Goal: Task Accomplishment & Management: Complete application form

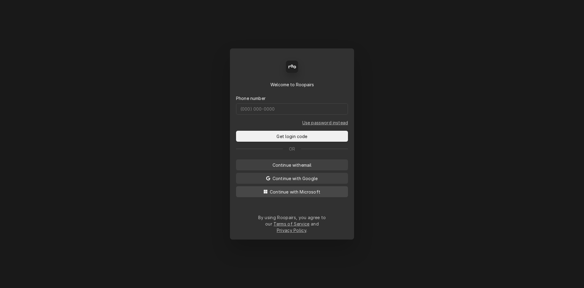
click at [303, 194] on span "Continue with Microsoft" at bounding box center [295, 191] width 53 height 6
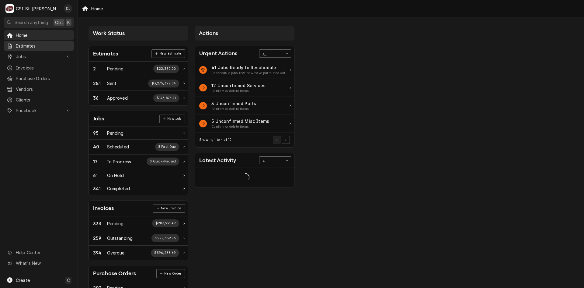
click at [26, 43] on span "Estimates" at bounding box center [43, 46] width 55 height 6
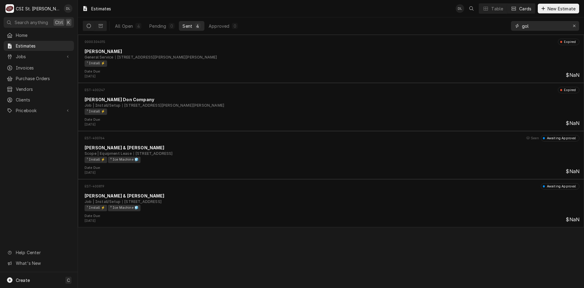
click at [534, 25] on input "gol" at bounding box center [545, 26] width 46 height 10
type input "g"
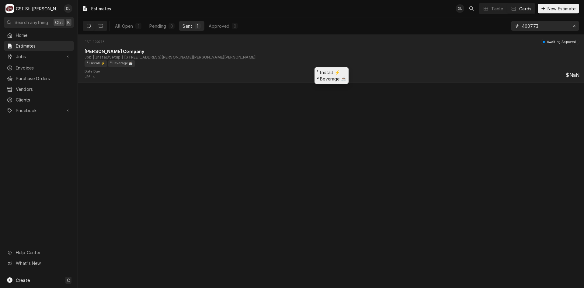
type input "400773"
click at [195, 65] on div "¹ Install ⚡️ ² Beverage ☕️" at bounding box center [330, 63] width 491 height 6
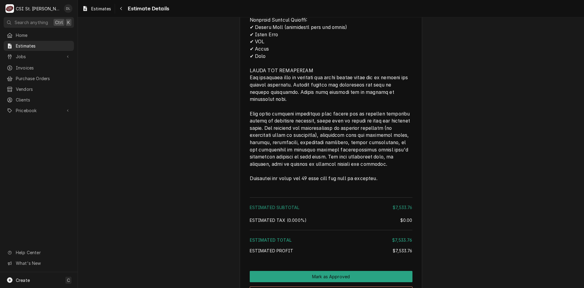
scroll to position [1186, 0]
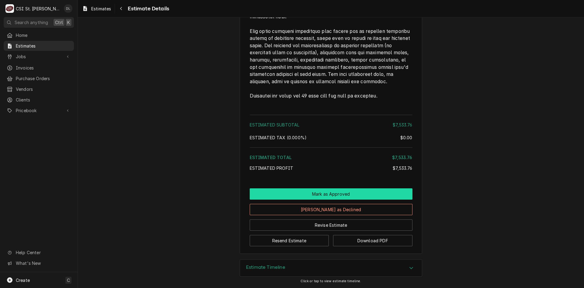
click at [342, 190] on button "Mark as Approved" at bounding box center [331, 193] width 163 height 11
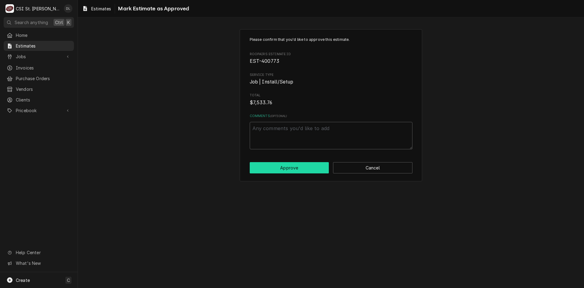
click at [293, 164] on button "Approve" at bounding box center [289, 167] width 79 height 11
type textarea "x"
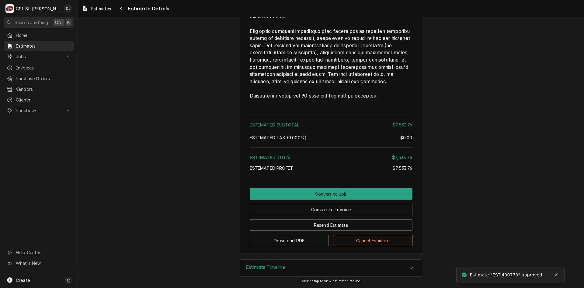
scroll to position [1186, 0]
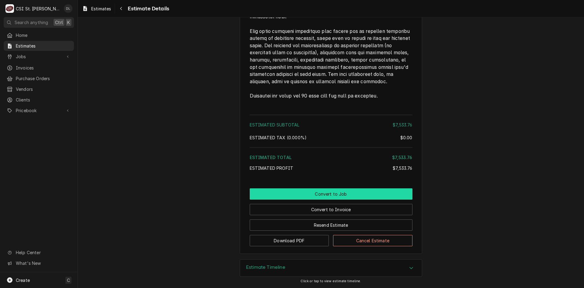
click at [327, 195] on button "Convert to Job" at bounding box center [331, 193] width 163 height 11
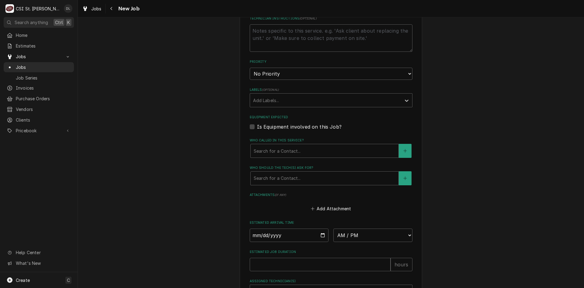
scroll to position [288, 0]
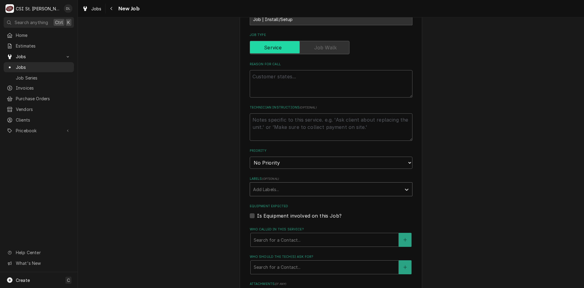
click at [391, 189] on div "Labels" at bounding box center [325, 188] width 145 height 11
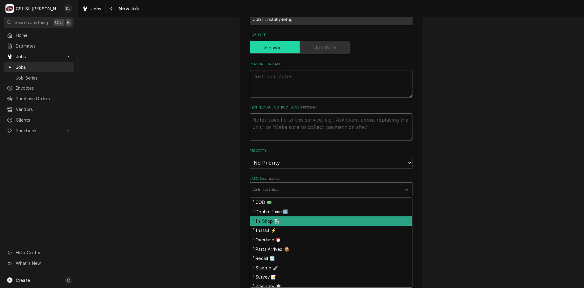
click at [276, 224] on div "¹ In-Shop 🏪" at bounding box center [331, 220] width 162 height 9
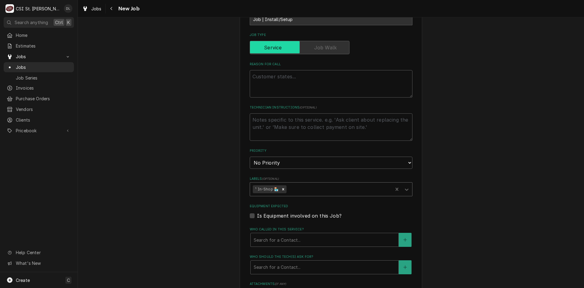
drag, startPoint x: 278, startPoint y: 192, endPoint x: 308, endPoint y: 190, distance: 30.2
click at [280, 191] on div "Remove ¹ In-Shop 🏪" at bounding box center [283, 189] width 7 height 8
click at [312, 189] on div "Labels" at bounding box center [325, 188] width 145 height 11
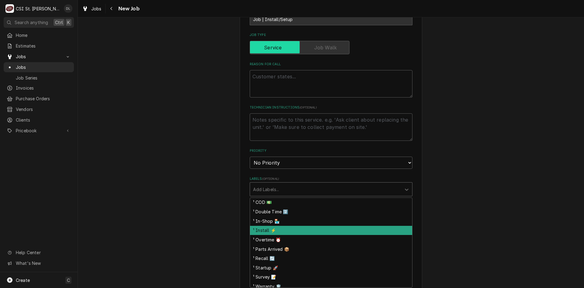
click at [271, 227] on div "¹ Install ⚡️" at bounding box center [331, 229] width 162 height 9
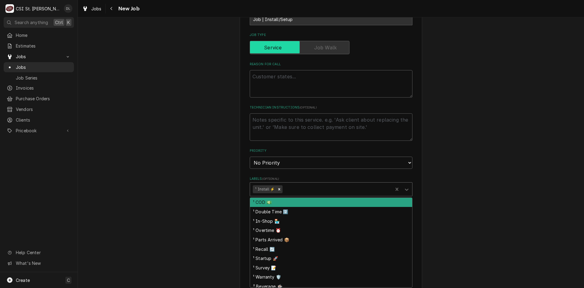
click at [311, 187] on div "Labels" at bounding box center [337, 188] width 106 height 11
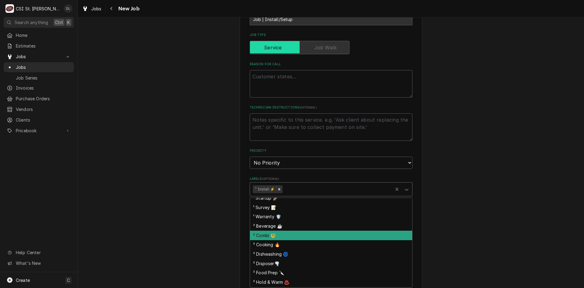
scroll to position [61, 0]
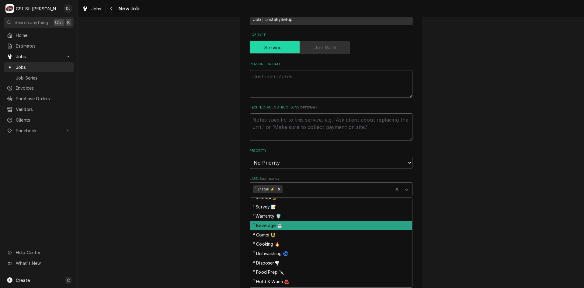
click at [272, 224] on div "² Beverage ☕️" at bounding box center [331, 224] width 162 height 9
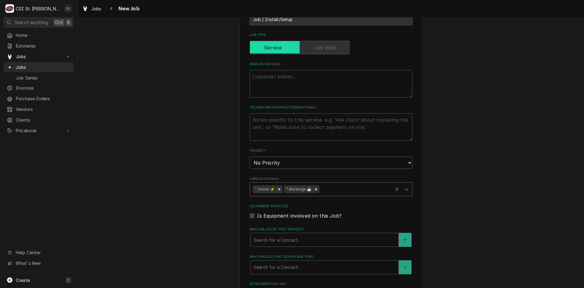
type textarea "x"
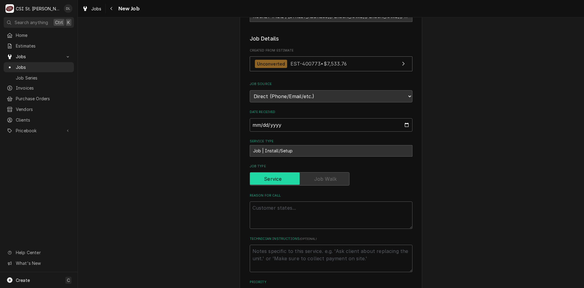
scroll to position [15, 0]
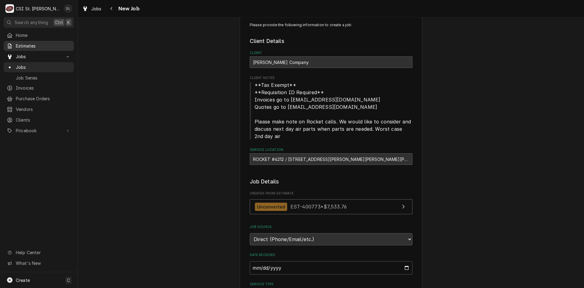
click at [33, 46] on span "Estimates" at bounding box center [43, 46] width 55 height 6
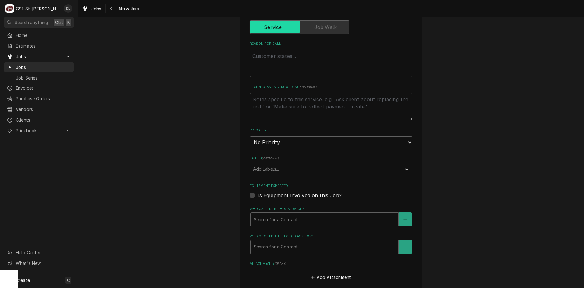
scroll to position [258, 0]
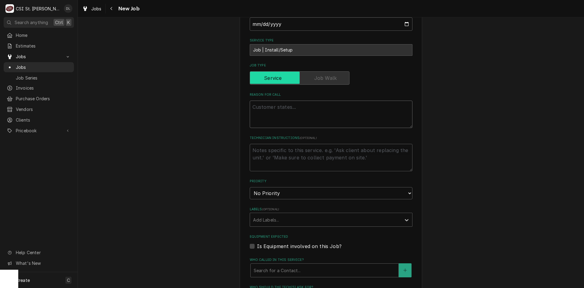
paste textarea "Quote to install New soda machine, new ice machine and new bib rack, new carbon…"
type textarea "x"
type textarea "Quote to install New soda machine, new ice machine and new bib rack, new carbon…"
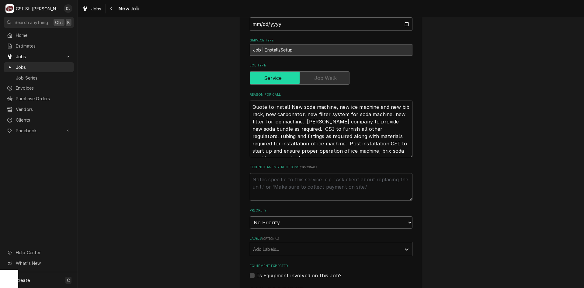
scroll to position [5, 0]
type textarea "x"
type textarea "Quote to install New soda machine, new ice machine and new bib rack, new carbon…"
click at [269, 177] on textarea "Technician Instructions ( optional )" at bounding box center [331, 186] width 163 height 27
type textarea "x"
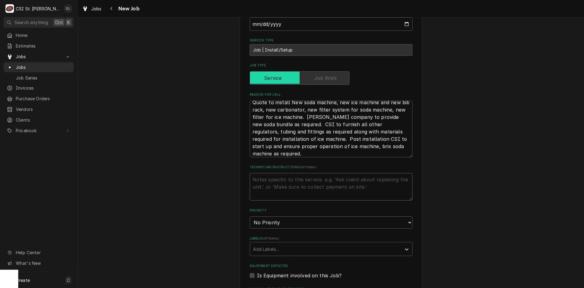
type textarea "N"
type textarea "x"
type textarea "Ne"
type textarea "x"
type textarea "Nee"
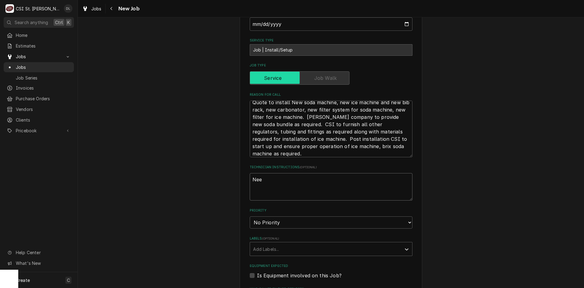
type textarea "x"
type textarea "Need"
type textarea "x"
type textarea "Need"
type textarea "x"
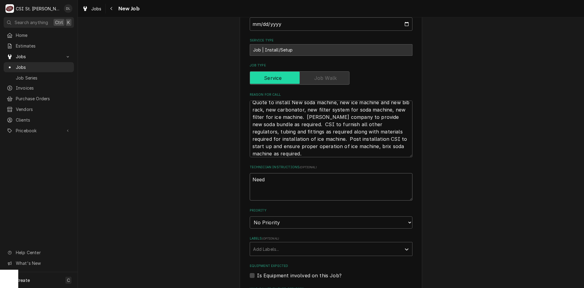
type textarea "Need t"
type textarea "x"
type textarea "Need to"
type textarea "x"
type textarea "Need to"
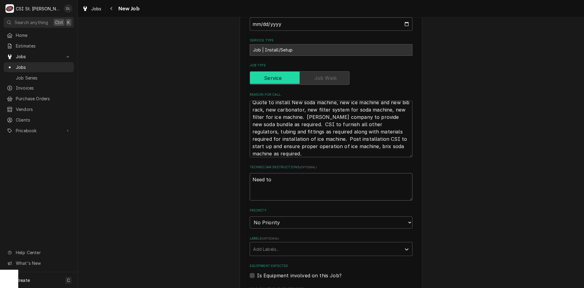
type textarea "x"
type textarea "Need to p"
type textarea "x"
type textarea "Need to pic"
type textarea "x"
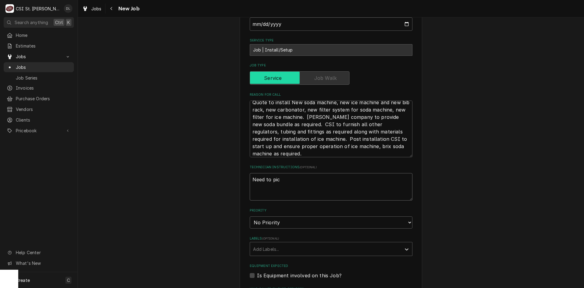
type textarea "Need to pick"
type textarea "x"
type textarea "Need to pick"
type textarea "x"
type textarea "Need to pick u"
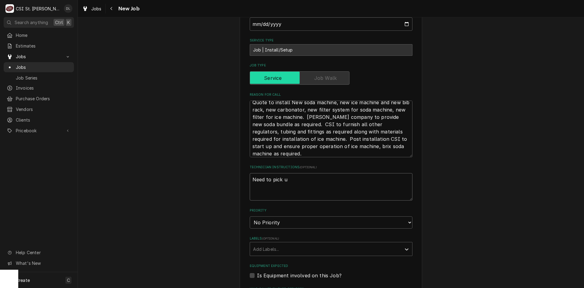
type textarea "x"
type textarea "Need to pick up"
type textarea "x"
type textarea "Need to pick up e"
type textarea "x"
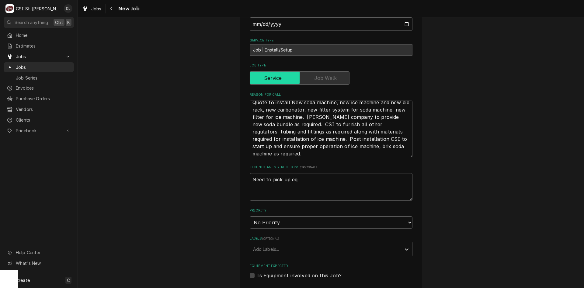
type textarea "Need to pick up equ"
type textarea "x"
type textarea "Need to pick up equi"
type textarea "x"
type textarea "Need to pick up equipm"
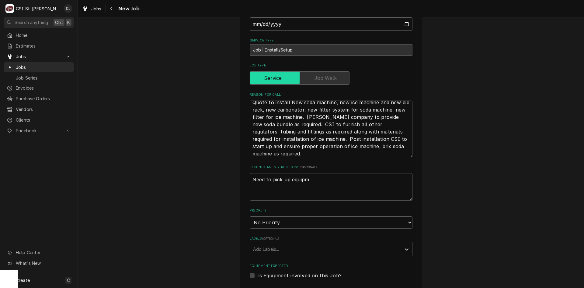
type textarea "x"
type textarea "Need to pick up equipme"
type textarea "x"
type textarea "Need to pick up equipmen"
type textarea "x"
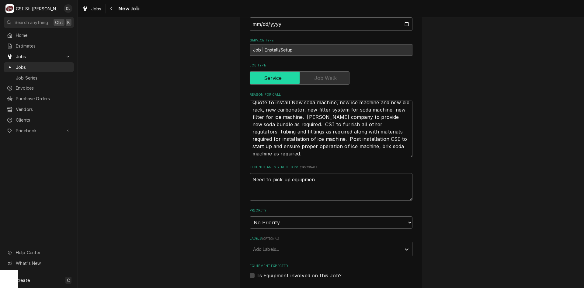
type textarea "Need to pick up equipment"
type textarea "x"
type textarea "Need to pick up equipment"
type textarea "x"
type textarea "Need to pick up equipment f"
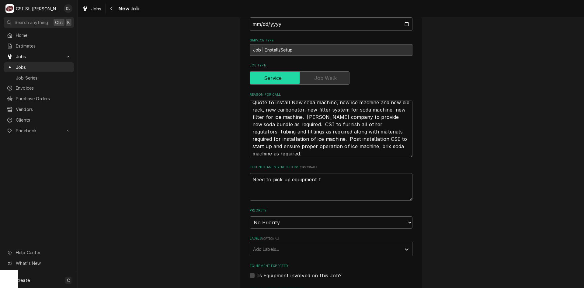
type textarea "x"
type textarea "Need to pick up equipment fr"
type textarea "x"
type textarea "Need to pick up equipment fro"
type textarea "x"
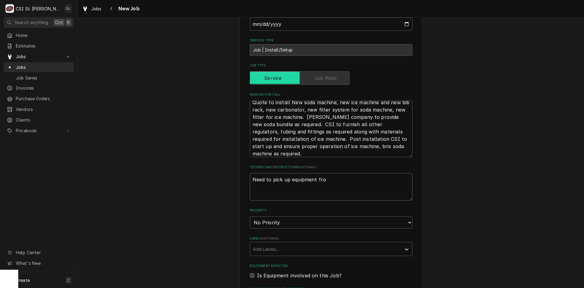
type textarea "Need to pick up equipment from"
type textarea "x"
type textarea "Need to pick up equipment from"
type textarea "x"
type textarea "Need to pick up equipment from V"
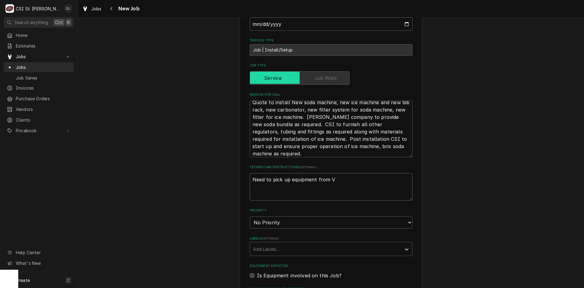
type textarea "x"
type textarea "Need to pick up equipment from Vi"
type textarea "x"
type textarea "Need to pick up equipment from Viv"
type textarea "x"
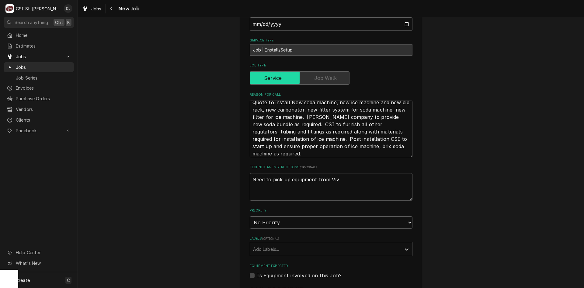
type textarea "Need to pick up equipment from Vivi"
type textarea "x"
type textarea "Need to pick up equipment from Vivian"
type textarea "x"
type textarea "Need to pick up equipment from Vivian"
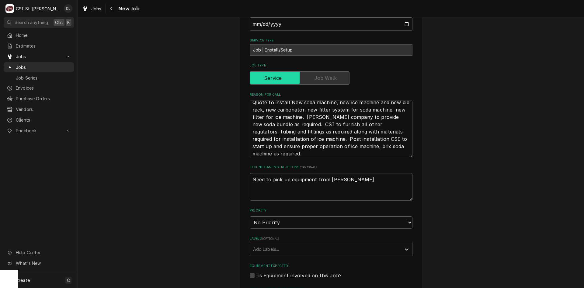
type textarea "x"
type textarea "Need to pick up equipment from Vivian C"
type textarea "x"
type textarea "Need to pick up equipment from Vivian Co"
type textarea "x"
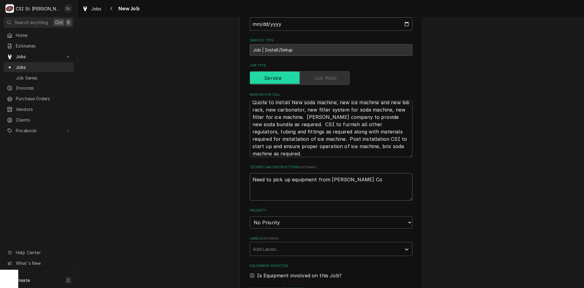
type textarea "Need to pick up equipment from Vivian Com"
type textarea "x"
type textarea "Need to pick up equipment from Vivian Comp"
type textarea "x"
type textarea "Need to pick up equipment from Vivian Compan"
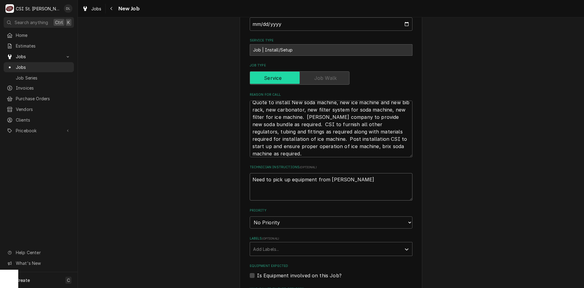
type textarea "x"
type textarea "Need to pick up equipment from Vivian Company"
type textarea "x"
type textarea "Need to pick up equipment from Vivian Company."
type textarea "x"
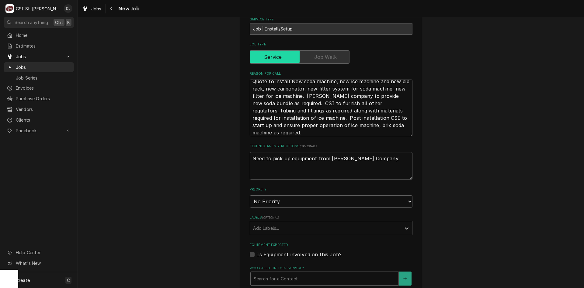
scroll to position [288, 0]
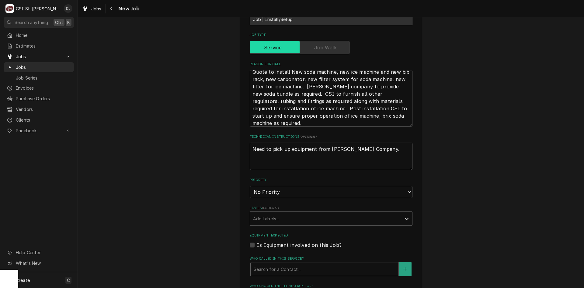
type textarea "Need to pick up equipment from Vivian Company."
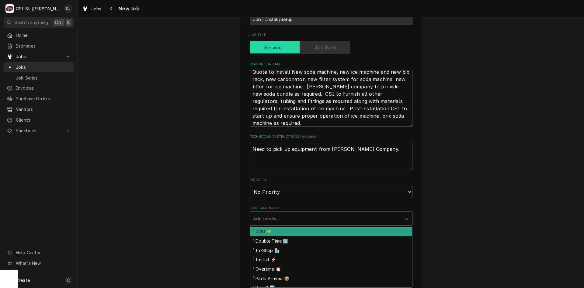
click at [331, 219] on div "Labels" at bounding box center [325, 218] width 145 height 11
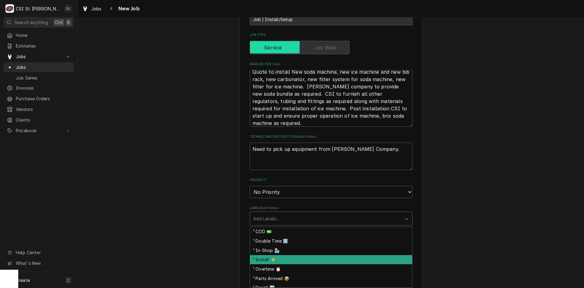
click at [278, 259] on div "¹ Install ⚡️" at bounding box center [331, 259] width 162 height 9
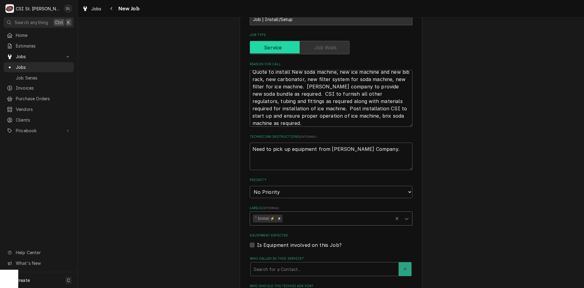
click at [295, 217] on div "Labels" at bounding box center [337, 218] width 106 height 11
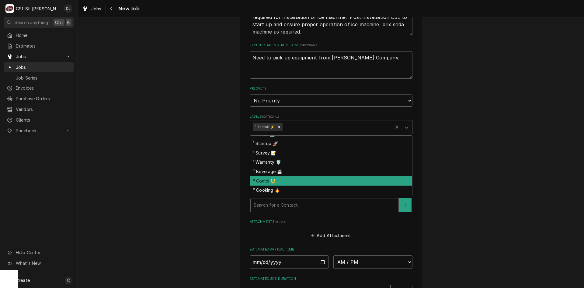
scroll to position [61, 0]
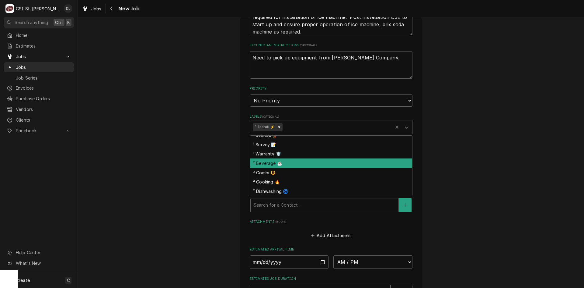
drag, startPoint x: 269, startPoint y: 165, endPoint x: 285, endPoint y: 135, distance: 34.5
click at [269, 165] on div "² Beverage ☕️" at bounding box center [331, 162] width 162 height 9
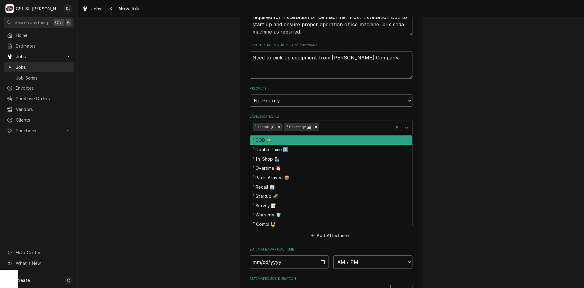
click at [335, 123] on div "Labels" at bounding box center [355, 126] width 69 height 11
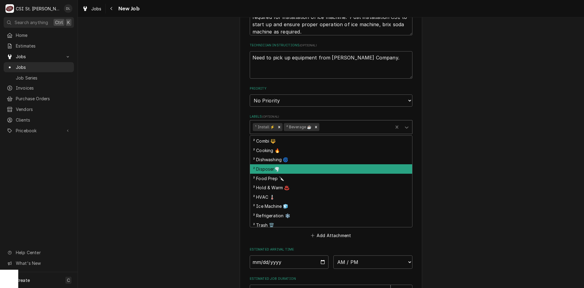
scroll to position [91, 0]
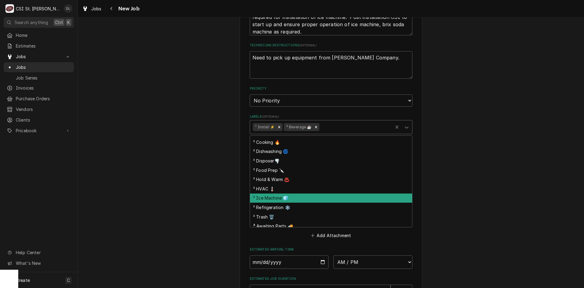
click at [280, 196] on div "² Ice Machine 🧊" at bounding box center [331, 197] width 162 height 9
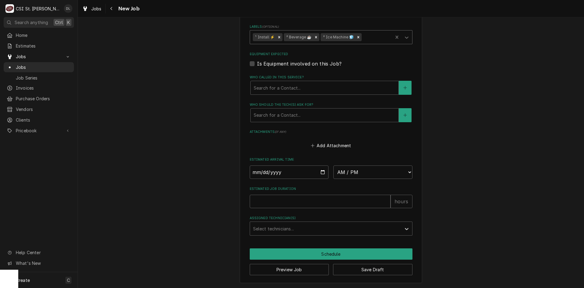
scroll to position [470, 0]
click at [319, 170] on input "Date" at bounding box center [289, 171] width 79 height 13
click at [362, 138] on div "Add Attachment" at bounding box center [331, 144] width 163 height 12
click at [360, 267] on button "Save Draft" at bounding box center [372, 268] width 79 height 11
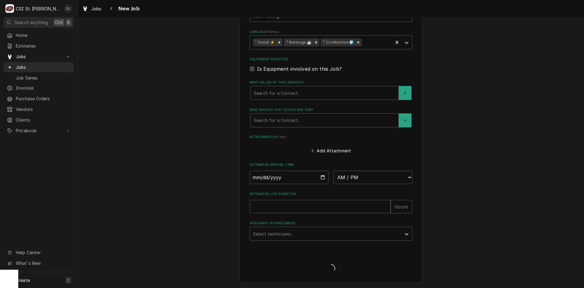
scroll to position [464, 0]
type textarea "x"
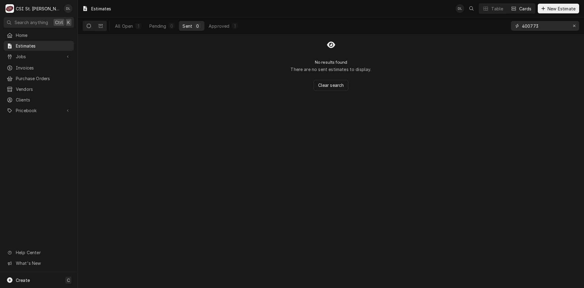
click at [558, 25] on input "400773" at bounding box center [545, 26] width 46 height 10
click at [221, 24] on div "Approved" at bounding box center [219, 26] width 21 height 6
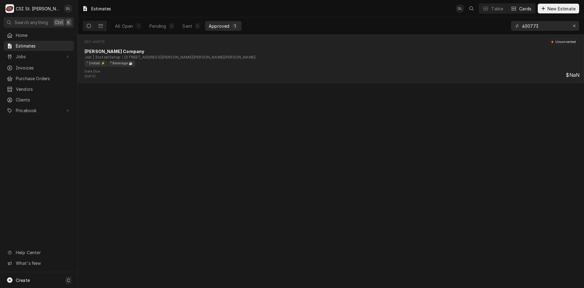
click at [186, 66] on div "¹ Install ⚡️ ² Beverage ☕️" at bounding box center [330, 63] width 491 height 6
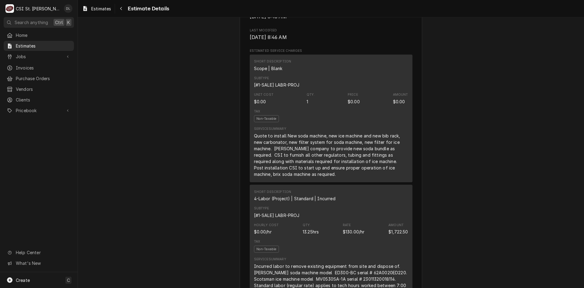
scroll to position [365, 0]
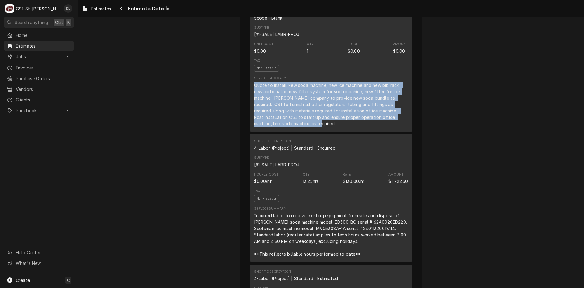
drag, startPoint x: 280, startPoint y: 131, endPoint x: 249, endPoint y: 92, distance: 49.7
click at [250, 92] on div "Short Description Scope | Blank Subtype [#1-SALE] LABR-PROJ Unit Cost $0.00 Qty…" at bounding box center [331, 67] width 163 height 127
copy div "Quote to install New soda machine, new ice machine and new bib rack, new carbon…"
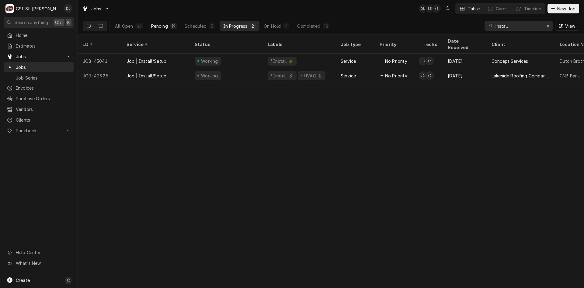
click at [162, 25] on div "Pending" at bounding box center [159, 26] width 17 height 6
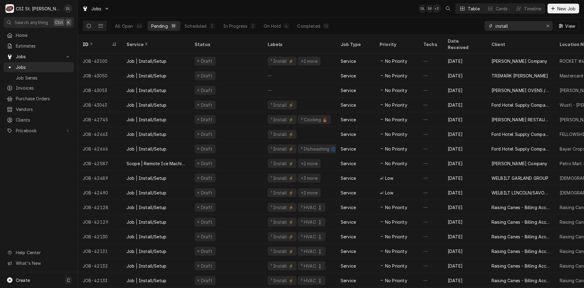
click at [528, 27] on input "install" at bounding box center [519, 26] width 46 height 10
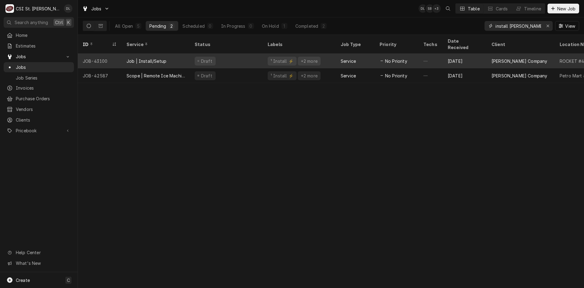
type input "install [PERSON_NAME]"
click at [254, 54] on div "Draft" at bounding box center [226, 61] width 73 height 15
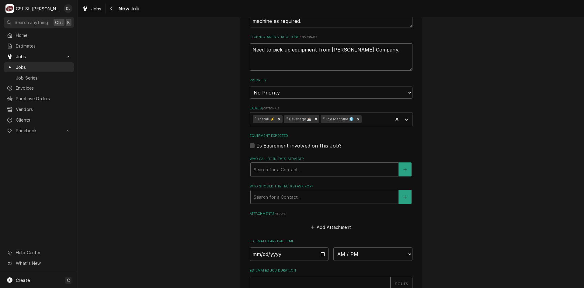
scroll to position [452, 0]
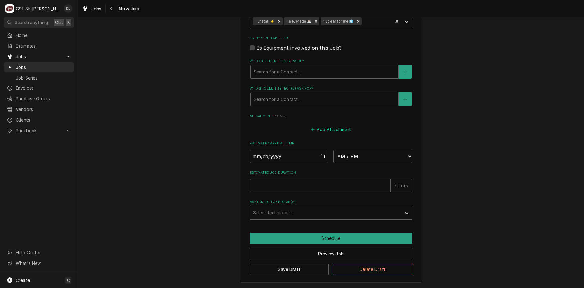
click at [310, 126] on button "Add Attachment" at bounding box center [331, 129] width 43 height 9
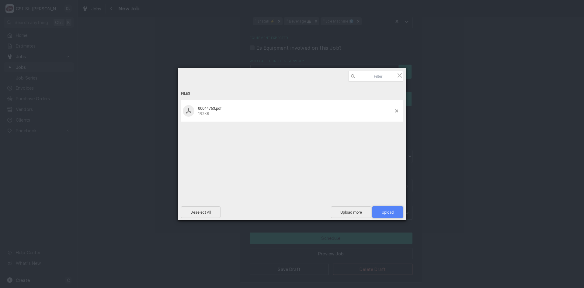
click at [393, 211] on span "Upload 1" at bounding box center [388, 212] width 12 height 5
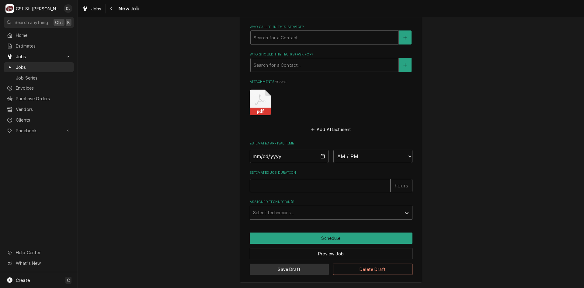
click at [281, 267] on button "Save Draft" at bounding box center [289, 268] width 79 height 11
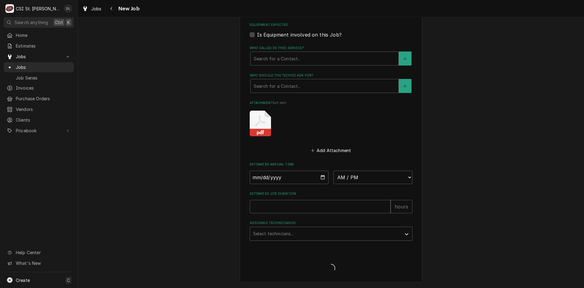
type textarea "x"
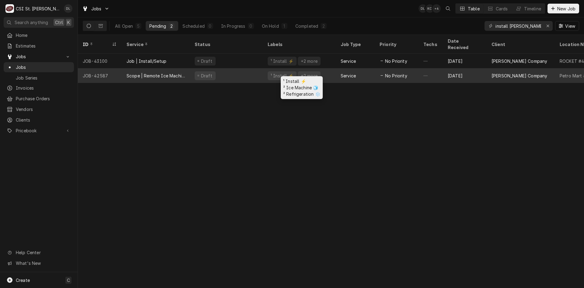
click at [276, 72] on div "¹ Install ⚡️" at bounding box center [282, 75] width 24 height 6
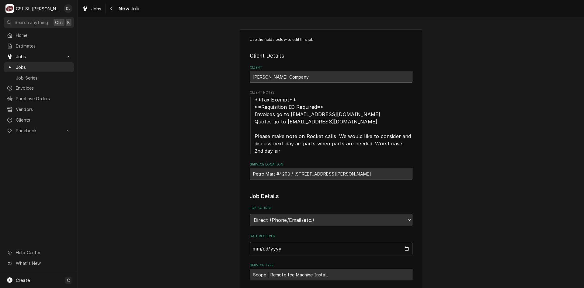
type textarea "x"
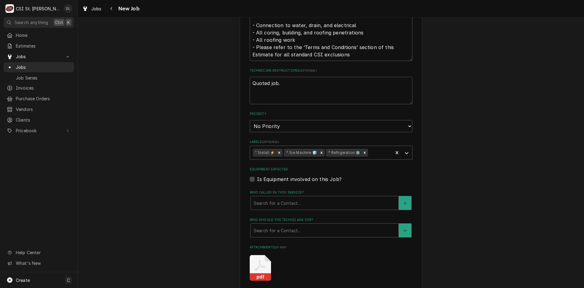
scroll to position [261, 0]
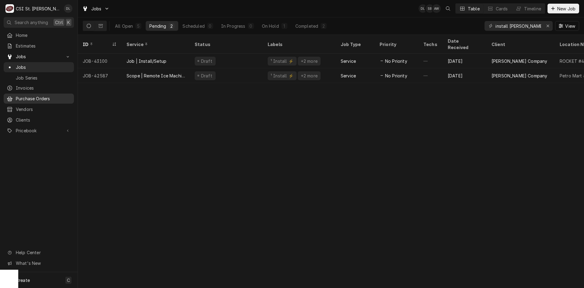
click at [30, 97] on span "Purchase Orders" at bounding box center [43, 98] width 55 height 6
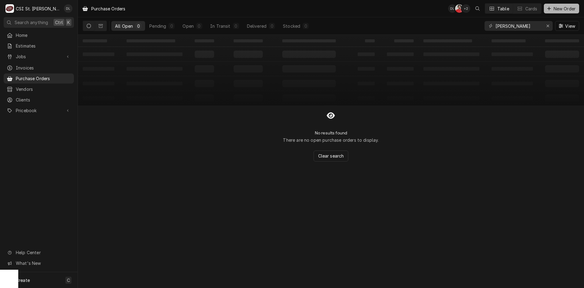
click at [548, 10] on icon "Dynamic Content Wrapper" at bounding box center [549, 8] width 4 height 4
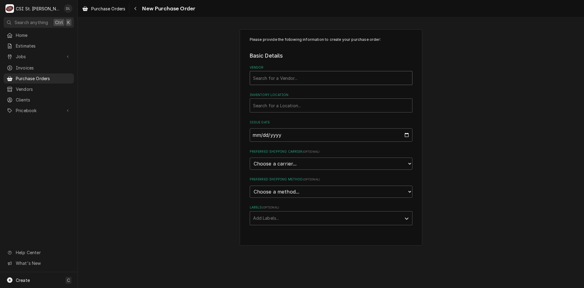
click at [299, 82] on div "Vendor" at bounding box center [331, 77] width 156 height 11
type input "barnhar"
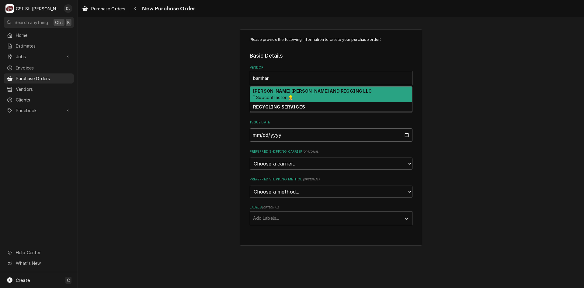
click at [318, 93] on strong "BARNHART CRANE AND RIGGING LLC" at bounding box center [312, 90] width 119 height 5
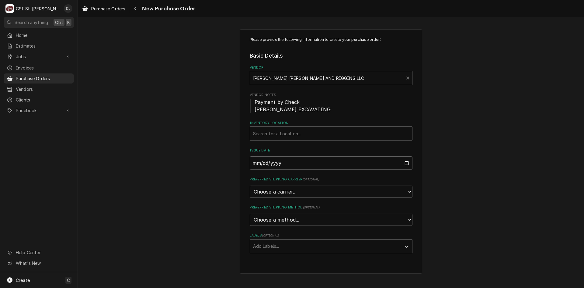
click at [314, 133] on div "Inventory Location" at bounding box center [331, 133] width 156 height 11
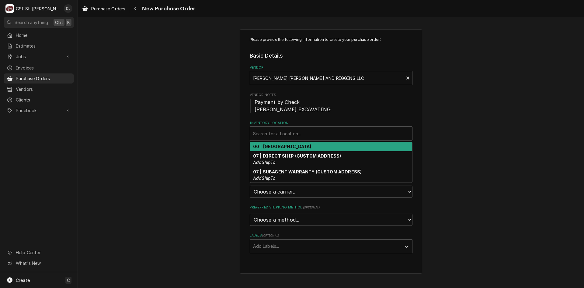
click at [288, 144] on strong "00 | STL WAREHOUSE" at bounding box center [282, 146] width 58 height 5
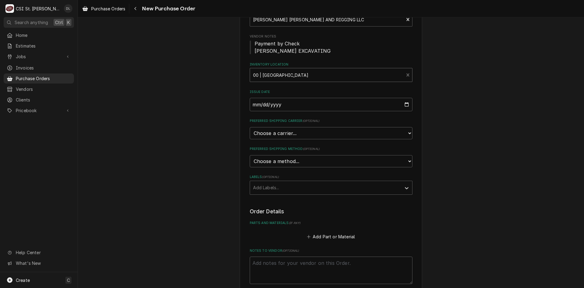
scroll to position [61, 0]
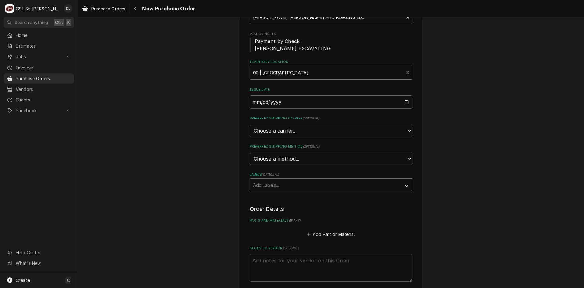
click at [343, 186] on div "Labels" at bounding box center [325, 185] width 145 height 11
click at [466, 179] on div "Please provide the following information to create your purchase order: Basic D…" at bounding box center [331, 178] width 506 height 431
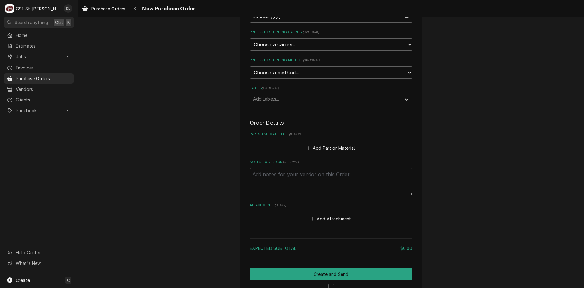
scroll to position [152, 0]
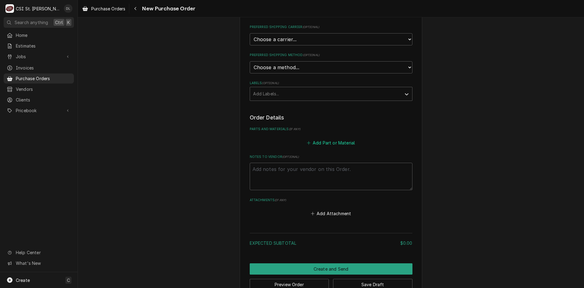
click at [308, 143] on icon "Parts and Materials" at bounding box center [309, 143] width 4 height 4
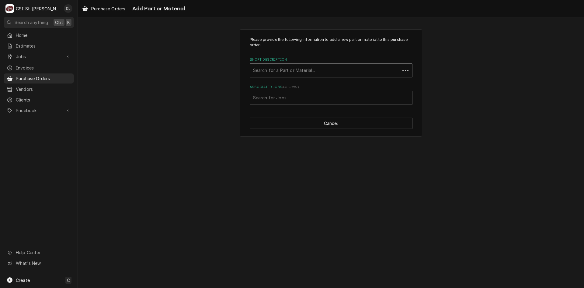
click at [292, 71] on div "Short Description" at bounding box center [325, 70] width 144 height 11
type input "crane"
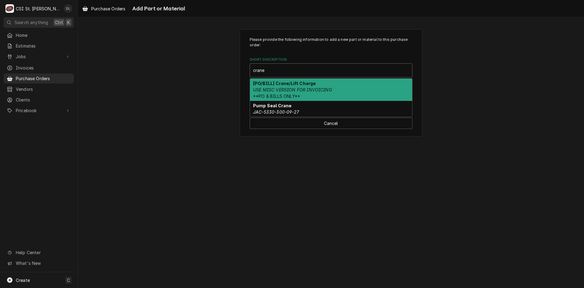
click at [291, 90] on em "USE MISC VERSION FOR INVOICING" at bounding box center [292, 89] width 79 height 5
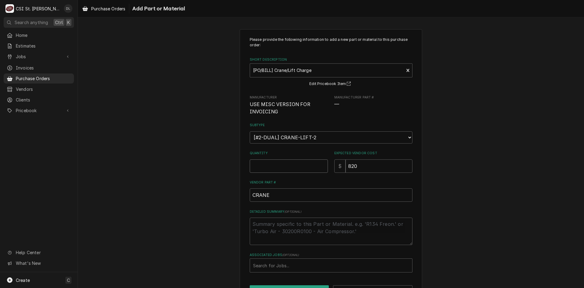
click at [301, 166] on input "Quantity" at bounding box center [289, 165] width 78 height 13
type textarea "x"
type input "1"
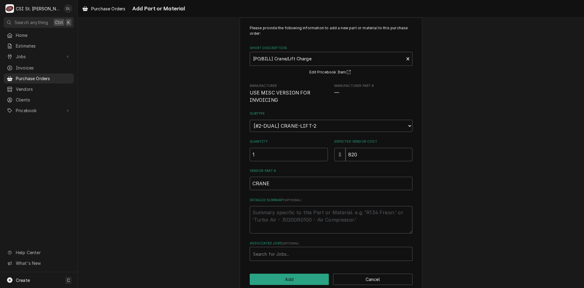
scroll to position [22, 0]
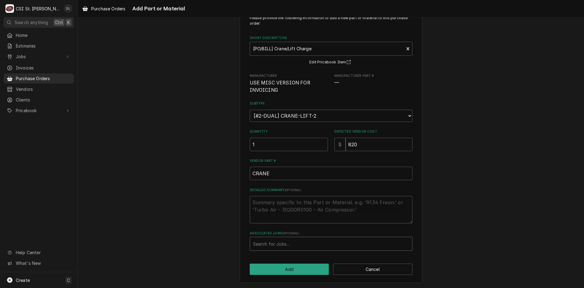
click at [290, 246] on div "Associated Jobs" at bounding box center [331, 243] width 156 height 11
type input "42587"
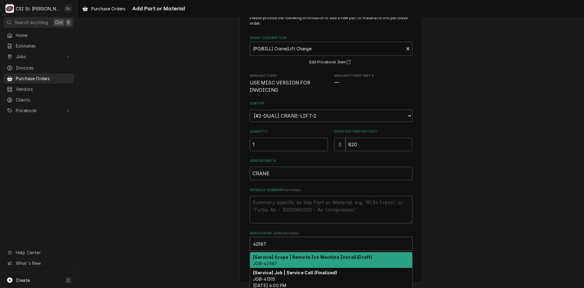
click at [328, 258] on strong "[Service] Scope | Remote Ice Machine Install (Draft)" at bounding box center [312, 256] width 119 height 5
type textarea "x"
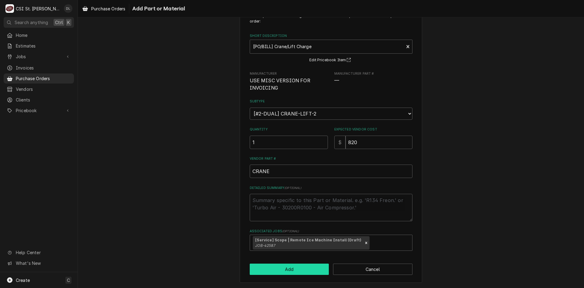
click at [290, 267] on button "Add" at bounding box center [289, 268] width 79 height 11
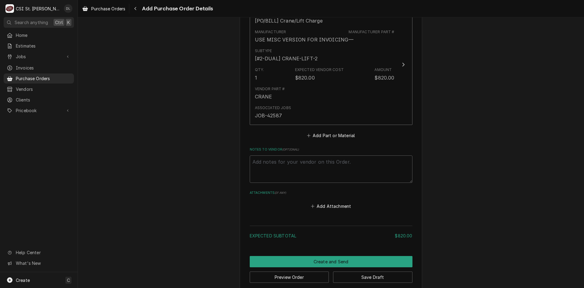
scroll to position [291, 0]
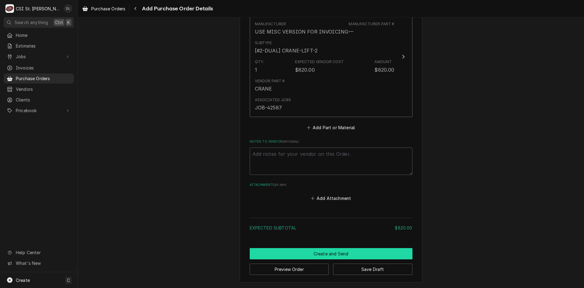
click at [331, 252] on button "Create and Send" at bounding box center [331, 253] width 163 height 11
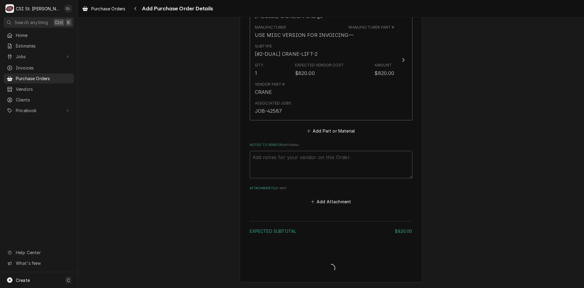
type textarea "x"
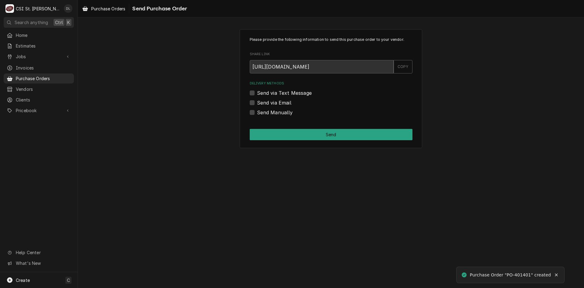
drag, startPoint x: 252, startPoint y: 114, endPoint x: 255, endPoint y: 111, distance: 4.1
click at [257, 113] on label "Send Manually" at bounding box center [275, 112] width 36 height 7
click at [257, 113] on input "Send Manually" at bounding box center [338, 115] width 163 height 13
checkbox input "true"
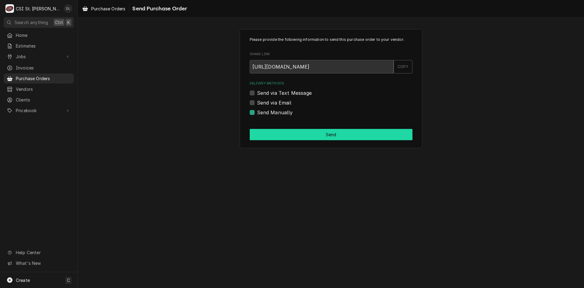
click at [316, 136] on button "Send" at bounding box center [331, 134] width 163 height 11
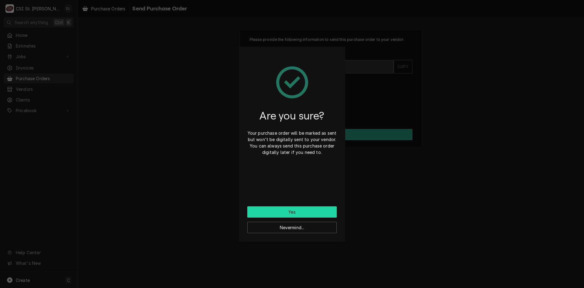
click at [303, 210] on button "Yes" at bounding box center [291, 211] width 89 height 11
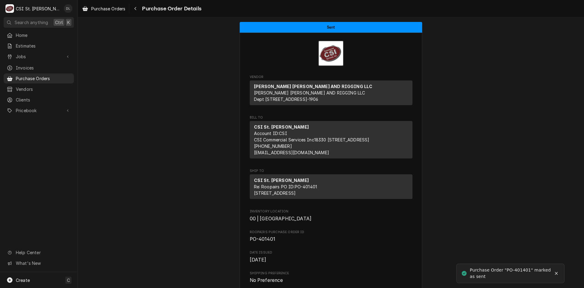
scroll to position [30, 0]
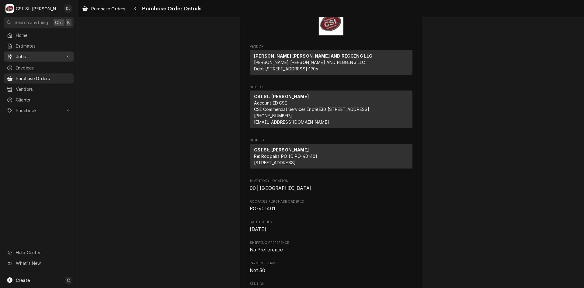
click at [20, 51] on link "Jobs" at bounding box center [39, 56] width 70 height 10
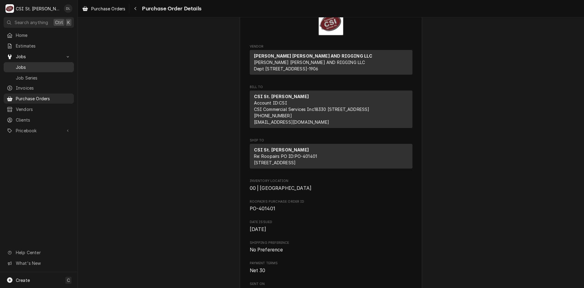
click at [26, 64] on span "Jobs" at bounding box center [43, 67] width 55 height 6
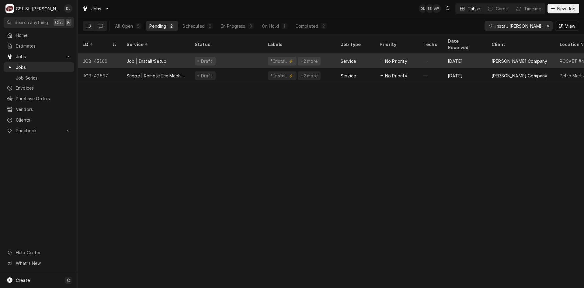
click at [204, 57] on div "Draft" at bounding box center [205, 61] width 21 height 9
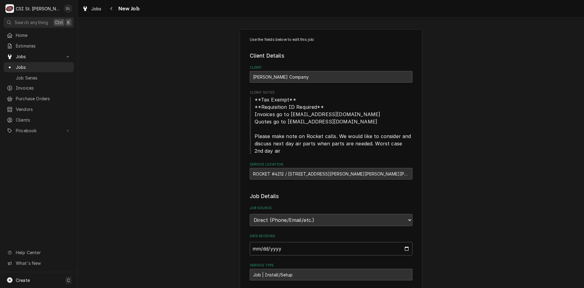
type textarea "x"
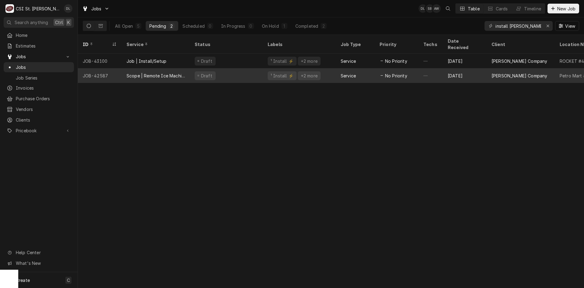
click at [234, 68] on div "Draft" at bounding box center [226, 75] width 73 height 15
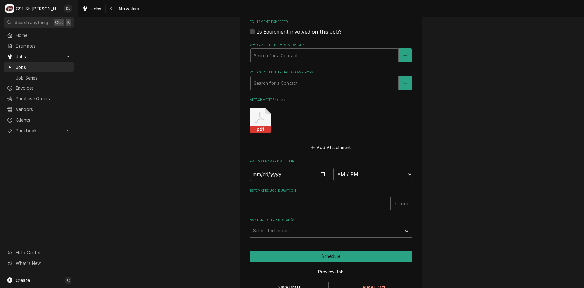
scroll to position [595, 0]
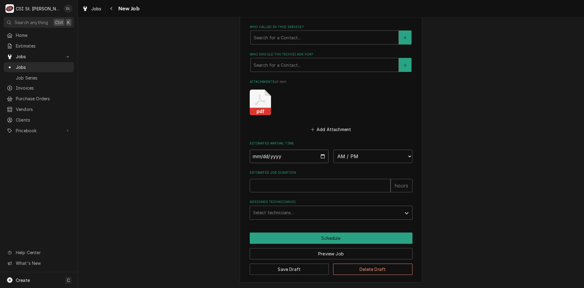
click at [322, 155] on input "Date" at bounding box center [289, 155] width 79 height 13
type textarea "x"
type input "[DATE]"
click at [408, 156] on select "AM / PM 6:00 AM 6:15 AM 6:30 AM 6:45 AM 7:00 AM 7:15 AM 7:30 AM 7:45 AM 8:00 AM…" at bounding box center [372, 155] width 79 height 13
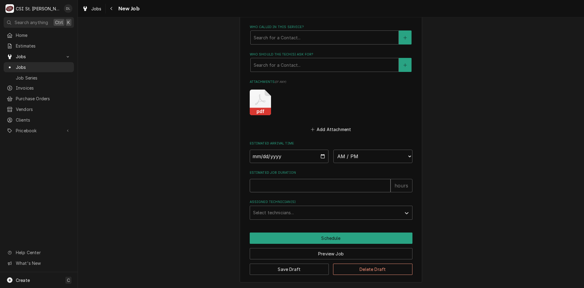
click at [286, 185] on input "Estimated Job Duration" at bounding box center [320, 185] width 141 height 13
type textarea "x"
type input "8"
type textarea "x"
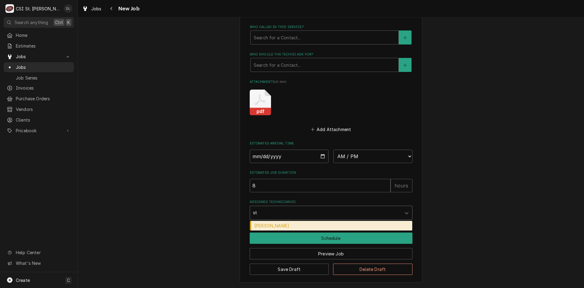
type input "ste"
type textarea "x"
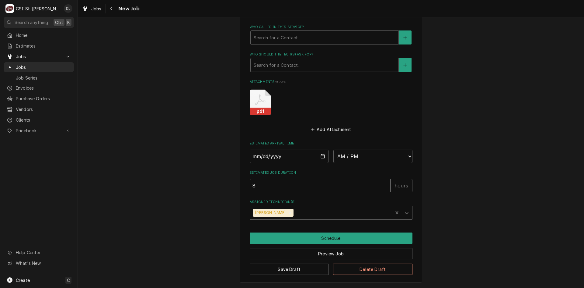
type textarea "x"
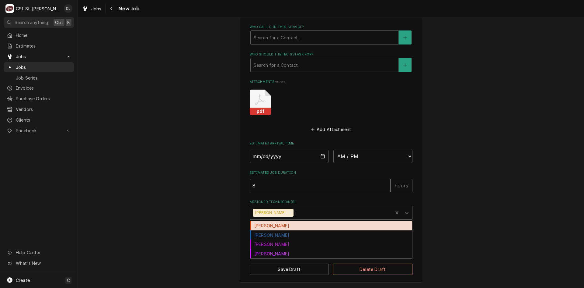
type input "je"
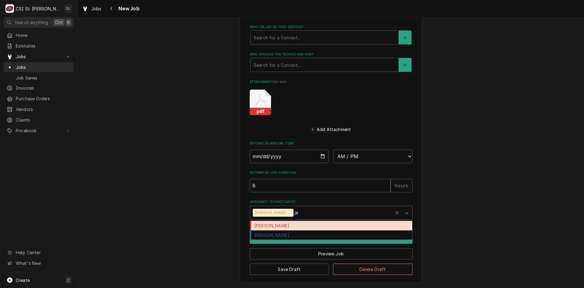
type textarea "x"
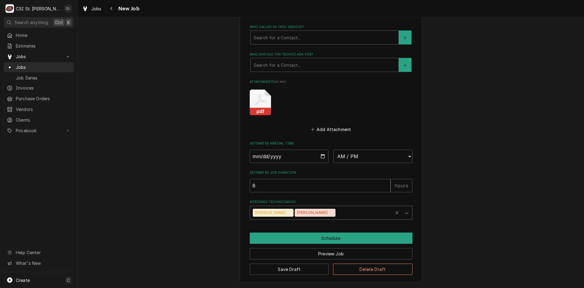
type input "m"
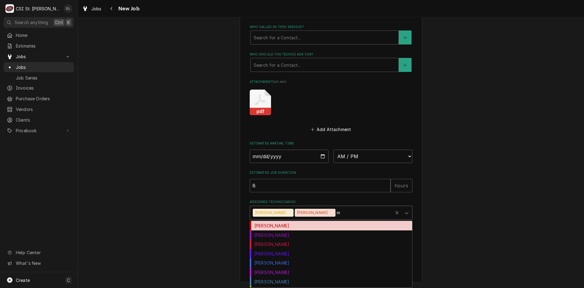
type textarea "x"
type input "mi"
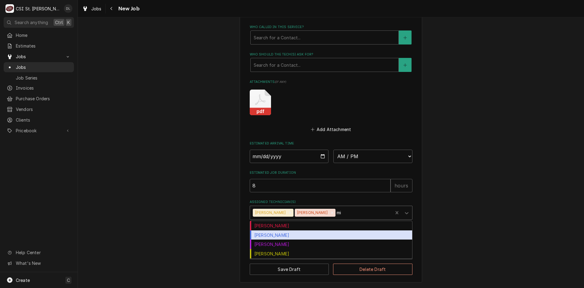
type textarea "x"
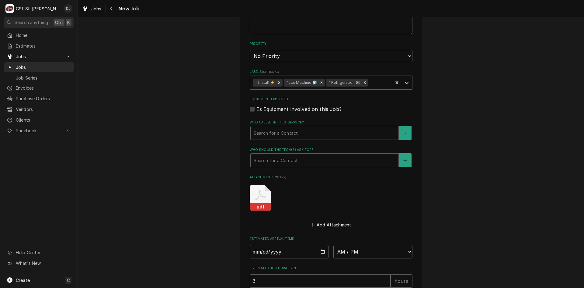
scroll to position [413, 0]
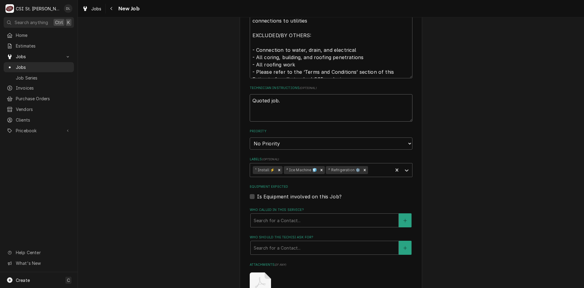
click at [291, 99] on textarea "Quoted job." at bounding box center [331, 107] width 163 height 27
type textarea "x"
type textarea "Quoted job."
type textarea "x"
type textarea "Quoted job. C"
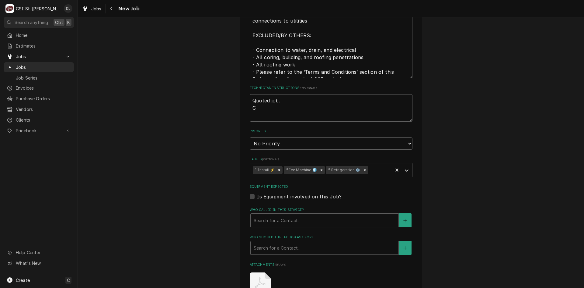
type textarea "x"
type textarea "Quoted job. Cra"
type textarea "x"
type textarea "Quoted job. Cran"
type textarea "x"
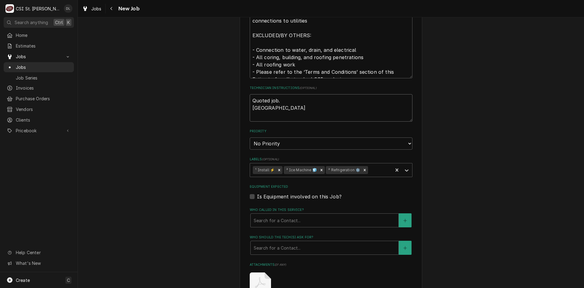
type textarea "Quoted job. Crane"
type textarea "x"
type textarea "Quoted job. Crane"
type textarea "x"
type textarea "Quoted job. Crane s"
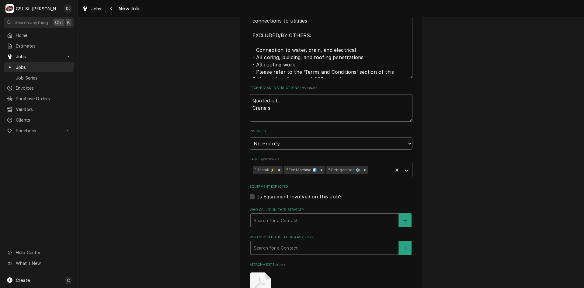
type textarea "x"
type textarea "Quoted job. Crane sch"
type textarea "x"
type textarea "Quoted job. Crane sche"
type textarea "x"
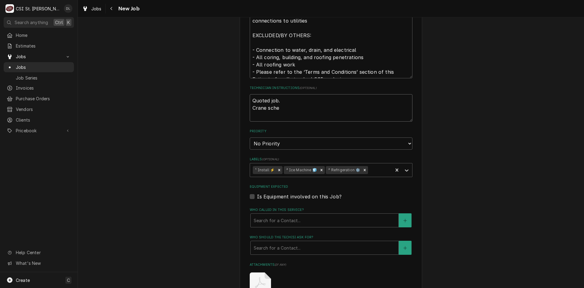
type textarea "Quoted job. Crane sched"
type textarea "x"
type textarea "Quoted job. Crane schedul"
type textarea "x"
type textarea "Quoted job. Crane schedule"
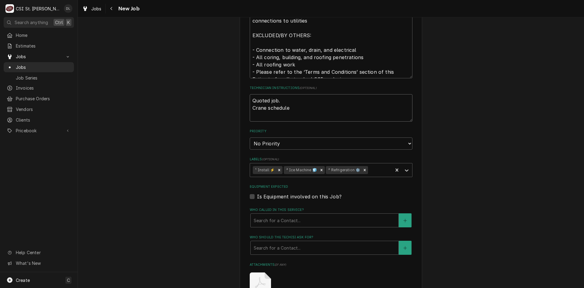
type textarea "x"
type textarea "Quoted job. Crane scheduled"
type textarea "x"
type textarea "Quoted job. Crane scheduled"
type textarea "x"
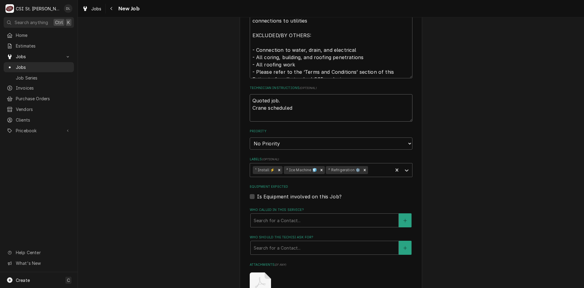
type textarea "Quoted job. Crane scheduled f"
type textarea "x"
type textarea "Quoted job. Crane scheduled fo"
type textarea "x"
type textarea "Quoted job. Crane scheduled for"
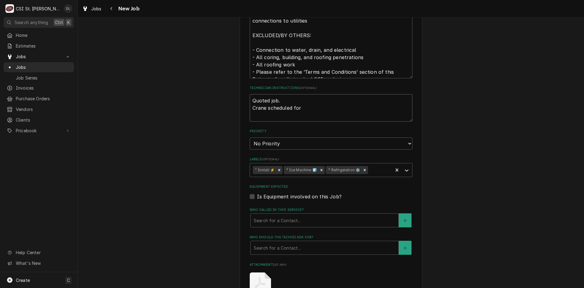
type textarea "x"
type textarea "Quoted job. Crane scheduled for"
type textarea "x"
type textarea "Quoted job. Crane scheduled for 9"
type textarea "x"
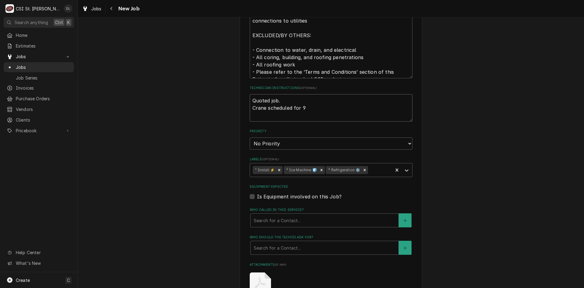
type textarea "Quoted job. Crane scheduled for 9A"
type textarea "x"
type textarea "Quoted job. Crane scheduled for 9AM"
type textarea "x"
type textarea "Quoted job. Crane scheduled for 9AM."
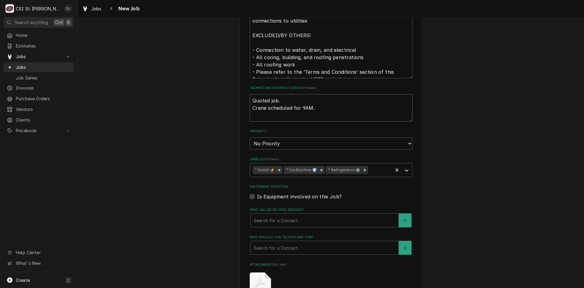
type textarea "x"
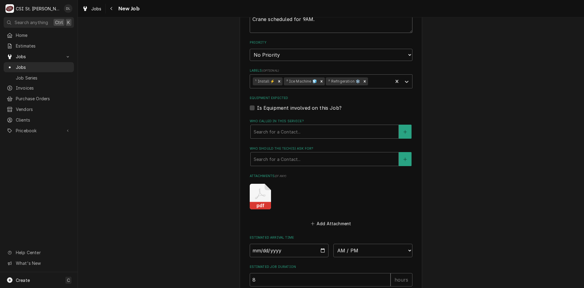
scroll to position [535, 0]
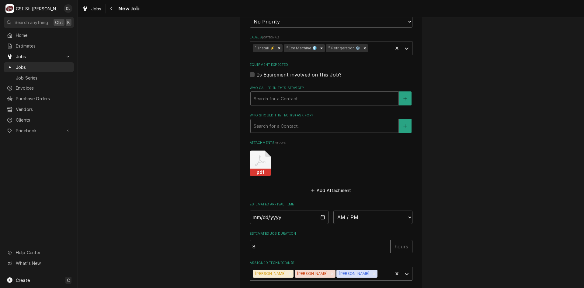
type textarea "Quoted job. Crane scheduled for 9AM."
click at [404, 218] on select "AM / PM 6:00 AM 6:15 AM 6:30 AM 6:45 AM 7:00 AM 7:15 AM 7:30 AM 7:45 AM 8:00 AM…" at bounding box center [372, 216] width 79 height 13
select select "07:00:00"
click at [333, 210] on select "AM / PM 6:00 AM 6:15 AM 6:30 AM 6:45 AM 7:00 AM 7:15 AM 7:30 AM 7:45 AM 8:00 AM…" at bounding box center [372, 216] width 79 height 13
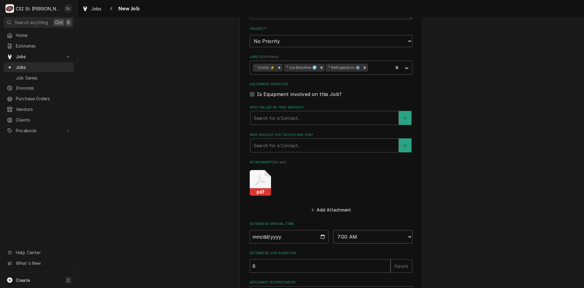
scroll to position [504, 0]
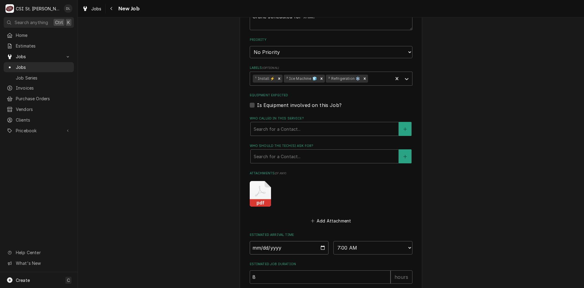
click at [321, 247] on input "2025-10-08" at bounding box center [289, 247] width 79 height 13
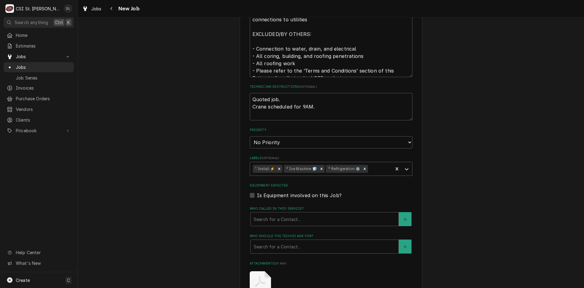
scroll to position [595, 0]
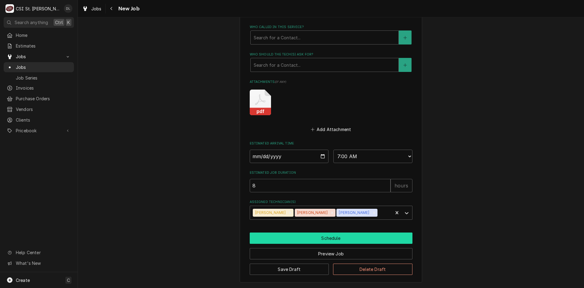
click at [333, 235] on button "Schedule" at bounding box center [331, 237] width 163 height 11
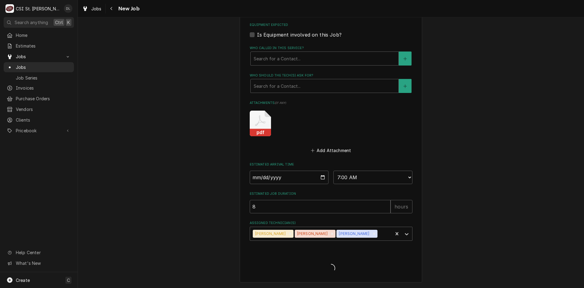
scroll to position [574, 0]
type textarea "x"
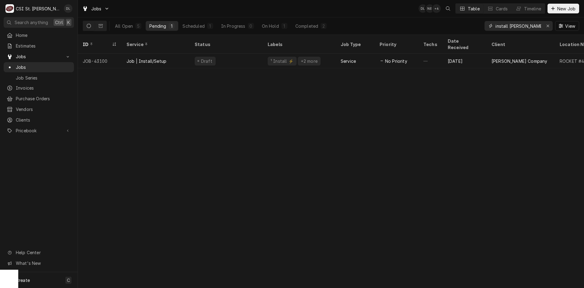
click at [536, 24] on input "install [PERSON_NAME]" at bounding box center [519, 26] width 46 height 10
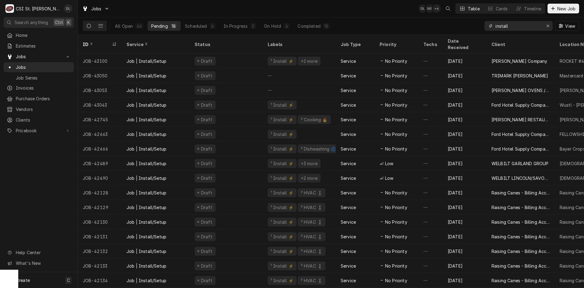
click at [521, 26] on input "install" at bounding box center [519, 26] width 46 height 10
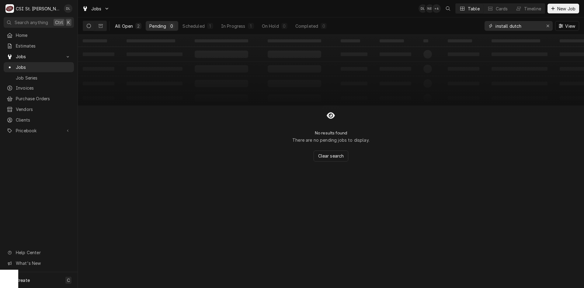
type input "install dutch"
click at [136, 26] on div "2" at bounding box center [138, 26] width 6 height 6
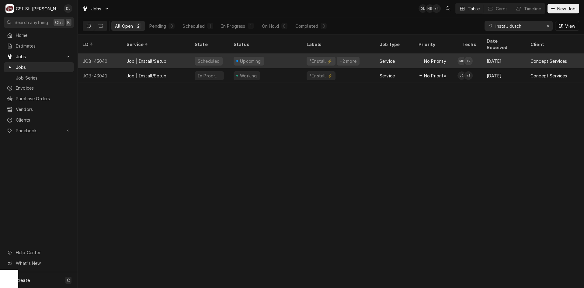
click at [316, 58] on div "¹ Install ⚡️" at bounding box center [321, 61] width 24 height 6
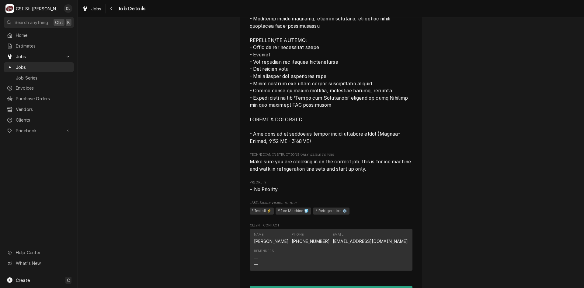
scroll to position [569, 0]
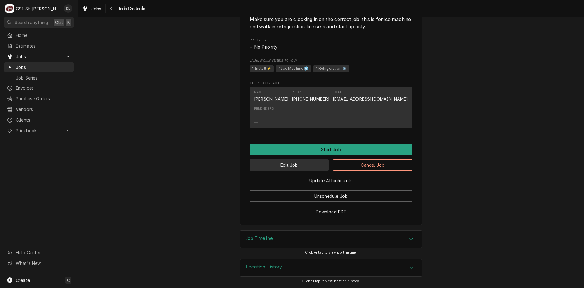
click at [296, 167] on button "Edit Job" at bounding box center [289, 164] width 79 height 11
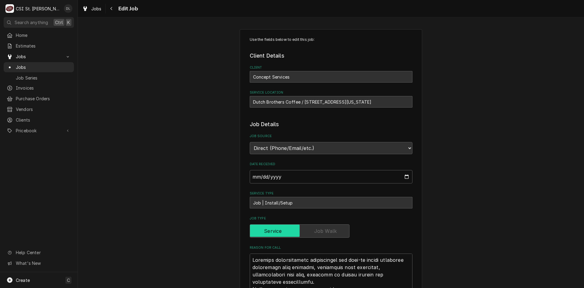
type textarea "x"
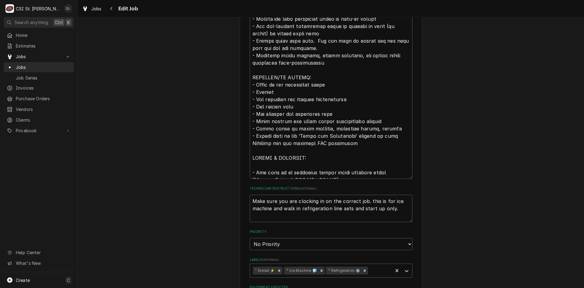
scroll to position [517, 0]
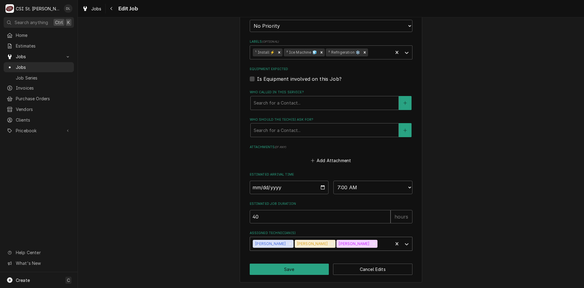
click at [379, 246] on div "Assigned Technician(s)" at bounding box center [384, 243] width 11 height 11
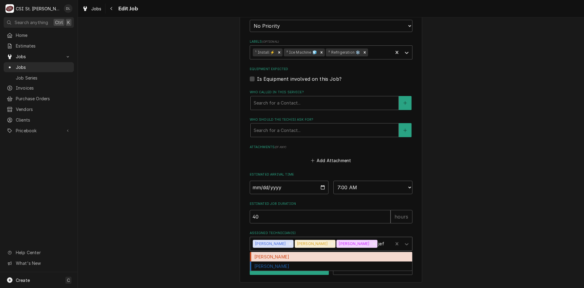
type input "[PERSON_NAME]"
click at [261, 257] on div "[PERSON_NAME]" at bounding box center [331, 256] width 162 height 9
type textarea "x"
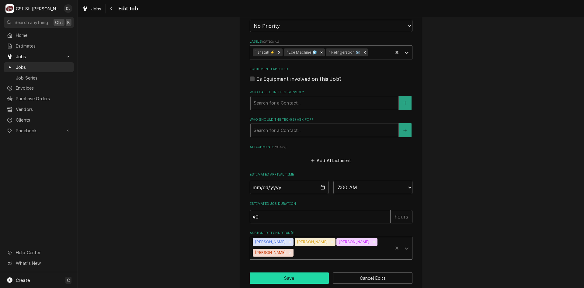
click at [293, 279] on button "Save" at bounding box center [289, 277] width 79 height 11
type textarea "x"
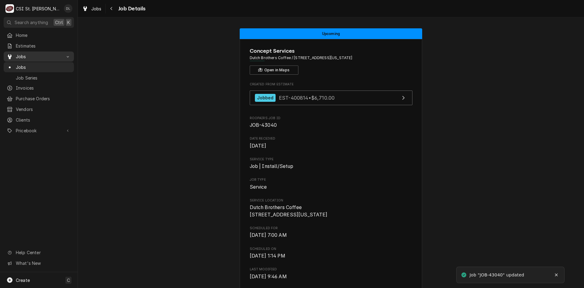
click at [25, 56] on span "Jobs" at bounding box center [39, 56] width 46 height 6
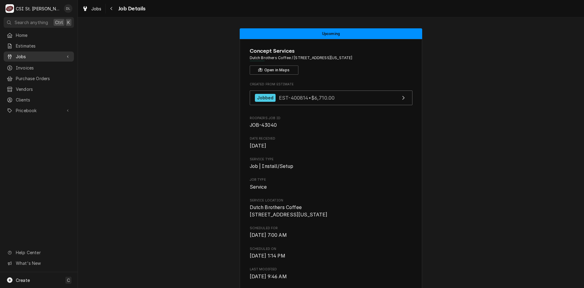
click at [19, 51] on link "Jobs" at bounding box center [39, 56] width 70 height 10
click at [35, 62] on link "Jobs" at bounding box center [39, 67] width 70 height 10
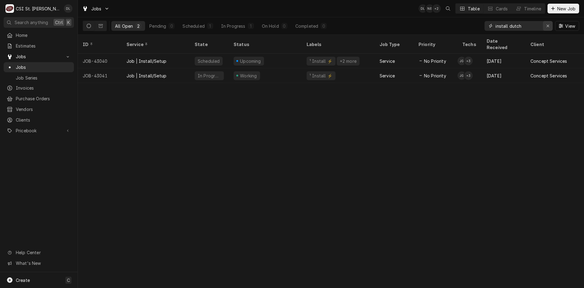
click at [548, 26] on icon "Erase input" at bounding box center [547, 26] width 3 height 4
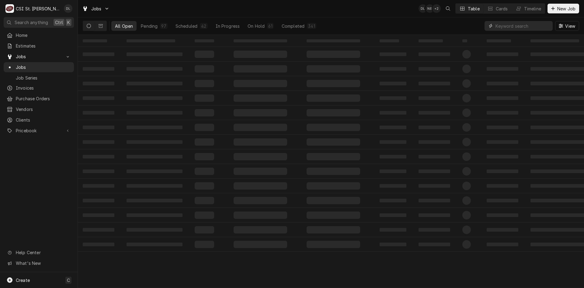
click at [526, 30] on input "Dynamic Content Wrapper" at bounding box center [523, 26] width 54 height 10
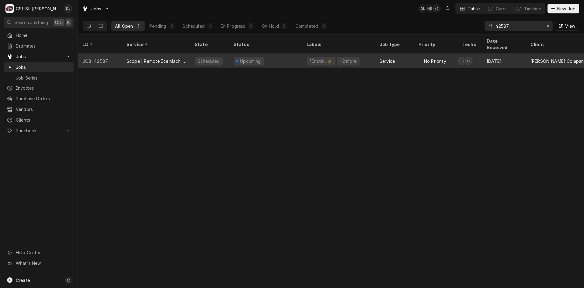
type input "42587"
click at [277, 54] on div "Upcoming" at bounding box center [265, 61] width 73 height 15
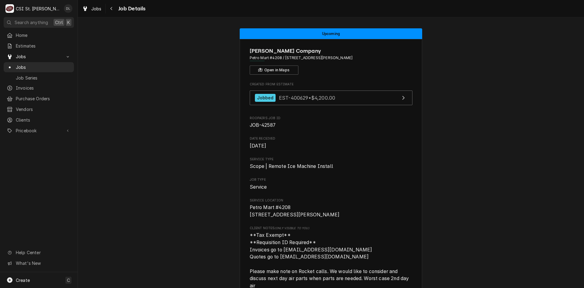
click at [369, 124] on span "JOB-42587" at bounding box center [331, 124] width 163 height 7
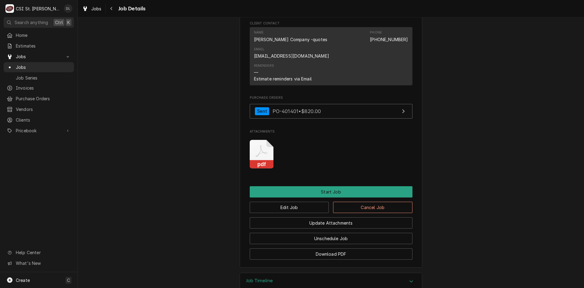
scroll to position [725, 0]
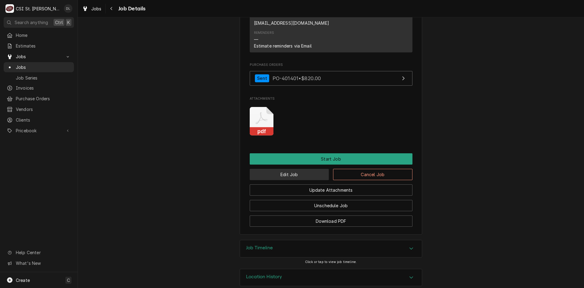
click at [299, 169] on button "Edit Job" at bounding box center [289, 174] width 79 height 11
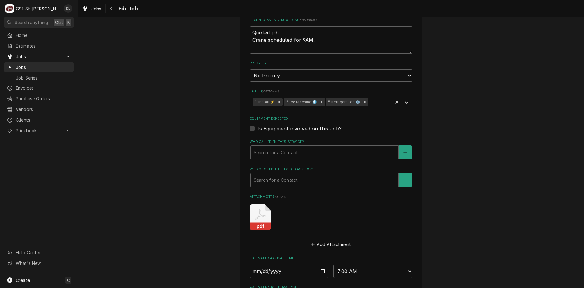
scroll to position [564, 0]
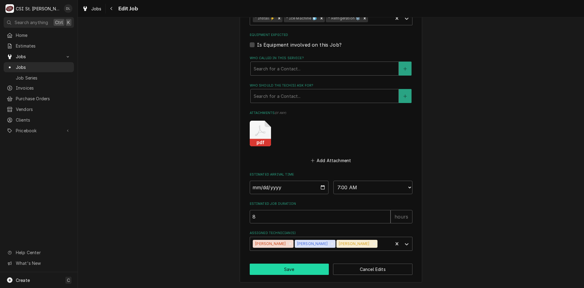
click at [295, 270] on button "Save" at bounding box center [289, 268] width 79 height 11
type textarea "x"
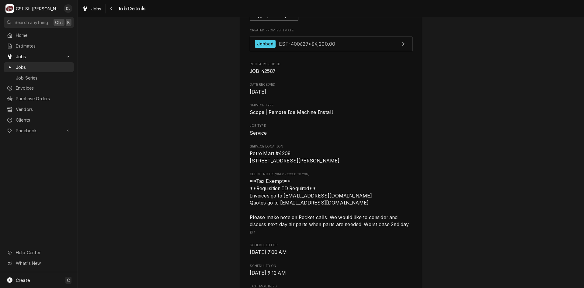
scroll to position [61, 0]
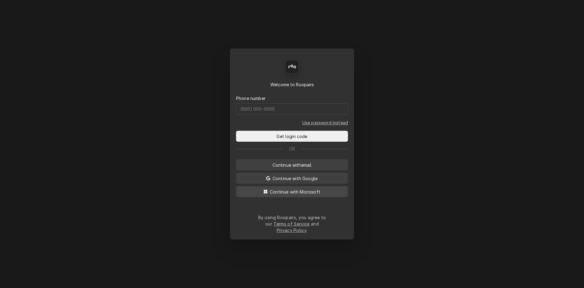
click at [303, 194] on span "Continue with Microsoft" at bounding box center [295, 191] width 53 height 6
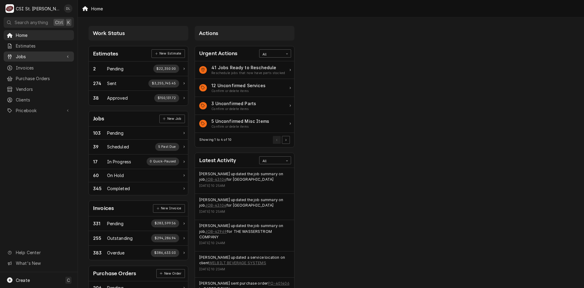
click at [26, 54] on span "Jobs" at bounding box center [39, 56] width 46 height 6
click at [41, 66] on span "Jobs" at bounding box center [43, 67] width 55 height 6
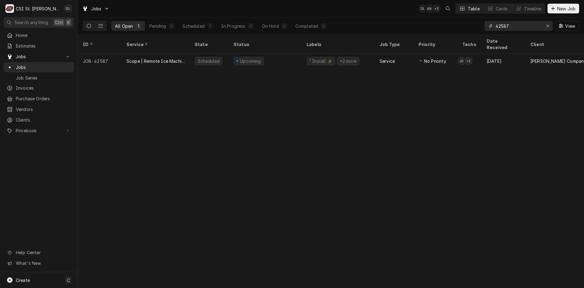
click at [533, 24] on input "42587" at bounding box center [519, 26] width 46 height 10
type input "4"
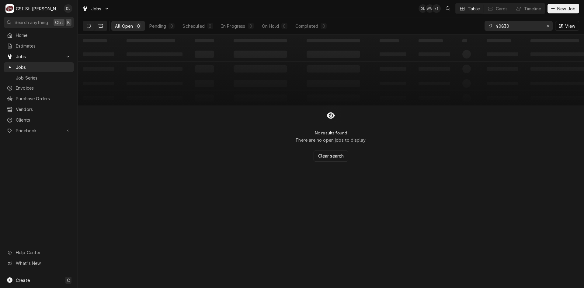
type input "40830"
click at [102, 28] on button "Dynamic Content Wrapper" at bounding box center [101, 26] width 12 height 10
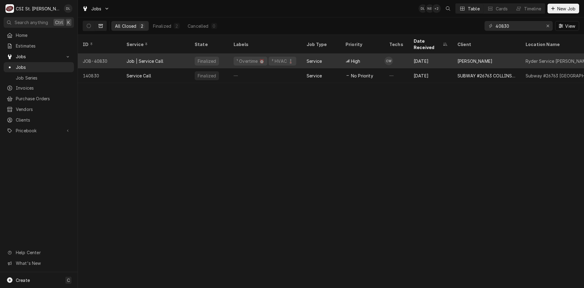
click at [235, 57] on div "¹ Overtime ⏰" at bounding box center [251, 61] width 34 height 9
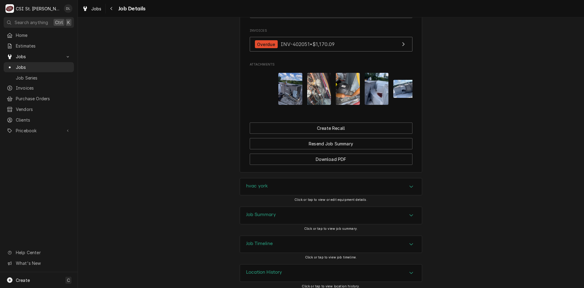
scroll to position [565, 0]
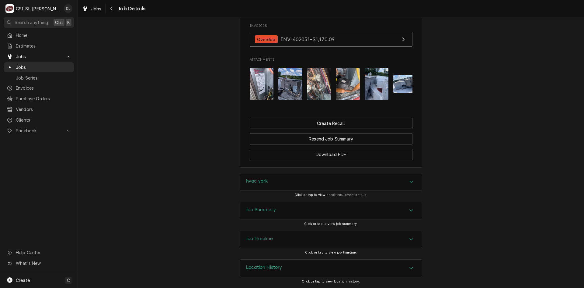
click at [263, 74] on img "Attachments" at bounding box center [262, 84] width 24 height 32
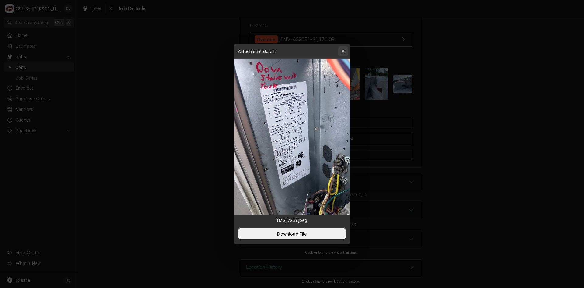
click at [345, 51] on div "button" at bounding box center [343, 51] width 6 height 6
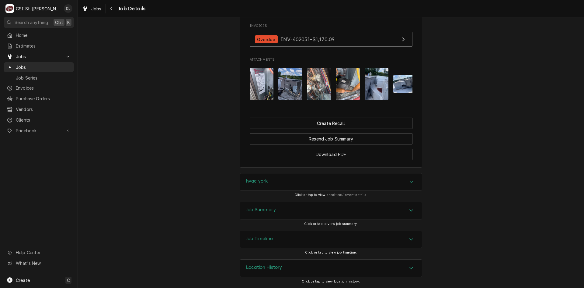
click at [296, 88] on img "Attachments" at bounding box center [290, 84] width 24 height 32
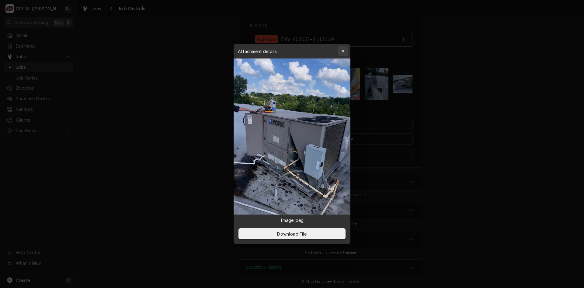
click at [341, 51] on div "button" at bounding box center [343, 51] width 6 height 6
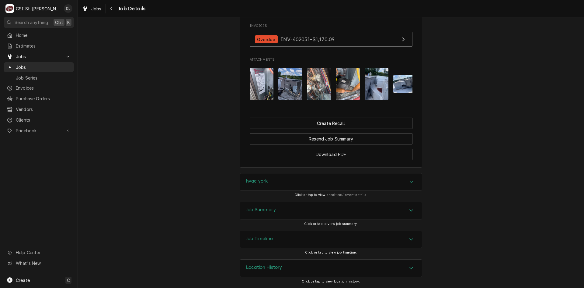
click at [318, 87] on img "Attachments" at bounding box center [319, 84] width 24 height 32
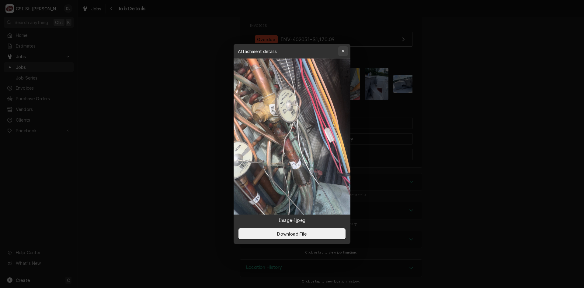
click at [340, 52] on div "button" at bounding box center [343, 51] width 6 height 6
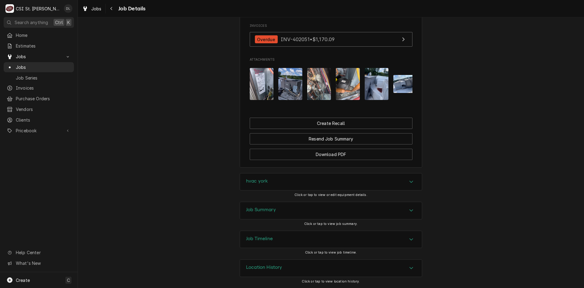
click at [327, 80] on img "Attachments" at bounding box center [319, 84] width 24 height 32
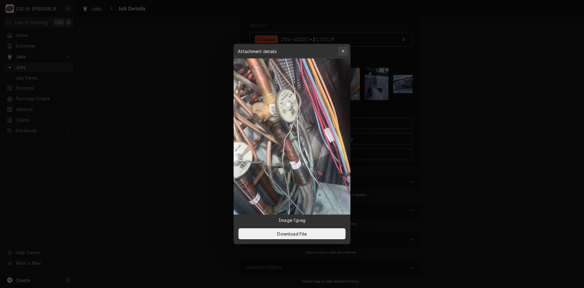
click at [340, 51] on div "button" at bounding box center [343, 51] width 6 height 6
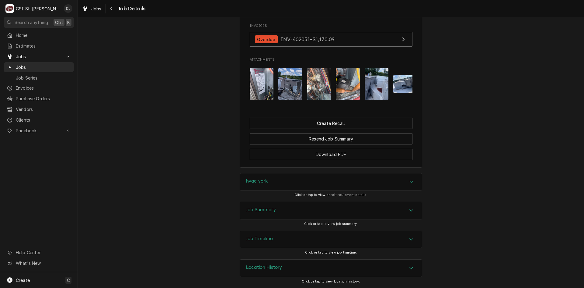
click at [350, 87] on img "Attachments" at bounding box center [348, 84] width 24 height 32
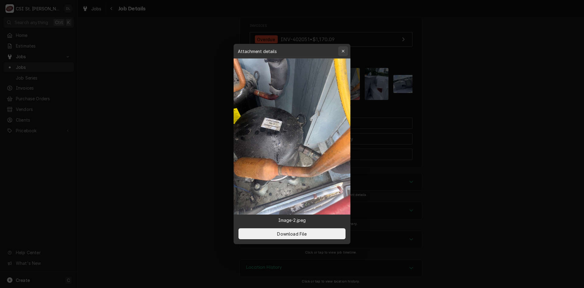
click at [344, 52] on icon "button" at bounding box center [343, 51] width 3 height 4
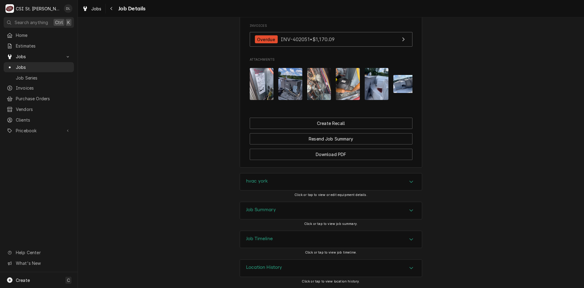
click at [371, 88] on img "Attachments" at bounding box center [377, 84] width 24 height 32
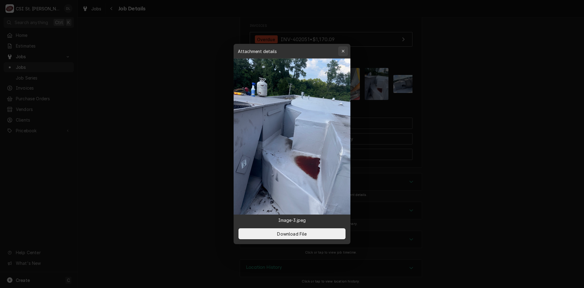
click at [341, 48] on div "button" at bounding box center [343, 51] width 6 height 6
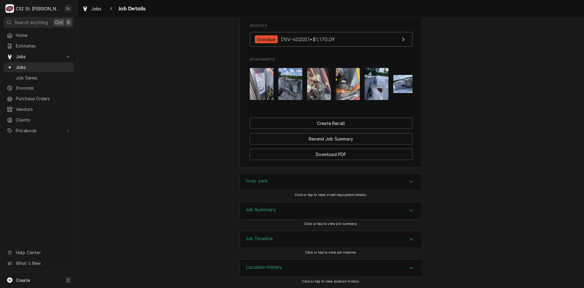
click at [382, 78] on img "Attachments" at bounding box center [377, 84] width 24 height 32
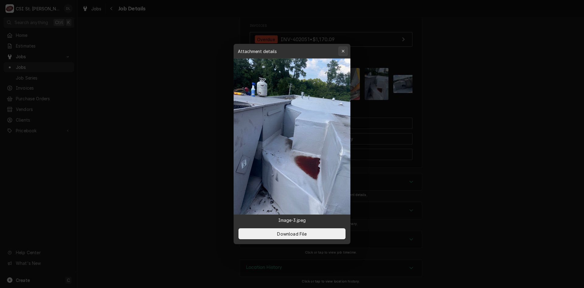
click at [344, 50] on icon "button" at bounding box center [343, 51] width 3 height 4
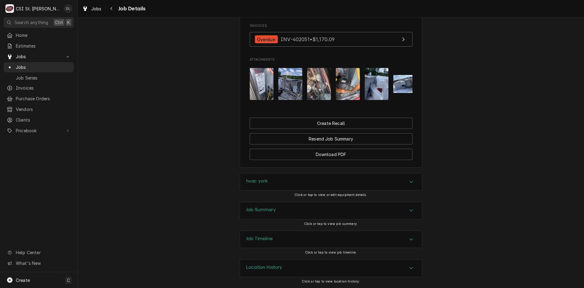
click at [405, 89] on button "Attachments" at bounding box center [405, 84] width 24 height 32
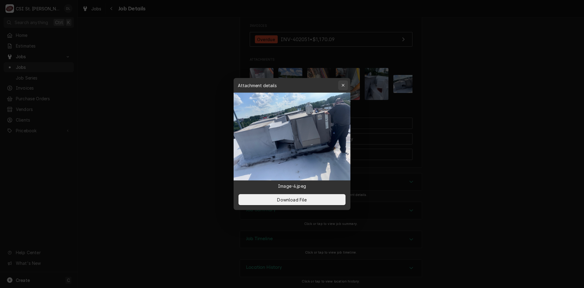
click at [344, 82] on div "button" at bounding box center [343, 85] width 6 height 6
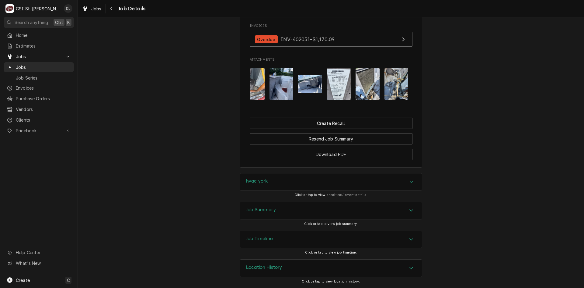
scroll to position [0, 97]
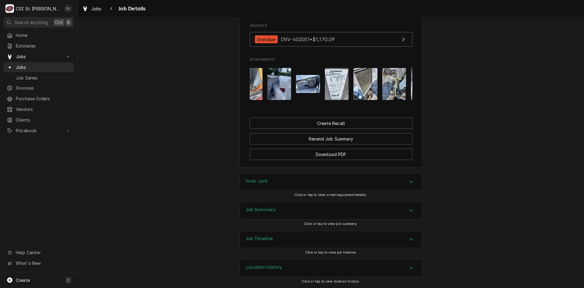
click at [342, 86] on img "Attachments" at bounding box center [337, 84] width 24 height 32
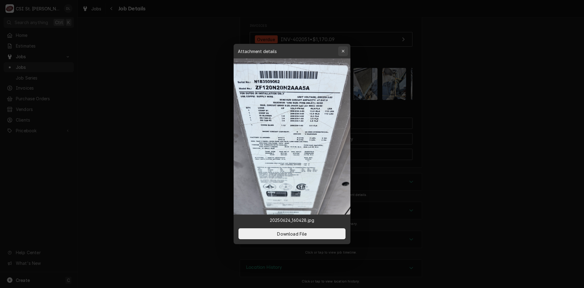
click at [342, 51] on icon "button" at bounding box center [343, 51] width 3 height 4
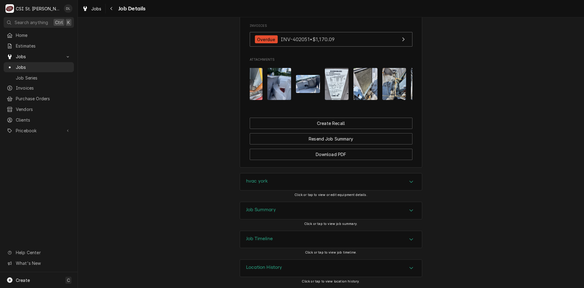
click at [368, 87] on img "Attachments" at bounding box center [366, 84] width 24 height 32
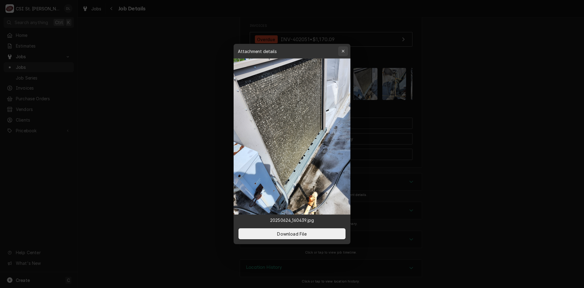
click at [346, 51] on div "button" at bounding box center [343, 51] width 6 height 6
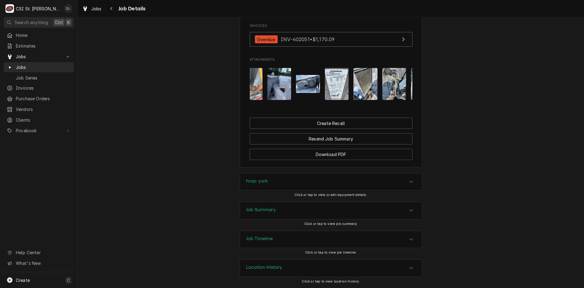
click at [369, 80] on img "Attachments" at bounding box center [366, 84] width 24 height 32
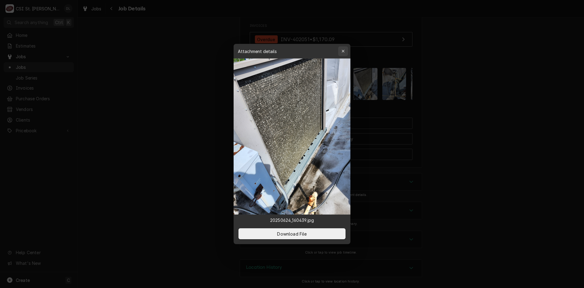
click at [342, 48] on div "button" at bounding box center [343, 51] width 6 height 6
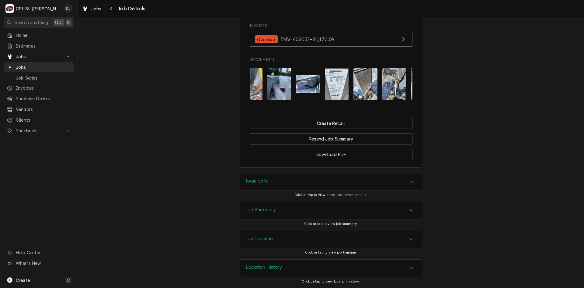
click at [393, 79] on img "Attachments" at bounding box center [394, 84] width 24 height 32
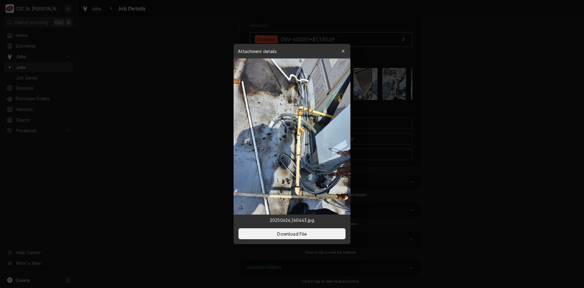
click at [338, 49] on div "Attachment details Close" at bounding box center [292, 51] width 117 height 15
click at [341, 50] on div "button" at bounding box center [343, 51] width 6 height 6
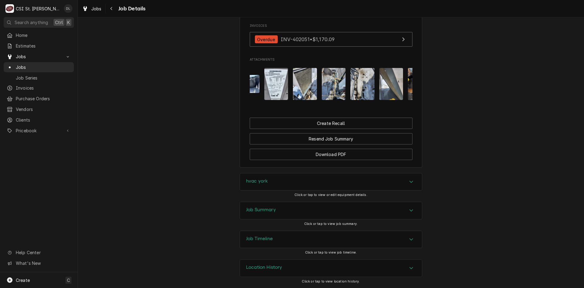
scroll to position [0, 170]
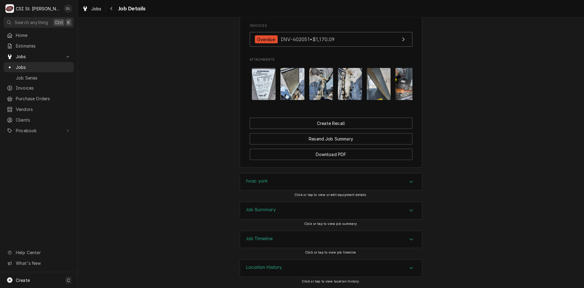
click at [405, 99] on div "Attachments" at bounding box center [331, 84] width 163 height 42
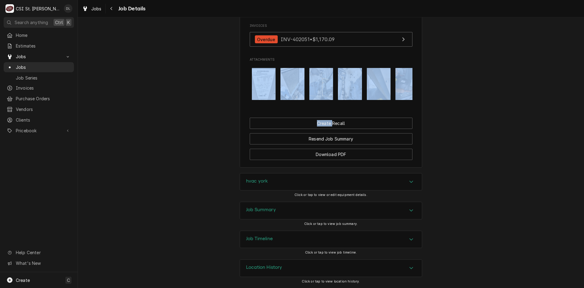
click at [405, 99] on div "Attachments" at bounding box center [331, 84] width 163 height 42
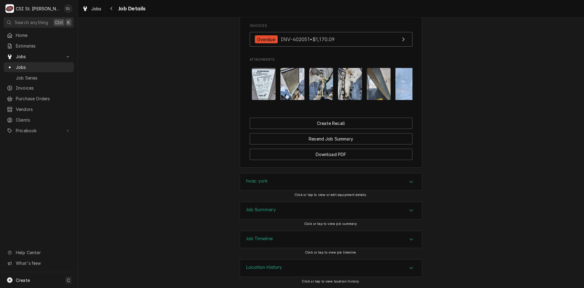
click at [405, 99] on div "Attachments" at bounding box center [331, 84] width 163 height 42
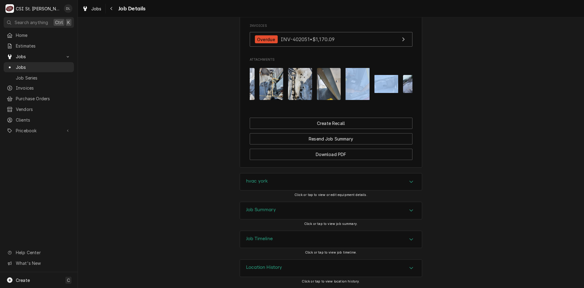
scroll to position [0, 231]
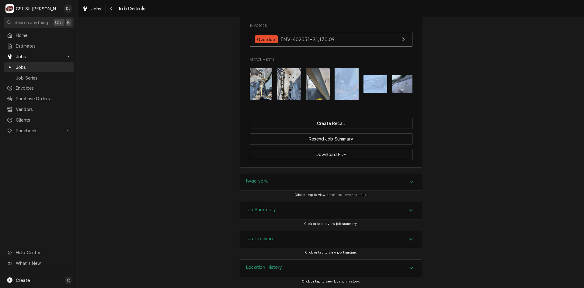
click at [324, 85] on img "Attachments" at bounding box center [318, 84] width 24 height 32
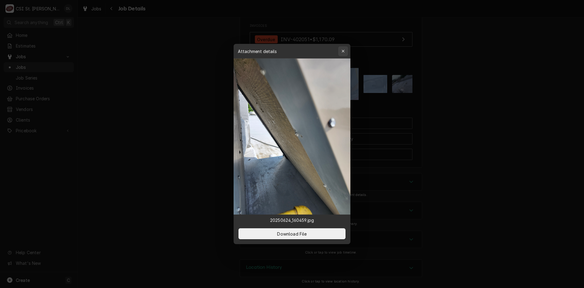
click at [346, 49] on div "button" at bounding box center [343, 51] width 6 height 6
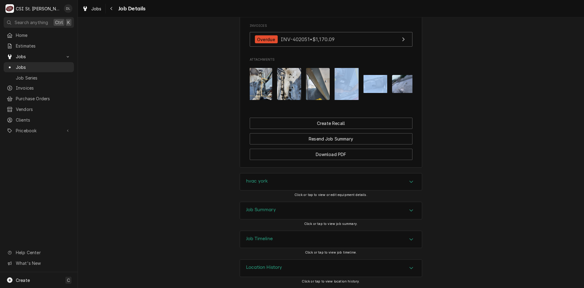
click at [368, 83] on img "Attachments" at bounding box center [376, 84] width 24 height 18
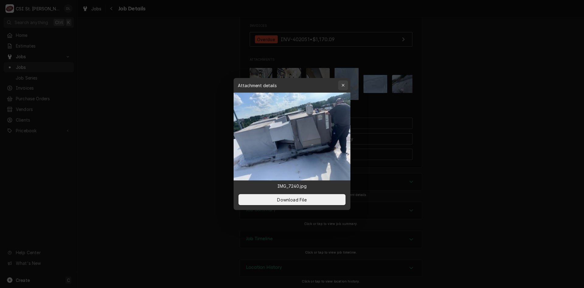
click at [345, 84] on div "button" at bounding box center [343, 85] width 6 height 6
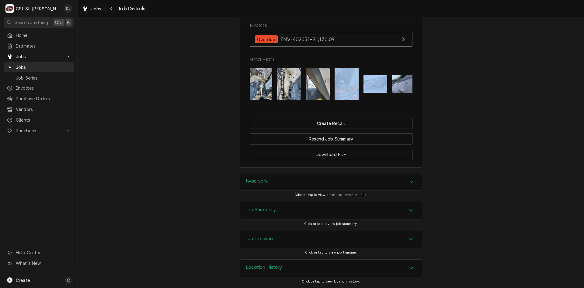
click at [384, 81] on img "Attachments" at bounding box center [376, 84] width 24 height 18
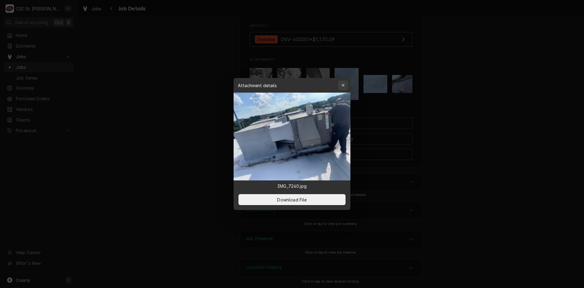
click at [347, 82] on button "button" at bounding box center [343, 85] width 10 height 10
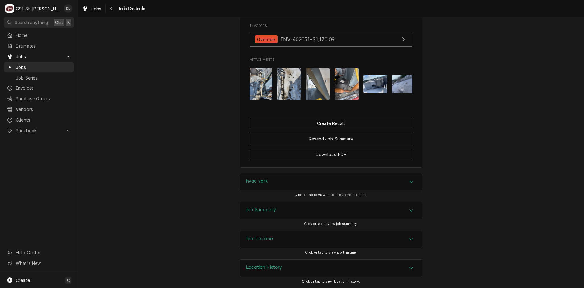
click at [409, 100] on div "Attachments" at bounding box center [331, 84] width 163 height 42
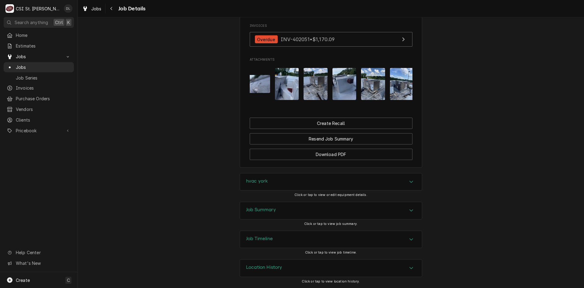
scroll to position [0, 389]
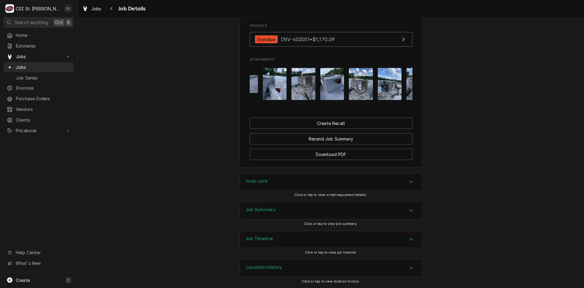
click at [394, 83] on img "Attachments" at bounding box center [390, 84] width 24 height 32
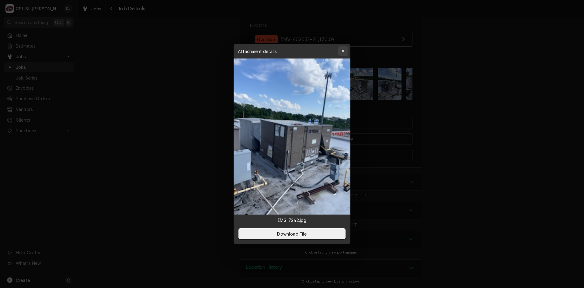
click at [347, 51] on button "button" at bounding box center [343, 51] width 10 height 10
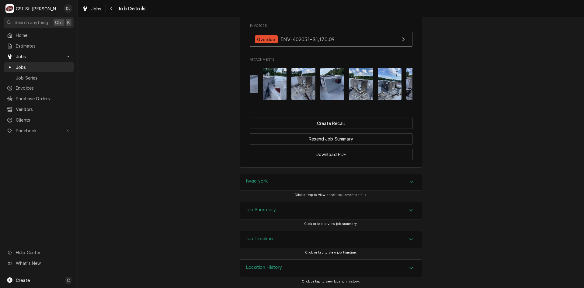
click at [362, 78] on img "Attachments" at bounding box center [361, 84] width 24 height 32
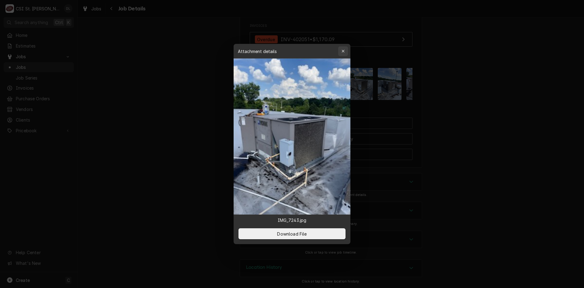
click at [344, 51] on icon "button" at bounding box center [343, 51] width 3 height 4
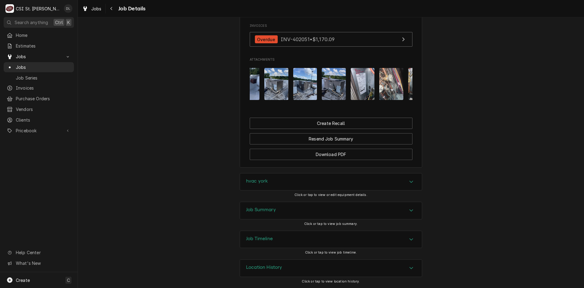
scroll to position [0, 475]
click at [395, 90] on img "Attachments" at bounding box center [391, 84] width 24 height 32
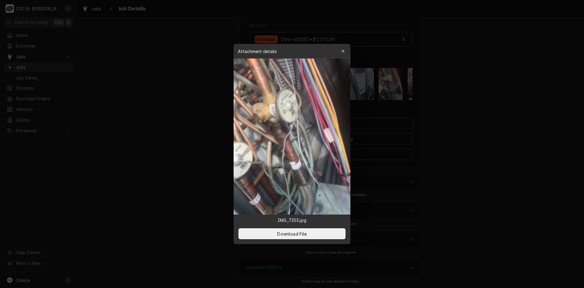
click at [345, 49] on div "button" at bounding box center [343, 51] width 6 height 6
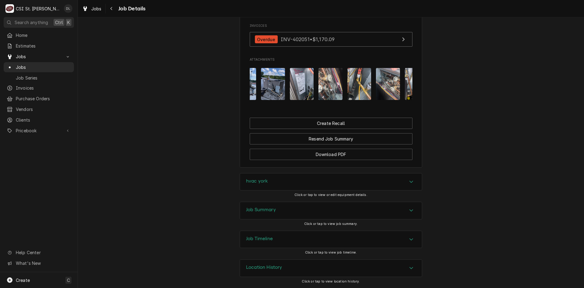
scroll to position [0, 548]
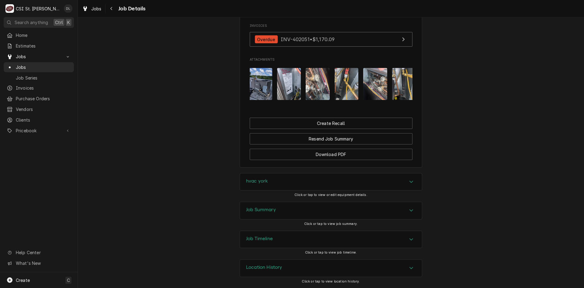
click at [349, 78] on img "Attachments" at bounding box center [347, 84] width 24 height 32
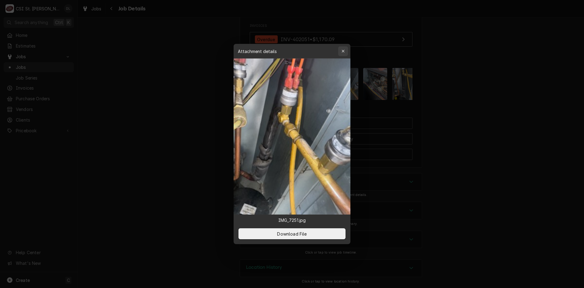
click at [345, 49] on icon "button" at bounding box center [343, 51] width 3 height 4
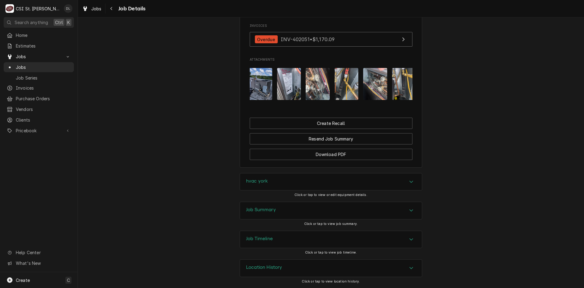
click at [407, 99] on div "Attachments" at bounding box center [331, 84] width 163 height 42
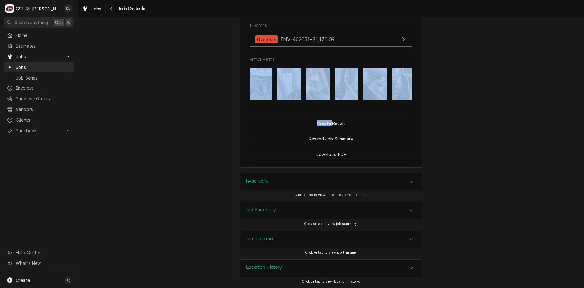
click at [407, 99] on div "Attachments" at bounding box center [331, 84] width 163 height 42
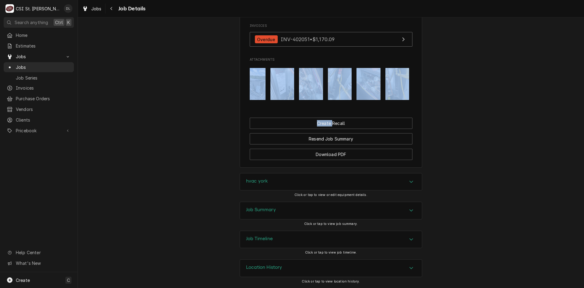
scroll to position [0, 556]
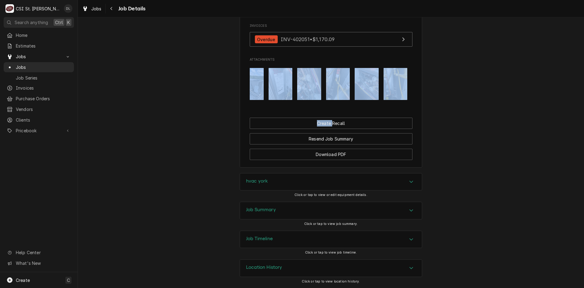
click at [398, 95] on img "Attachments" at bounding box center [396, 84] width 24 height 32
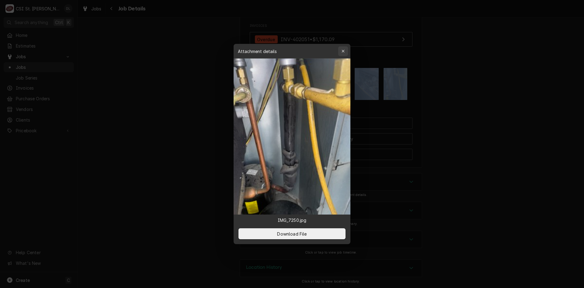
click at [342, 51] on icon "button" at bounding box center [343, 51] width 3 height 4
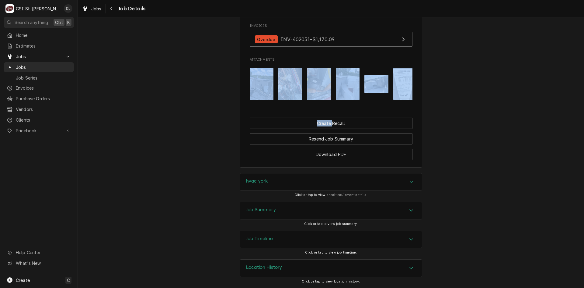
scroll to position [0, 0]
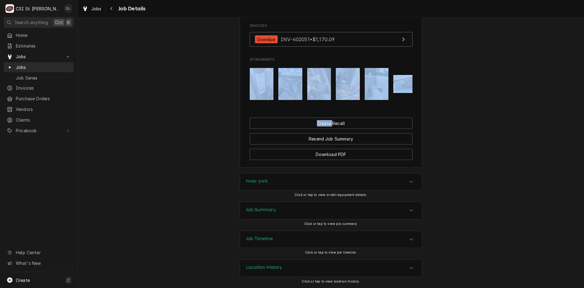
click at [326, 78] on img "Attachments" at bounding box center [319, 84] width 24 height 32
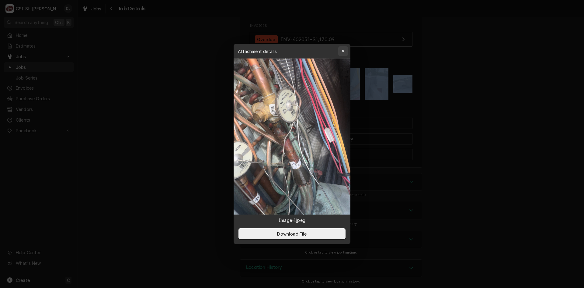
click at [343, 48] on button "button" at bounding box center [343, 51] width 10 height 10
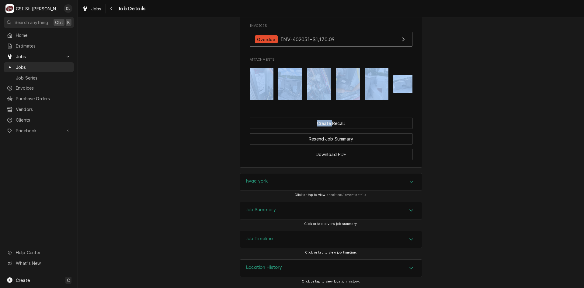
click at [267, 75] on img "Attachments" at bounding box center [262, 84] width 24 height 32
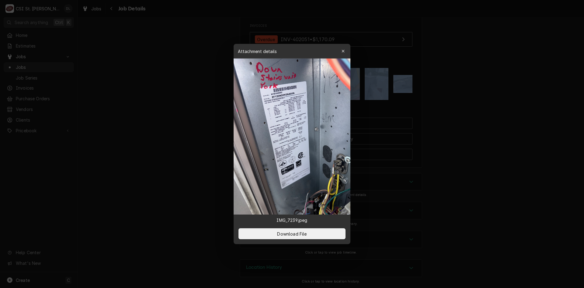
click at [297, 103] on img at bounding box center [292, 136] width 117 height 156
click at [296, 234] on span "Download File" at bounding box center [292, 233] width 32 height 6
click at [346, 50] on div "button" at bounding box center [343, 51] width 6 height 6
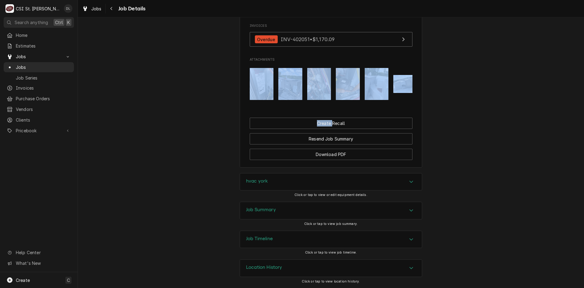
click at [409, 213] on div "Accordion Header" at bounding box center [411, 210] width 9 height 7
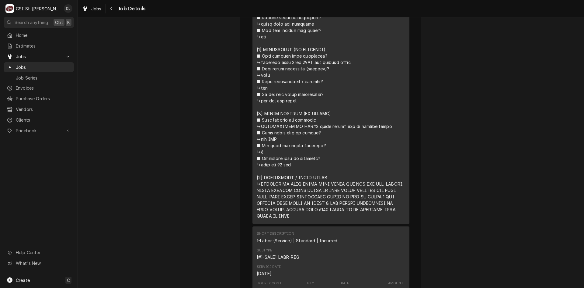
scroll to position [1143, 0]
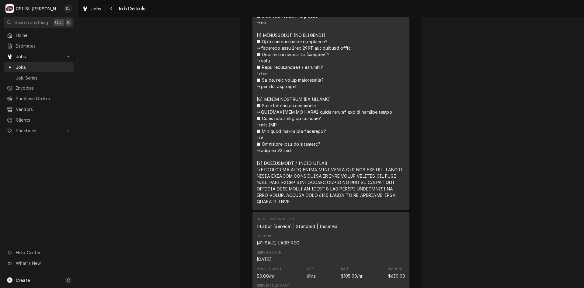
click at [126, 145] on div "Job Summary Roopairs Job ID JOB-40830 Lane Valente email ID 2327842 Service Typ…" at bounding box center [331, 191] width 506 height 1161
click at [24, 64] on span "Jobs" at bounding box center [43, 67] width 55 height 6
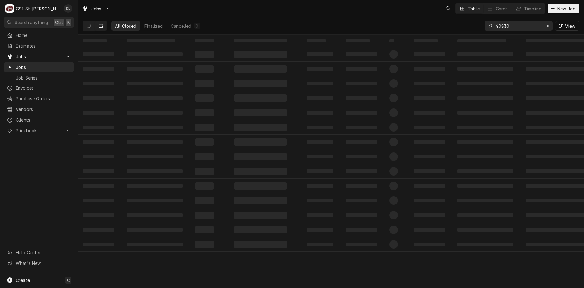
drag, startPoint x: 523, startPoint y: 25, endPoint x: 422, endPoint y: 26, distance: 101.6
click at [422, 26] on div "All Closed Finalized Cancelled 0 40830 View" at bounding box center [331, 25] width 497 height 17
type input "42991"
click at [101, 26] on icon "Dynamic Content Wrapper" at bounding box center [101, 26] width 4 height 4
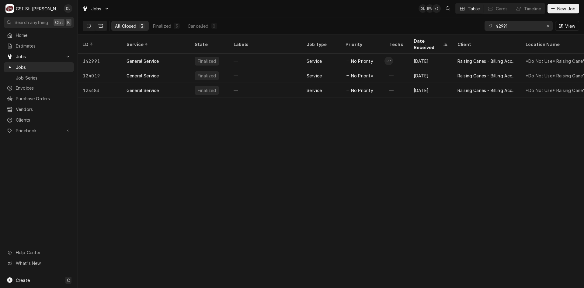
click at [86, 26] on button "Dynamic Content Wrapper" at bounding box center [89, 26] width 12 height 10
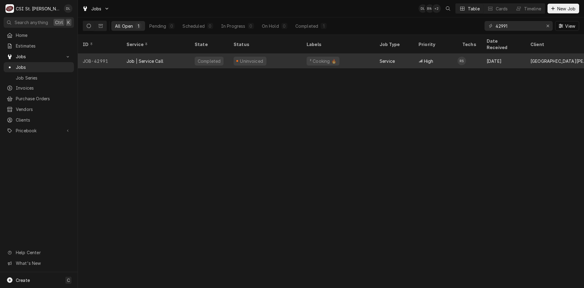
click at [272, 54] on div "Uninvoiced" at bounding box center [265, 61] width 73 height 15
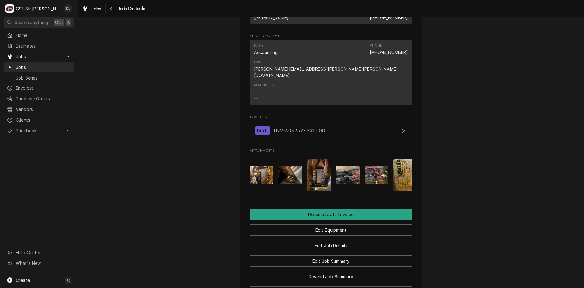
scroll to position [487, 0]
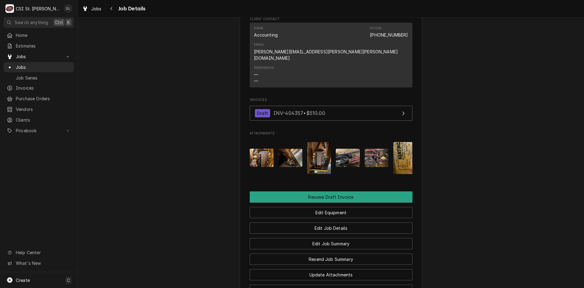
click at [254, 148] on img "Attachments" at bounding box center [262, 157] width 24 height 18
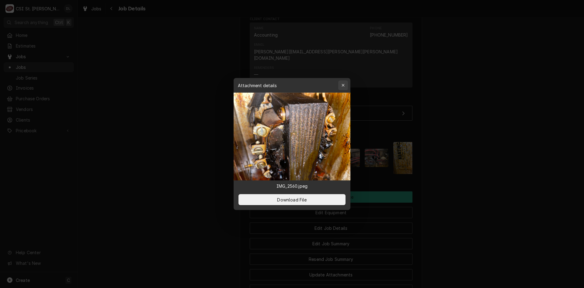
click at [342, 86] on icon "button" at bounding box center [343, 85] width 3 height 4
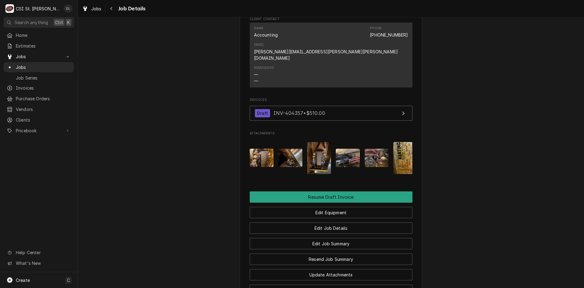
click at [287, 148] on img "Attachments" at bounding box center [290, 157] width 24 height 18
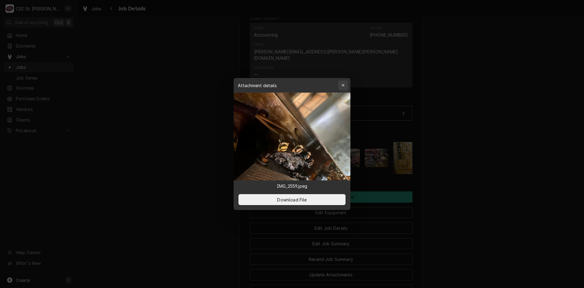
click at [344, 84] on icon "button" at bounding box center [343, 85] width 3 height 4
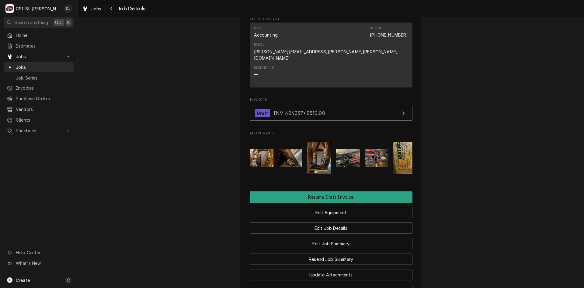
click at [403, 143] on img "Attachments" at bounding box center [405, 158] width 24 height 32
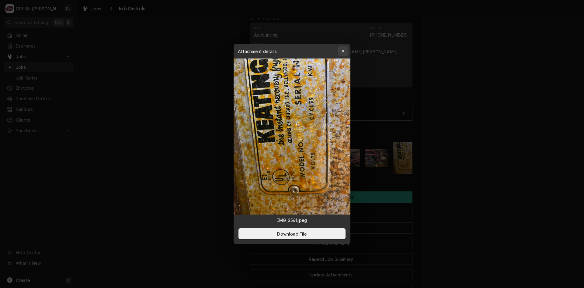
click at [341, 50] on div "button" at bounding box center [343, 51] width 6 height 6
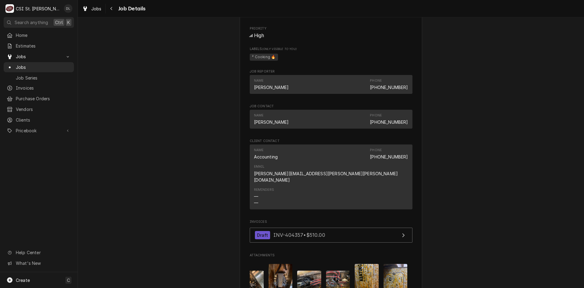
scroll to position [627, 0]
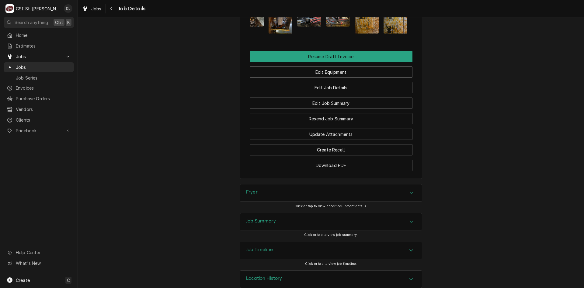
click at [403, 213] on div "Job Summary" at bounding box center [331, 221] width 182 height 17
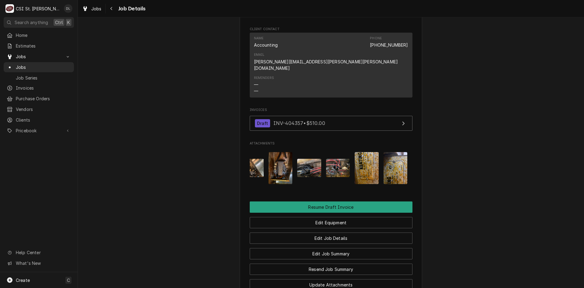
scroll to position [475, 0]
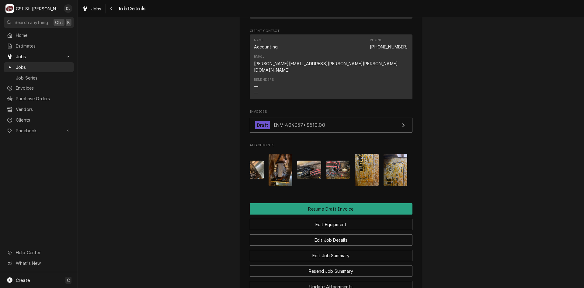
click at [364, 155] on img "Attachments" at bounding box center [367, 170] width 24 height 32
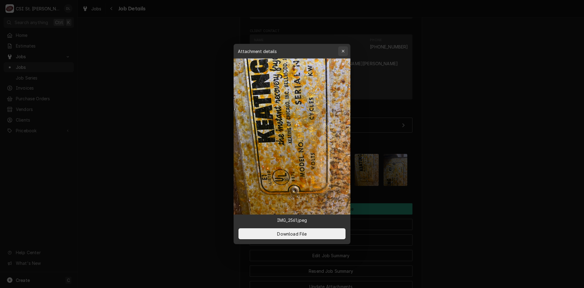
click at [343, 54] on button "button" at bounding box center [343, 51] width 10 height 10
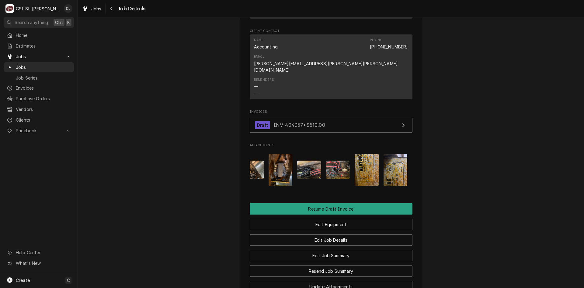
click at [391, 163] on img "Attachments" at bounding box center [396, 170] width 24 height 32
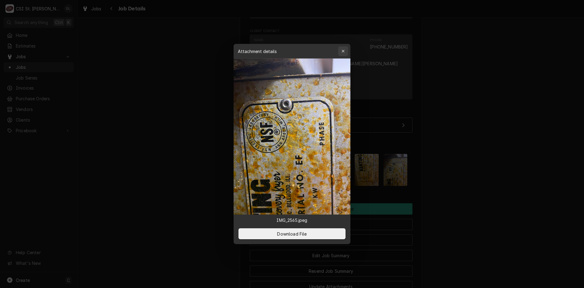
click at [343, 51] on icon "button" at bounding box center [343, 51] width 3 height 4
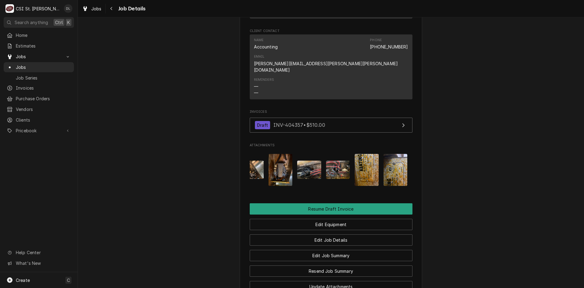
click at [368, 154] on img "Attachments" at bounding box center [367, 170] width 24 height 32
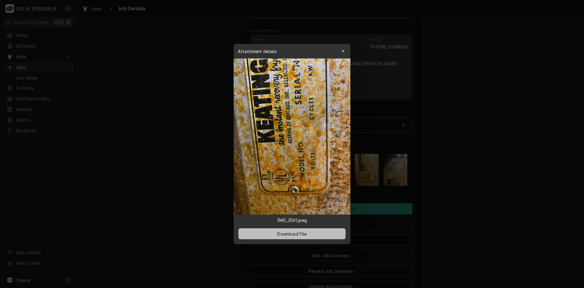
click at [312, 230] on button "Download File" at bounding box center [292, 233] width 107 height 11
click at [346, 51] on button "button" at bounding box center [343, 51] width 10 height 10
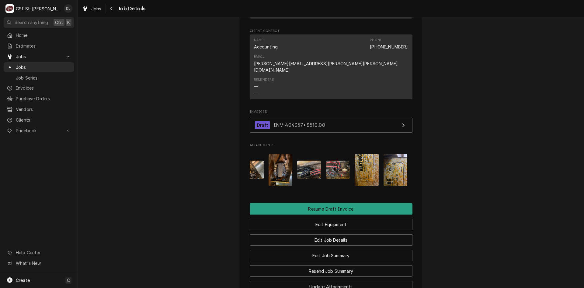
click at [384, 158] on img "Attachments" at bounding box center [396, 170] width 24 height 32
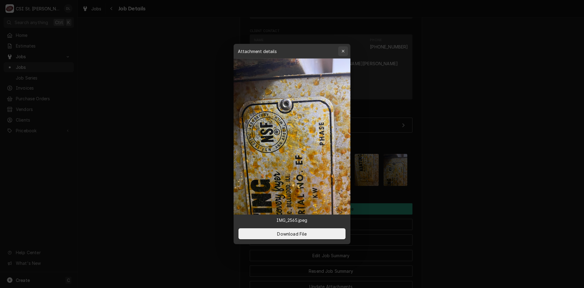
click at [343, 51] on icon "button" at bounding box center [343, 51] width 3 height 4
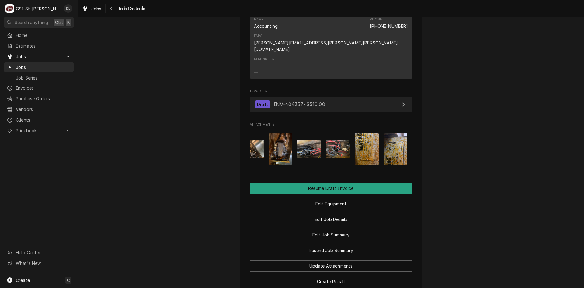
scroll to position [505, 0]
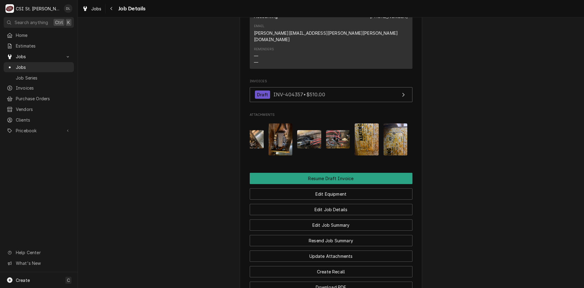
click at [22, 53] on span "Jobs" at bounding box center [39, 56] width 46 height 6
click at [21, 53] on span "Jobs" at bounding box center [39, 56] width 46 height 6
click at [19, 66] on span "Jobs" at bounding box center [43, 67] width 55 height 6
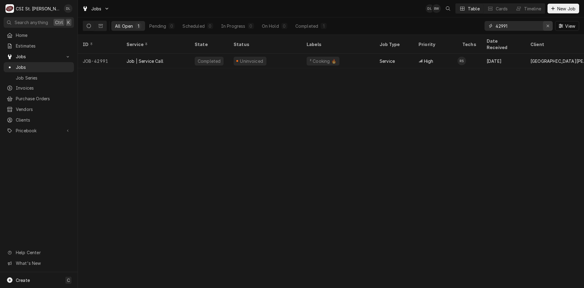
click at [546, 24] on div "Erase input" at bounding box center [548, 26] width 6 height 6
click at [538, 23] on input "Dynamic Content Wrapper" at bounding box center [524, 26] width 57 height 10
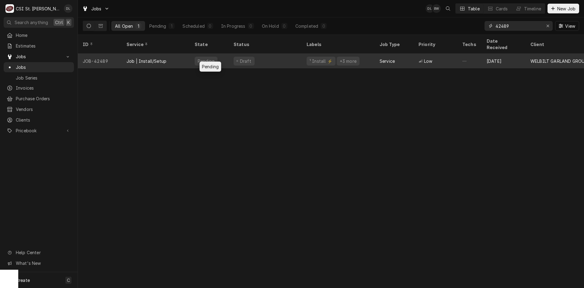
type input "42489"
click at [220, 57] on div "Pending" at bounding box center [209, 61] width 39 height 15
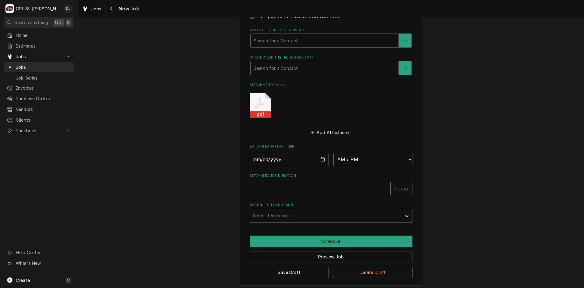
scroll to position [801, 0]
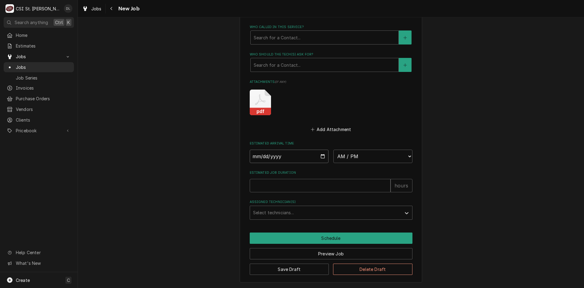
click at [320, 155] on input "Date" at bounding box center [289, 155] width 79 height 13
type textarea "x"
type input "[DATE]"
type textarea "x"
click at [403, 152] on select "AM / PM 6:00 AM 6:15 AM 6:30 AM 6:45 AM 7:00 AM 7:15 AM 7:30 AM 7:45 AM 8:00 AM…" at bounding box center [372, 155] width 79 height 13
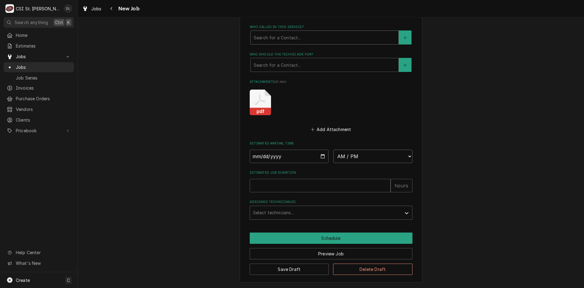
select select "07:00:00"
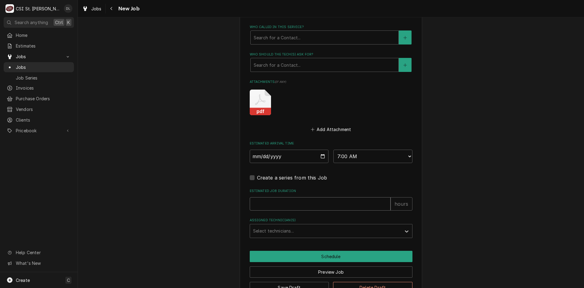
click at [298, 198] on input "Estimated Job Duration" at bounding box center [320, 203] width 141 height 13
type textarea "x"
type input "2"
type textarea "x"
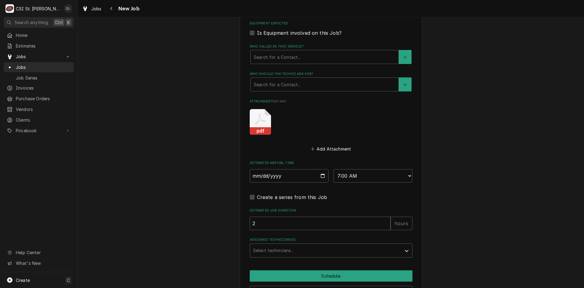
scroll to position [771, 0]
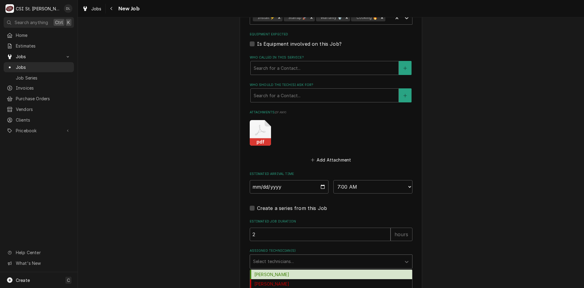
click at [331, 262] on div "Assigned Technician(s)" at bounding box center [325, 261] width 145 height 11
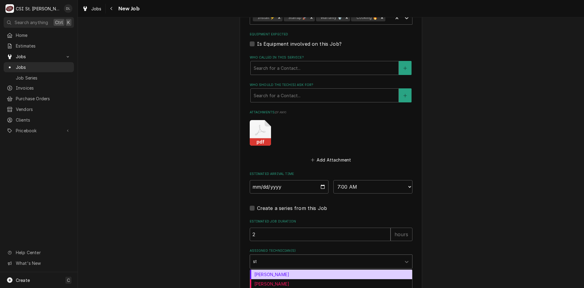
type input "ste"
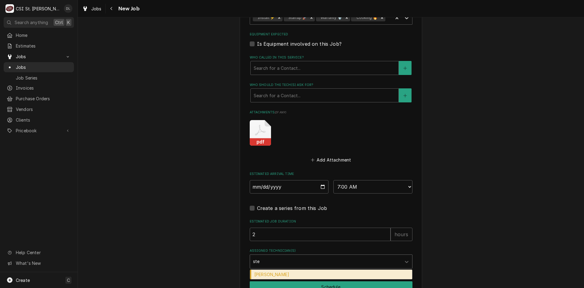
type textarea "x"
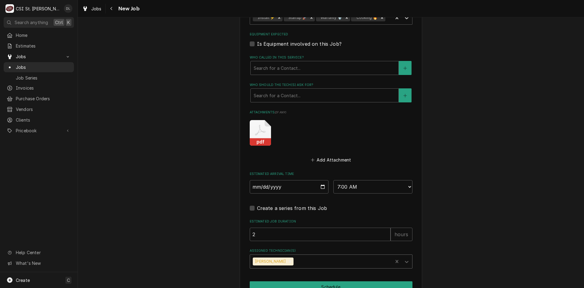
type textarea "x"
type input "j"
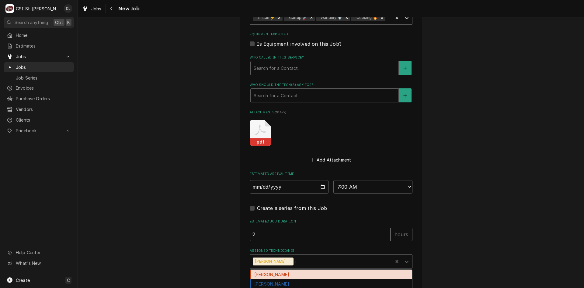
type textarea "x"
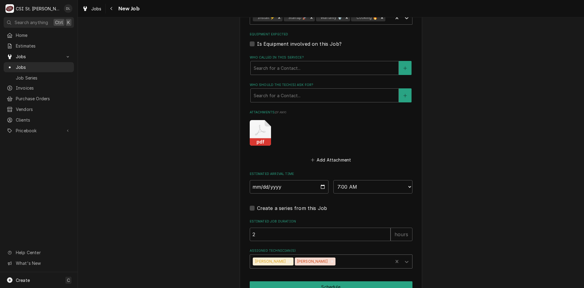
type textarea "x"
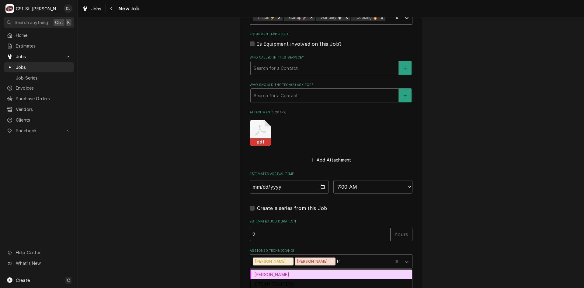
type input "tre"
type textarea "x"
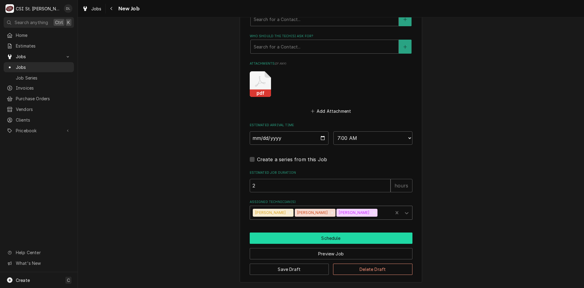
click at [328, 240] on button "Schedule" at bounding box center [331, 237] width 163 height 11
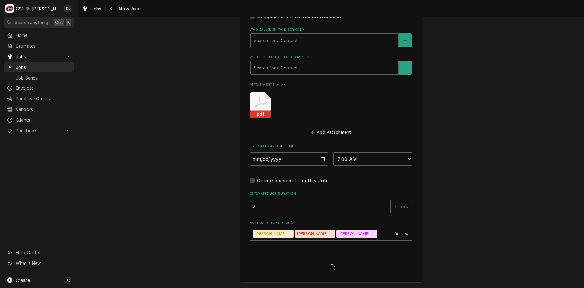
type textarea "x"
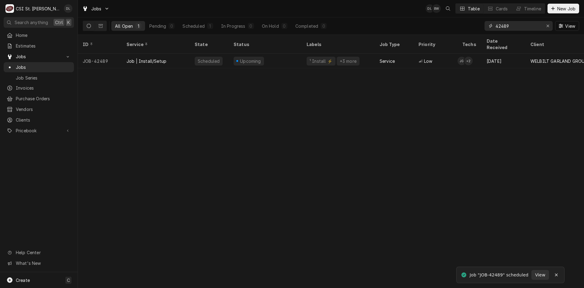
click at [510, 24] on input "42489" at bounding box center [519, 26] width 46 height 10
type input "4"
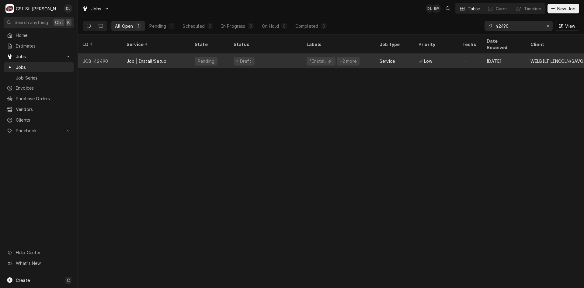
type input "42490"
click at [203, 57] on div "Pending" at bounding box center [206, 61] width 23 height 9
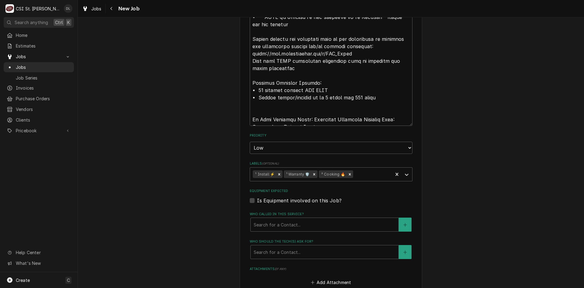
scroll to position [700, 0]
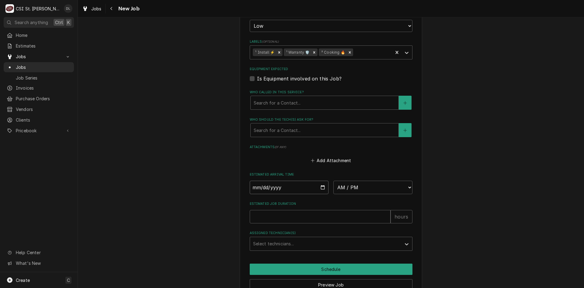
click at [322, 189] on input "Date" at bounding box center [289, 186] width 79 height 13
type textarea "x"
type input "[DATE]"
type textarea "x"
click at [401, 190] on select "AM / PM 6:00 AM 6:15 AM 6:30 AM 6:45 AM 7:00 AM 7:15 AM 7:30 AM 7:45 AM 8:00 AM…" at bounding box center [372, 186] width 79 height 13
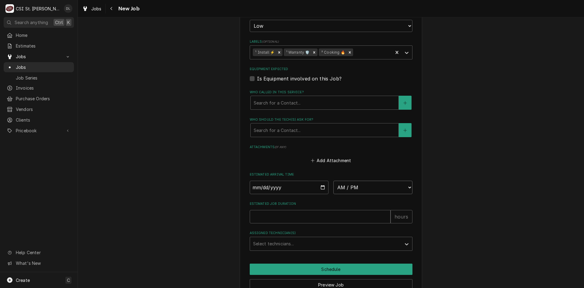
select select "10:00:00"
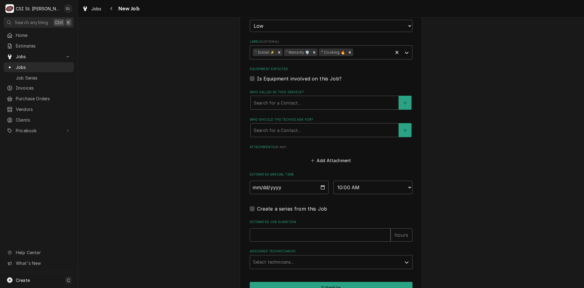
click at [294, 225] on div "Estimated Job Duration hours" at bounding box center [331, 230] width 163 height 22
click at [294, 232] on input "Estimated Job Duration" at bounding box center [320, 234] width 141 height 13
type textarea "x"
type input "2"
type textarea "x"
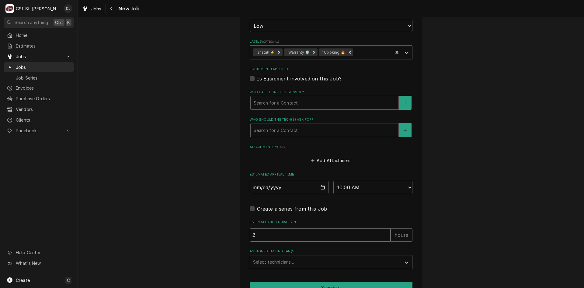
type input "2"
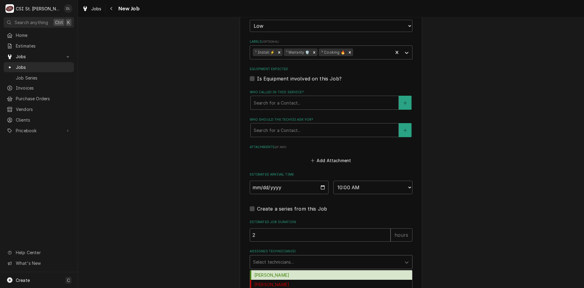
click at [304, 264] on div "Assigned Technician(s)" at bounding box center [325, 261] width 145 height 11
type input "ste"
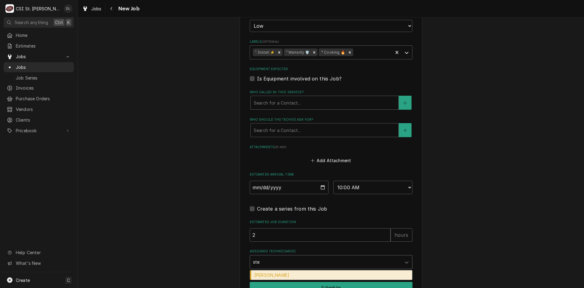
type textarea "x"
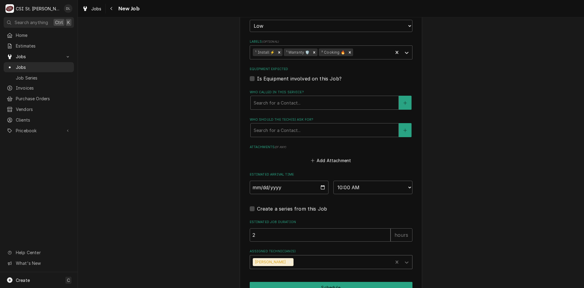
type input "j"
type textarea "x"
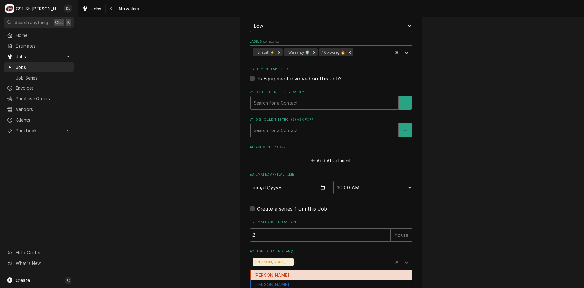
type input "je"
type textarea "x"
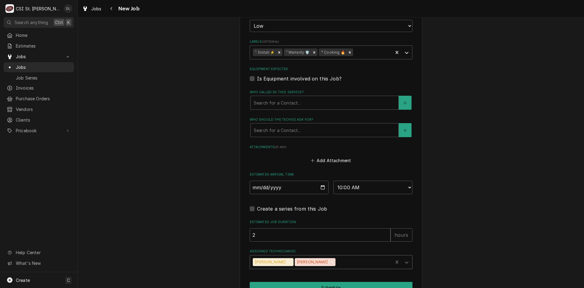
type textarea "x"
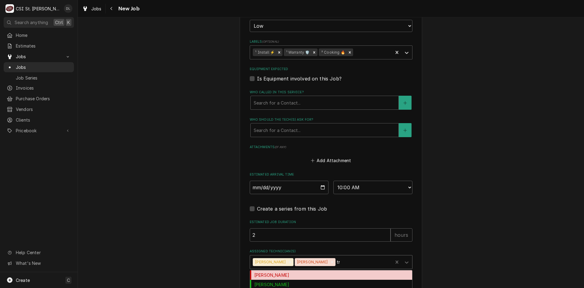
type input "tre"
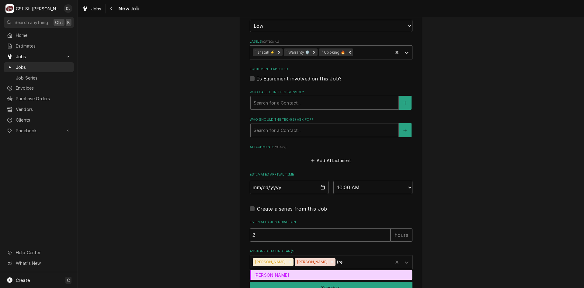
type textarea "x"
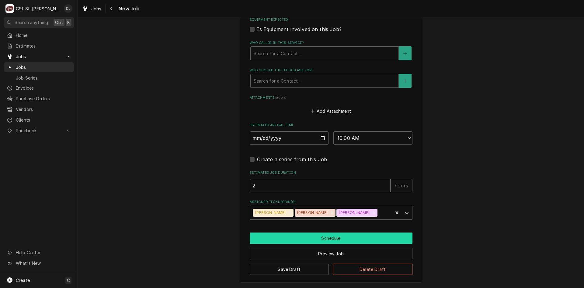
click at [333, 236] on button "Schedule" at bounding box center [331, 237] width 163 height 11
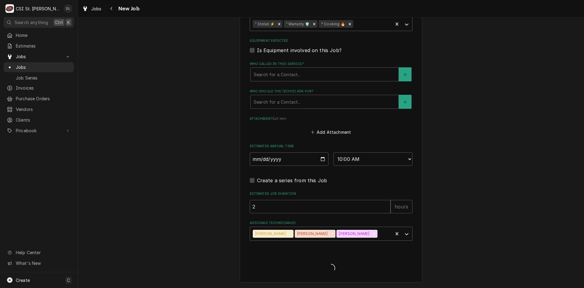
type textarea "x"
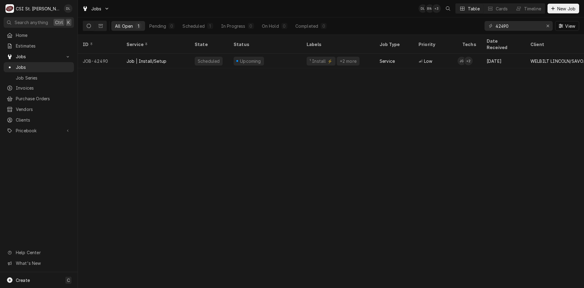
click at [167, 195] on div "ID Service State Status Labels Job Type Priority Techs Date Received Client Loc…" at bounding box center [331, 161] width 506 height 253
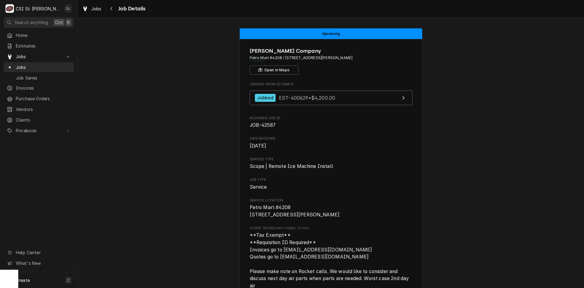
scroll to position [61, 0]
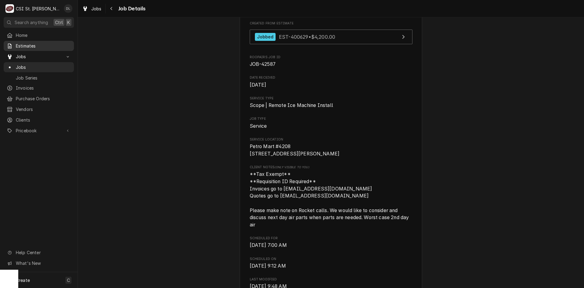
click at [35, 44] on span "Estimates" at bounding box center [43, 46] width 55 height 6
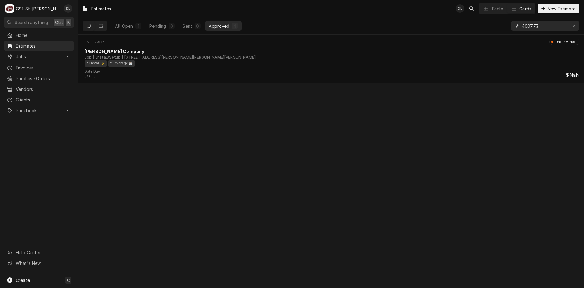
click at [574, 26] on icon "Erase input" at bounding box center [574, 26] width 3 height 4
click at [556, 26] on input "Dynamic Content Wrapper" at bounding box center [550, 26] width 57 height 10
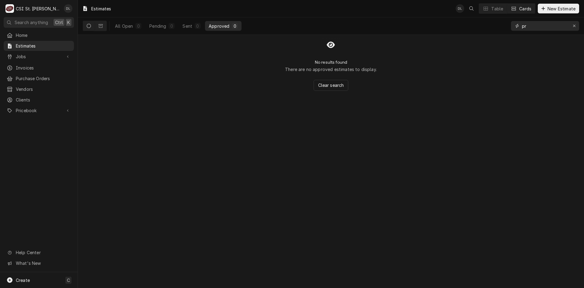
type input "p"
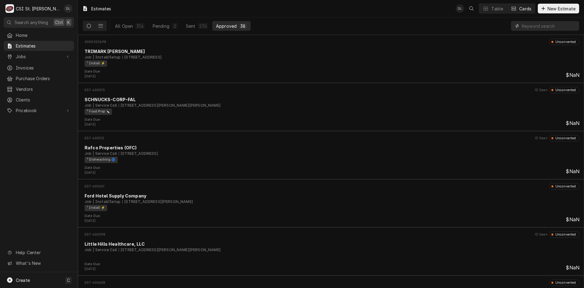
click at [529, 26] on input "Dynamic Content Wrapper" at bounding box center [549, 26] width 54 height 10
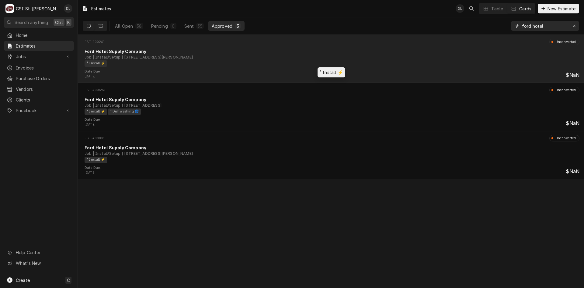
type input "ford hotel"
click at [263, 65] on div "¹ Install ⚡️" at bounding box center [330, 63] width 491 height 6
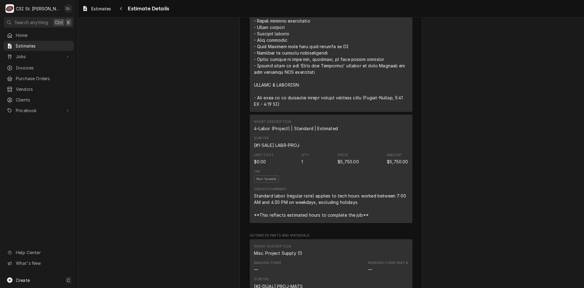
scroll to position [578, 0]
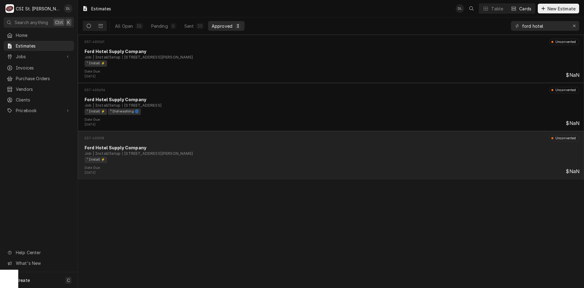
click at [237, 156] on div "Job | Install/Setup 17770 Mueller Rd, Wildwood, MO 63038" at bounding box center [332, 153] width 495 height 5
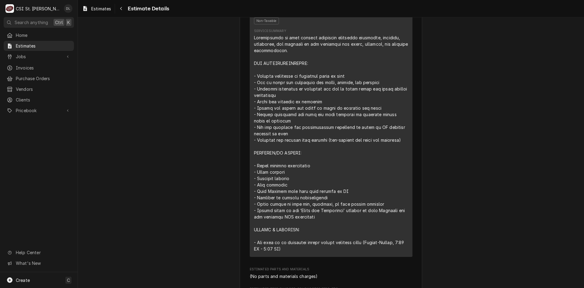
scroll to position [548, 0]
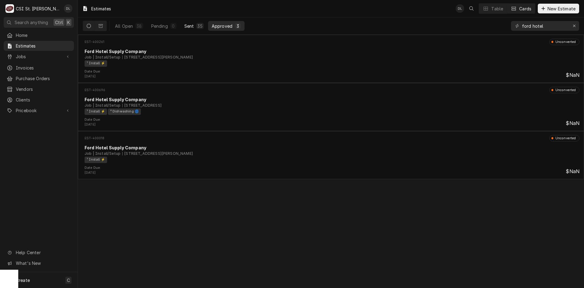
click at [195, 26] on button "Sent 35" at bounding box center [194, 26] width 27 height 10
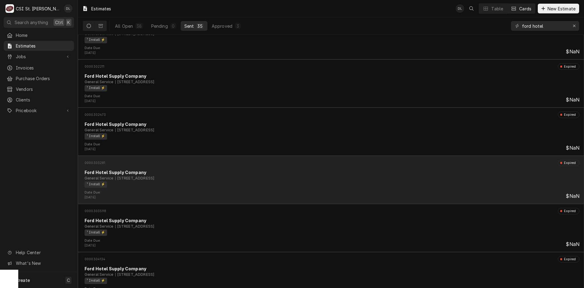
scroll to position [61, 0]
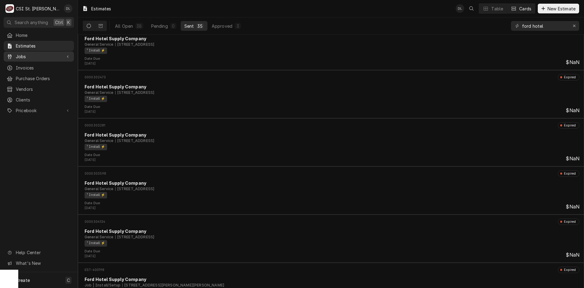
click at [30, 55] on span "Jobs" at bounding box center [39, 56] width 46 height 6
click at [29, 65] on span "Jobs" at bounding box center [43, 67] width 55 height 6
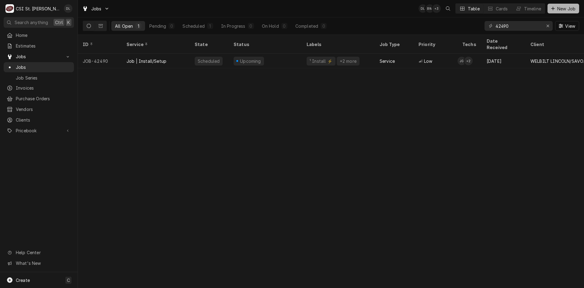
click at [552, 9] on icon "Dynamic Content Wrapper" at bounding box center [553, 8] width 4 height 4
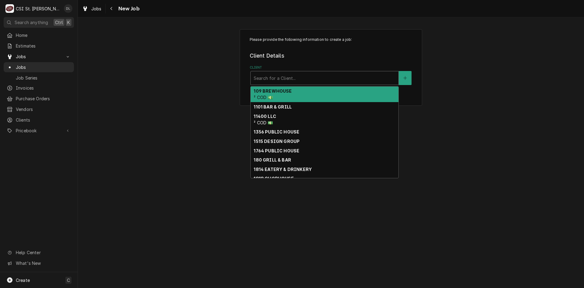
click at [287, 75] on div "Client" at bounding box center [325, 77] width 142 height 11
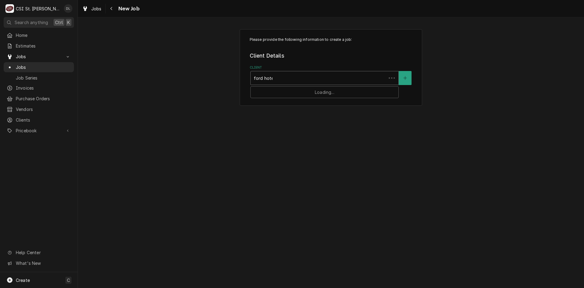
type input "ford hotel"
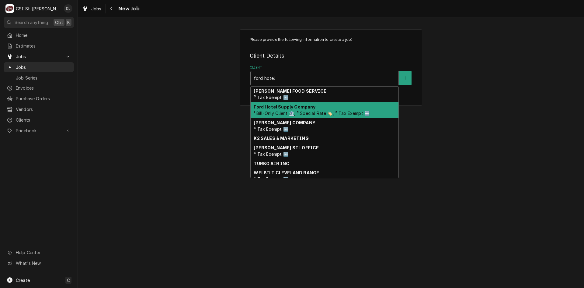
click at [295, 106] on strong "Ford Hotel Supply Company" at bounding box center [285, 106] width 62 height 5
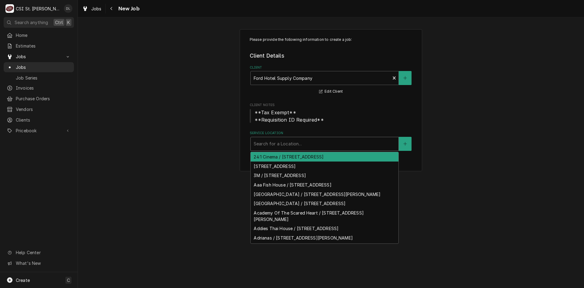
click at [308, 145] on div "Service Location" at bounding box center [325, 143] width 142 height 11
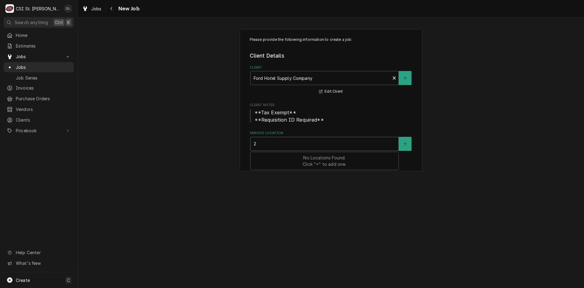
type input "2"
type input "progress west"
click at [353, 119] on span "**Tax Exempt** **Requisition ID Required**" at bounding box center [331, 116] width 163 height 15
click at [401, 145] on button "Service Location" at bounding box center [405, 144] width 13 height 14
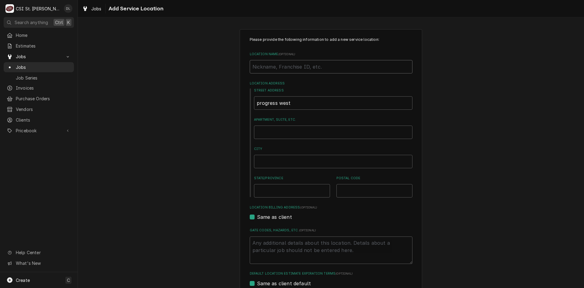
click at [312, 65] on input "Location Name ( optional )" at bounding box center [331, 66] width 163 height 13
type textarea "x"
type input "P"
type textarea "x"
type input "Pr"
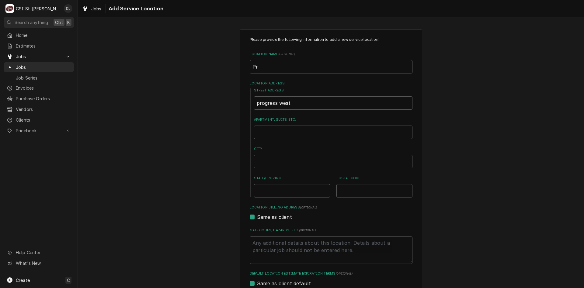
type textarea "x"
type input "Pro"
type textarea "x"
type input "Prog"
type textarea "x"
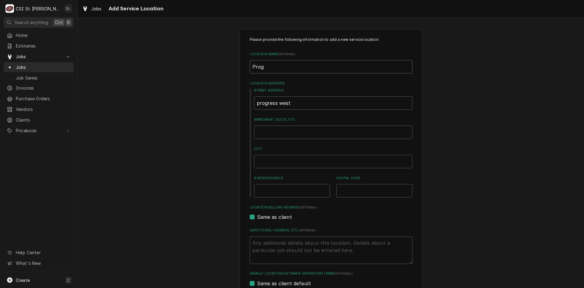
type input "Progr"
type textarea "x"
type input "Progre"
type textarea "x"
type input "Progres"
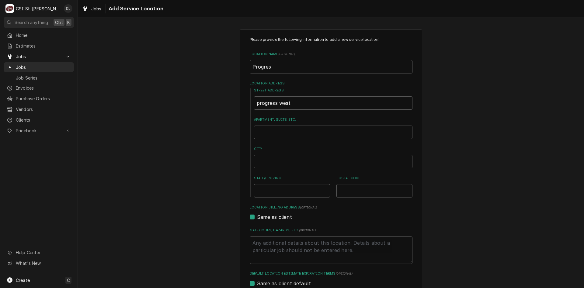
type textarea "x"
type input "Progress"
type textarea "x"
type input "Progress"
type textarea "x"
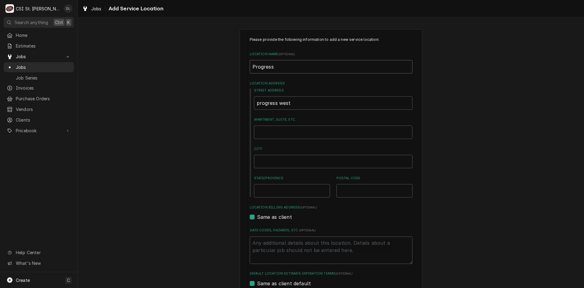
type input "Progress W"
type textarea "x"
type input "Progress We"
type textarea "x"
type input "Progress Wee"
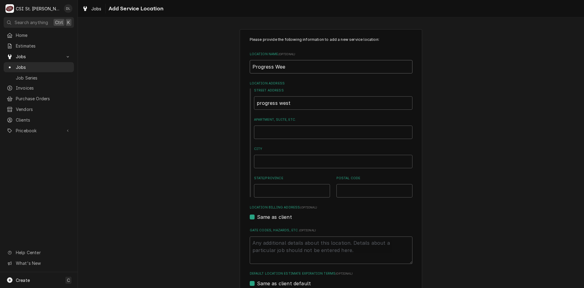
type textarea "x"
type input "Progress We"
type textarea "x"
type input "Progress Wes"
type textarea "x"
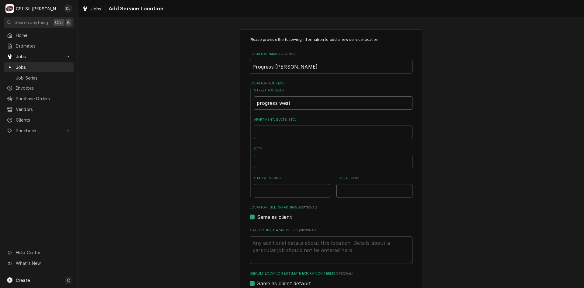
type input "Progress West"
type textarea "x"
type input "Progress West"
type textarea "x"
type input "Progress West H"
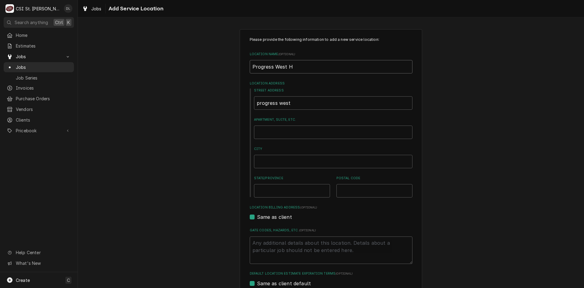
type textarea "x"
type input "Progress West Ho"
type textarea "x"
type input "Progress West Hos"
type textarea "x"
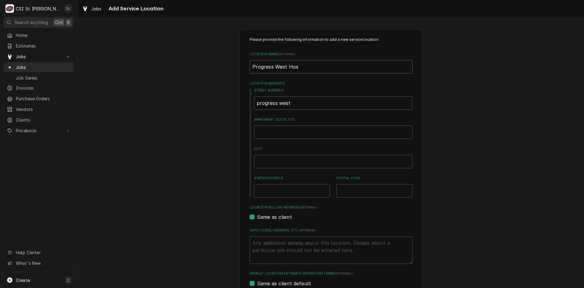
type input "Progress West Hosp"
type textarea "x"
type input "Progress West Hospi"
type textarea "x"
type input "Progress West Hospit"
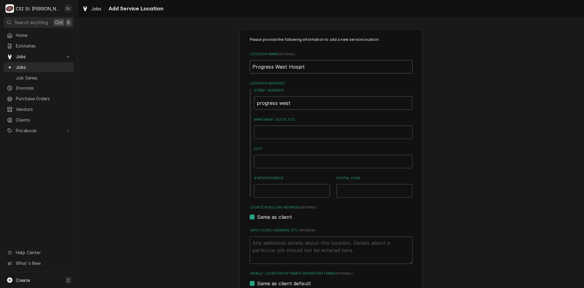
type textarea "x"
type input "Progress West Hospita"
type textarea "x"
type input "Progress West Hospital"
type textarea "x"
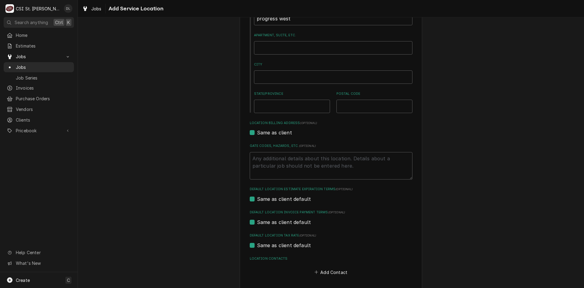
scroll to position [110, 0]
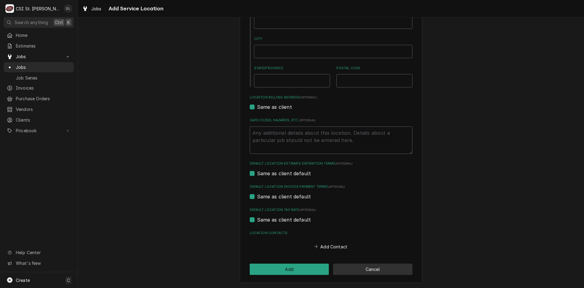
type input "Progress West Hospital"
click at [368, 266] on button "Cancel" at bounding box center [372, 268] width 79 height 11
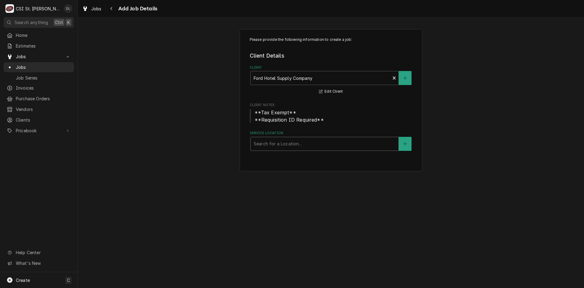
click at [317, 138] on div "Service Location" at bounding box center [325, 143] width 142 height 11
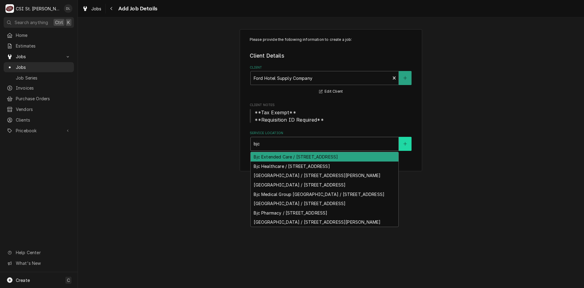
type input "bjc"
click at [407, 142] on icon "Create New Location" at bounding box center [405, 143] width 4 height 4
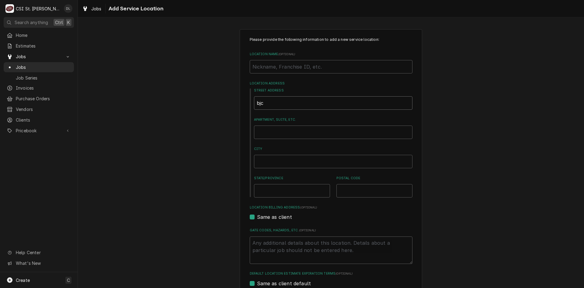
drag, startPoint x: 295, startPoint y: 108, endPoint x: 184, endPoint y: 122, distance: 111.1
click at [184, 122] on div "Please provide the following information to add a new service location: Locatio…" at bounding box center [331, 211] width 506 height 374
type textarea "x"
click at [256, 70] on input "Location Name ( optional )" at bounding box center [331, 66] width 163 height 13
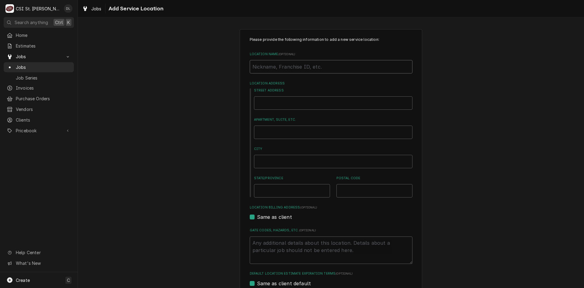
type textarea "x"
type input "B"
type textarea "x"
type input "BJ"
type textarea "x"
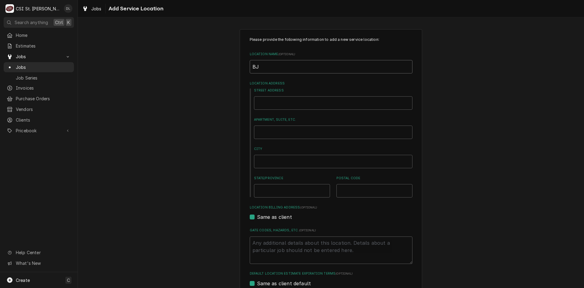
type input "BJC"
type textarea "x"
type input "BJC"
type textarea "x"
type input "BJC P"
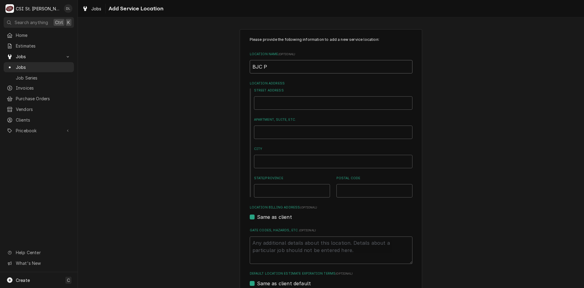
type textarea "x"
type input "BJC Pro"
type textarea "x"
type input "BJC Prog"
type textarea "x"
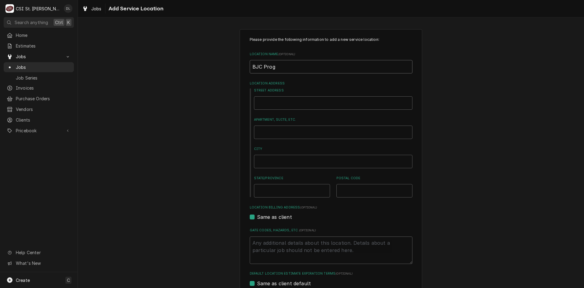
type input "BJC Progr"
type textarea "x"
type input "BJC Progre"
type textarea "x"
type input "BJC Progres"
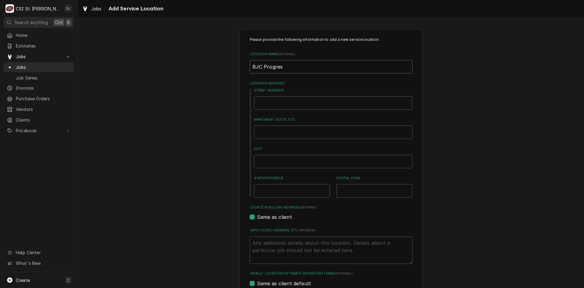
type textarea "x"
type input "BJC Progress"
type textarea "x"
type input "BJC Progress"
type textarea "x"
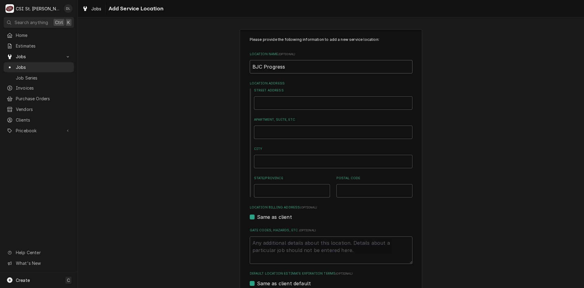
type input "BJC Progress W"
type textarea "x"
type input "BJC Progress We"
type textarea "x"
type input "BJC Progress Wes"
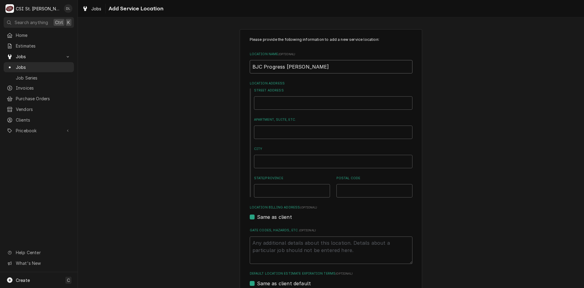
type textarea "x"
type input "BJC Progress West"
type textarea "x"
type input "BJC Progress West"
type textarea "x"
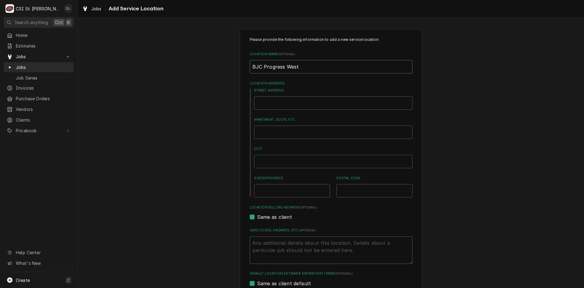
type input "BJC Progress West H"
type textarea "x"
type input "BJC Progress West Ho"
type textarea "x"
type input "BJC Progress West Hos"
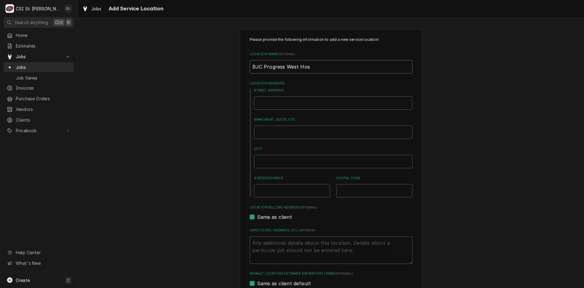
type textarea "x"
type input "BJC Progress West Hosp"
type textarea "x"
type input "BJC Progress West Hospi"
type textarea "x"
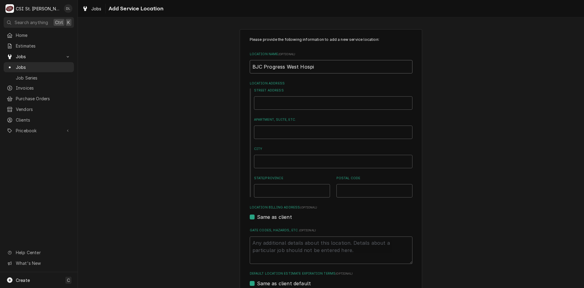
type input "BJC Progress West Hospit"
type textarea "x"
type input "BJC Progress West Hospita"
type textarea "x"
type input "BJC Progress West Hospital"
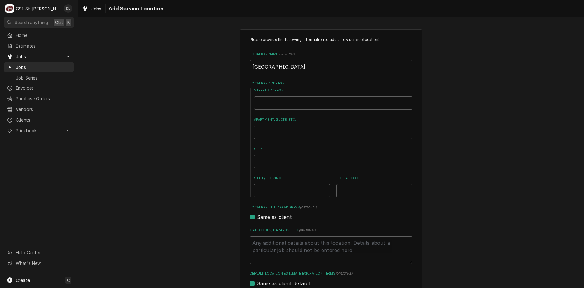
type textarea "x"
type input "BJC Progress West Hospital"
click at [274, 104] on input "Street Address" at bounding box center [333, 102] width 159 height 13
type textarea "x"
type input "2"
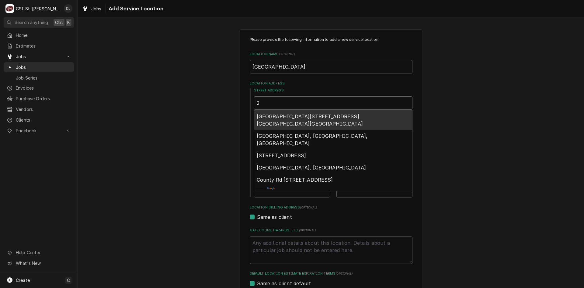
type textarea "x"
type input "2"
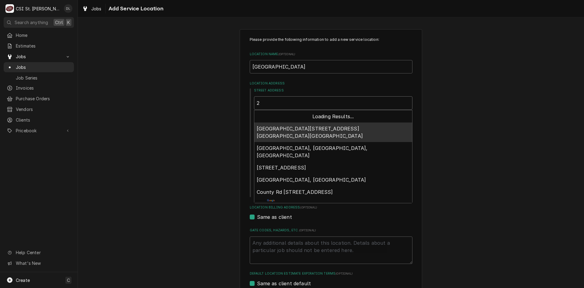
type textarea "x"
type input "2 pr"
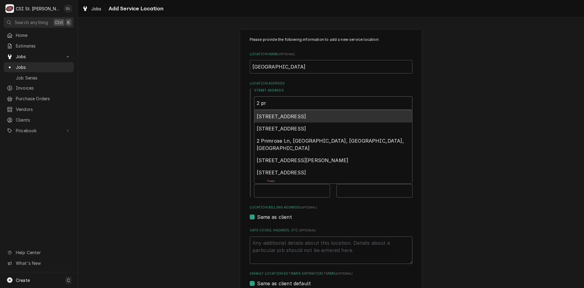
type textarea "x"
type input "2 pro"
type textarea "x"
type input "2 prog"
type textarea "x"
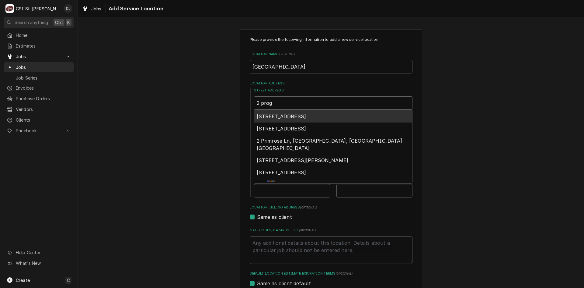
type input "2 progr"
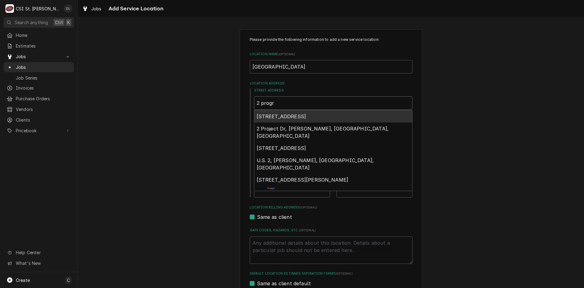
type textarea "x"
type input "2 progre"
type textarea "x"
type input "2 progres"
type textarea "x"
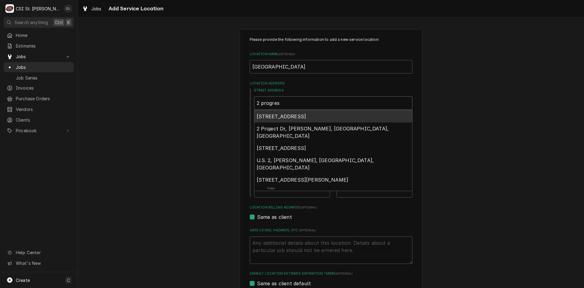
type input "2 progress"
type textarea "x"
type input "2 progress"
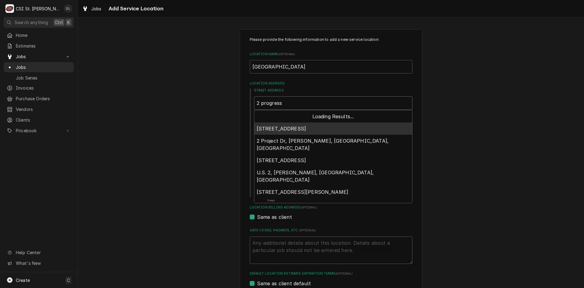
type textarea "x"
type input "2 progress w"
type textarea "x"
type input "2 progress we"
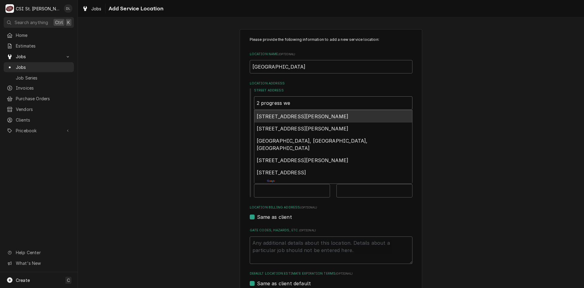
type textarea "x"
type input "2 progress wes"
type textarea "x"
type input "2 progress west"
type textarea "x"
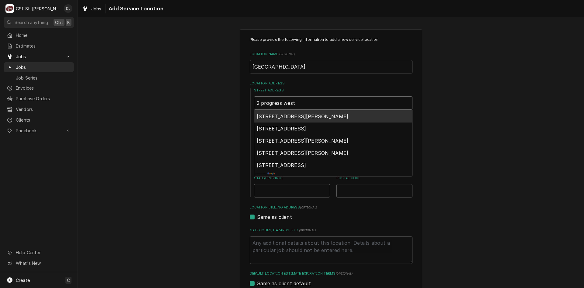
type input "2 progress west"
type textarea "x"
type input "2 progress west p"
type textarea "x"
type input "2 progress west pk"
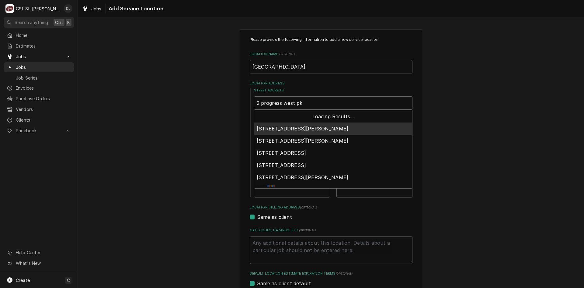
type textarea "x"
type input "2 progress west pkw"
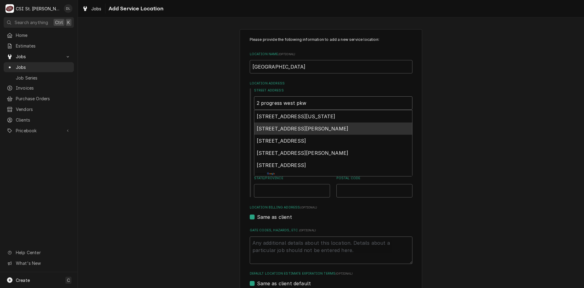
click at [339, 128] on span "2 Progress Point Parkway, O'Fallon, MO, USA" at bounding box center [303, 128] width 92 height 6
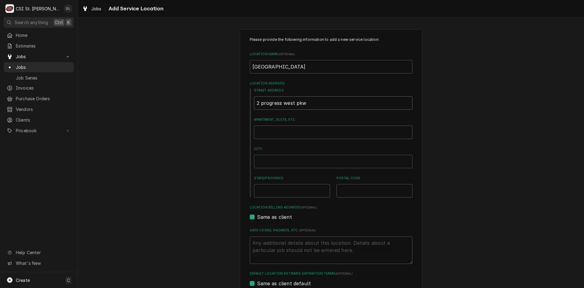
type textarea "x"
type input "2 Progress Point Pkwy"
type textarea "x"
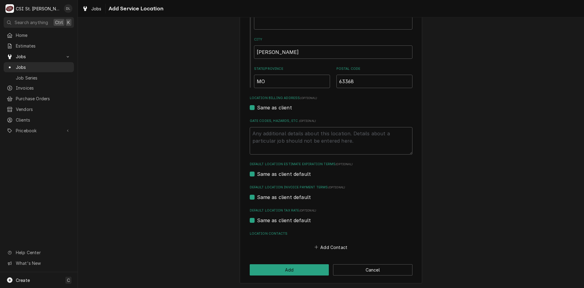
scroll to position [110, 0]
type input "2 Progress Point Pkwy"
click at [284, 266] on button "Add" at bounding box center [289, 268] width 79 height 11
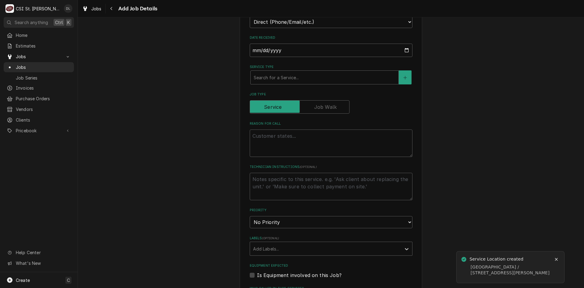
scroll to position [183, 0]
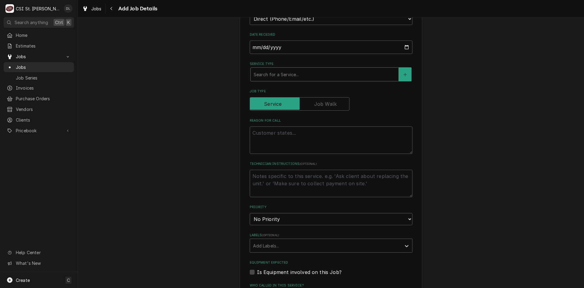
click at [305, 77] on div "Service Type" at bounding box center [325, 74] width 142 height 11
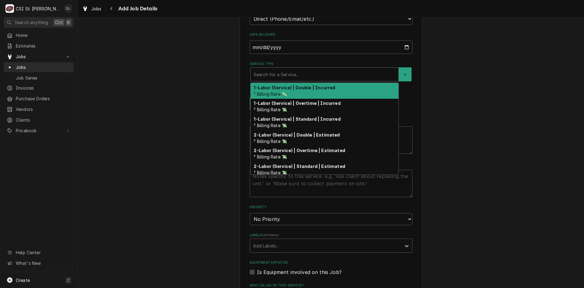
type textarea "x"
type input "i"
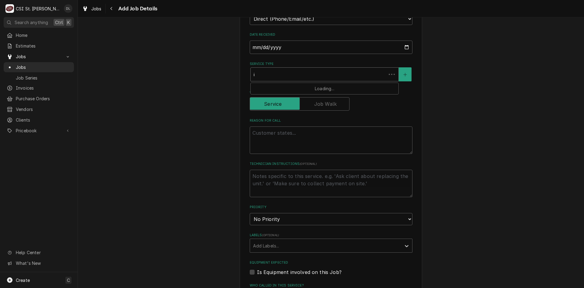
type textarea "x"
type input "in"
type textarea "x"
type input "ins"
type textarea "x"
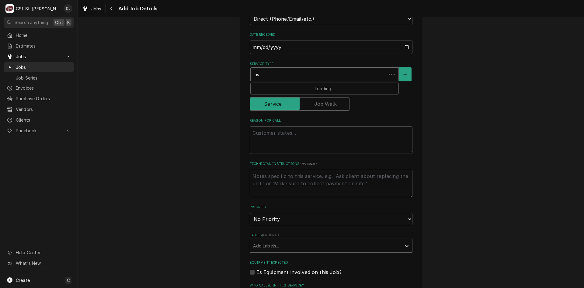
type input "inst"
type textarea "x"
type input "insta"
type textarea "x"
type input "instal"
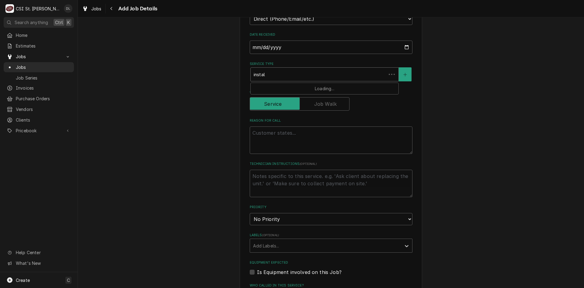
type textarea "x"
type input "install"
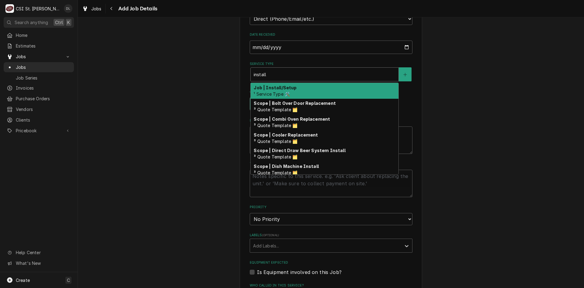
click at [288, 89] on strong "Job | Install/Setup" at bounding box center [275, 87] width 43 height 5
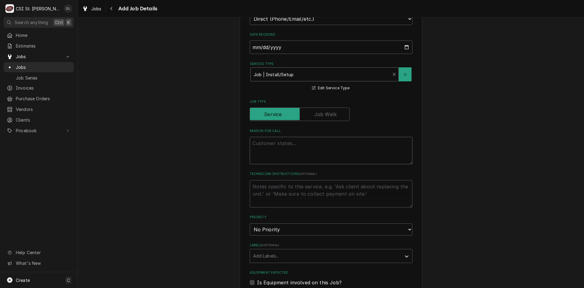
click at [278, 149] on textarea "Reason For Call" at bounding box center [331, 150] width 163 height 27
click at [300, 153] on textarea "Reason For Call" at bounding box center [331, 150] width 163 height 27
type textarea "x"
type textarea "D"
type textarea "x"
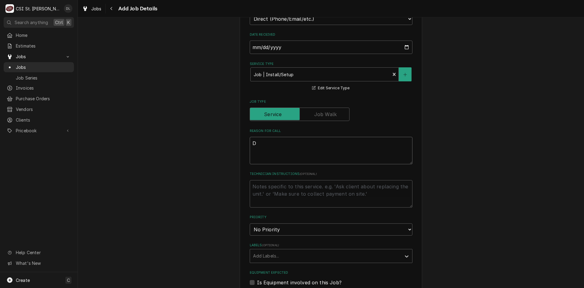
type textarea "Di"
type textarea "x"
type textarea "Dis"
type textarea "x"
type textarea "Disc"
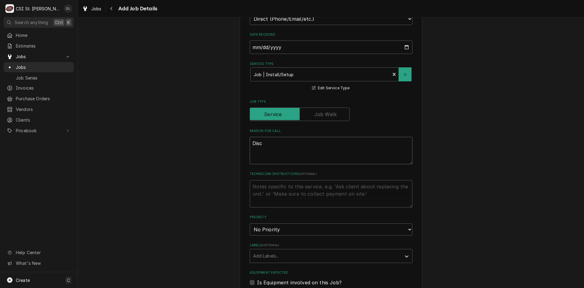
type textarea "x"
type textarea "Disco"
type textarea "x"
type textarea "Discon"
type textarea "x"
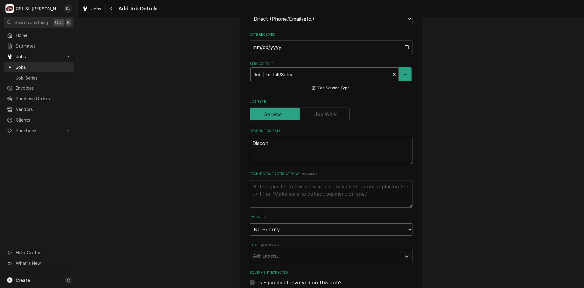
type textarea "Disconn"
type textarea "x"
type textarea "Disconne"
type textarea "x"
type textarea "Disconnec"
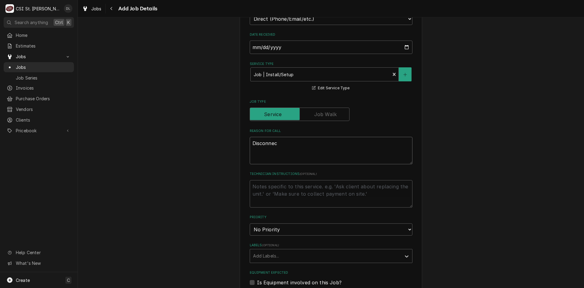
type textarea "x"
type textarea "Disconnect"
type textarea "x"
type textarea "Disconnect,"
type textarea "x"
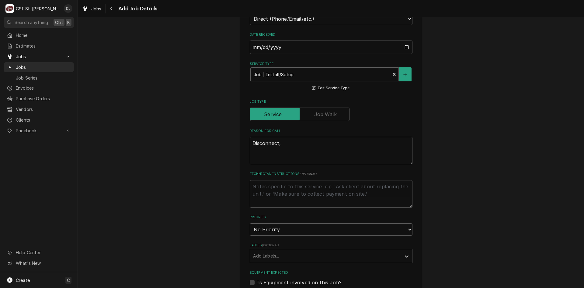
type textarea "Disconnect,"
type textarea "x"
type textarea "Disconnect, r"
type textarea "x"
type textarea "Disconnect, re"
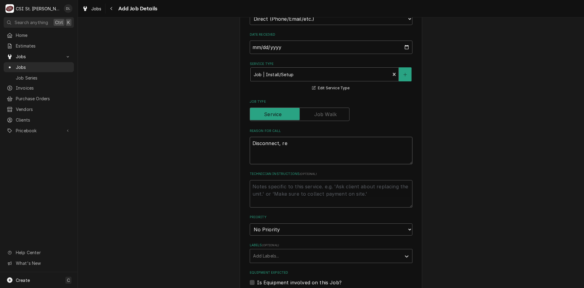
type textarea "x"
type textarea "Disconnect, rem"
type textarea "x"
type textarea "Disconnect, remo"
click at [150, 134] on div "Please provide the following information to create a job: Client Details Client…" at bounding box center [331, 173] width 506 height 665
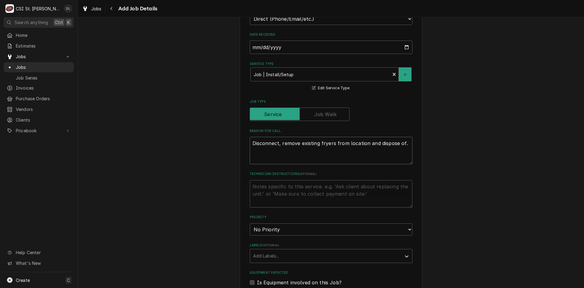
click at [404, 145] on textarea "Disconnect, remove existing fryers from location and dispose of." at bounding box center [331, 150] width 163 height 27
click at [409, 138] on textarea "Disconnect, remove existing fryers from location and dispose of." at bounding box center [331, 150] width 163 height 27
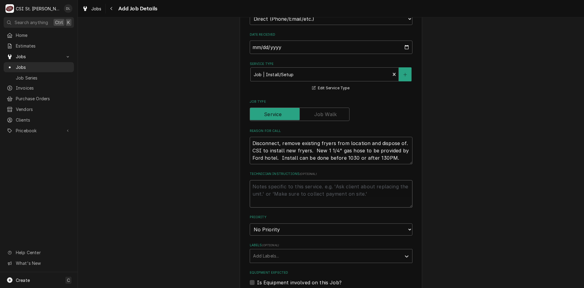
click at [275, 193] on textarea "Technician Instructions ( optional )" at bounding box center [331, 193] width 163 height 27
click at [293, 253] on div "Labels" at bounding box center [325, 255] width 145 height 11
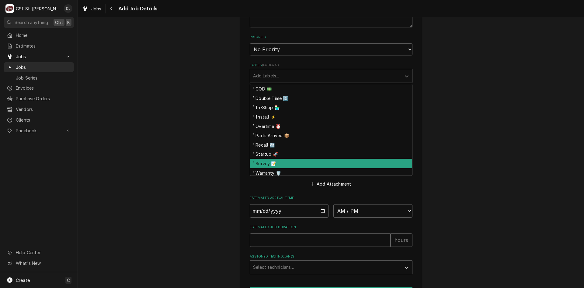
scroll to position [365, 0]
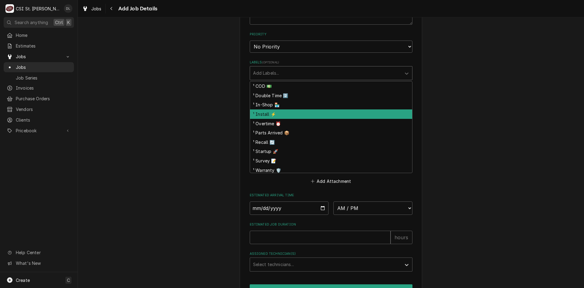
click at [263, 118] on div "¹ Install ⚡️" at bounding box center [331, 113] width 162 height 9
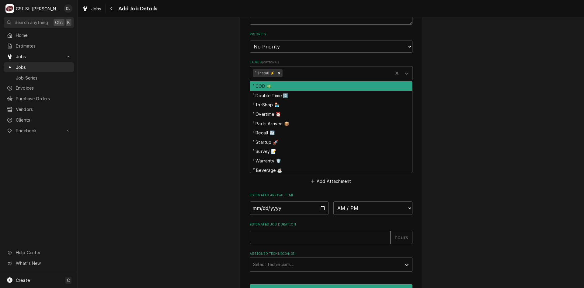
click at [299, 72] on div "Labels" at bounding box center [337, 73] width 106 height 11
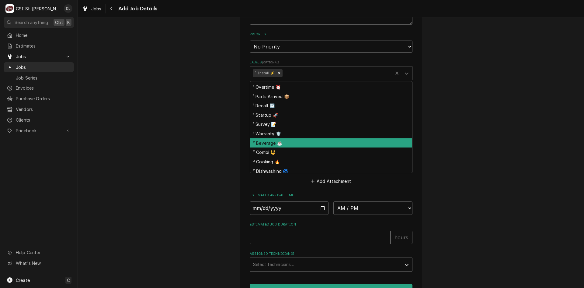
scroll to position [61, 0]
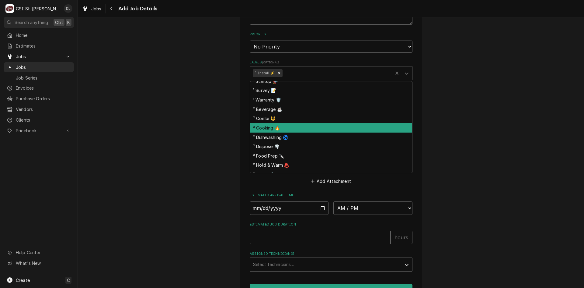
click at [264, 128] on div "² Cooking 🔥" at bounding box center [331, 127] width 162 height 9
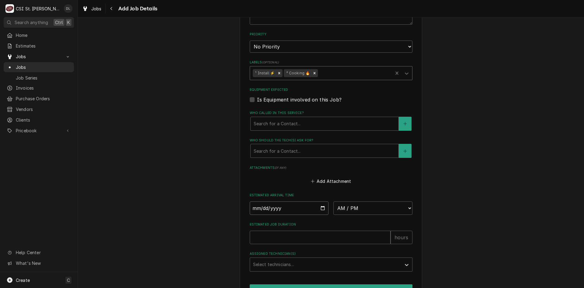
click at [319, 208] on input "Date" at bounding box center [289, 207] width 79 height 13
click at [395, 205] on select "AM / PM 6:00 AM 6:15 AM 6:30 AM 6:45 AM 7:00 AM 7:15 AM 7:30 AM 7:45 AM 8:00 AM…" at bounding box center [372, 207] width 79 height 13
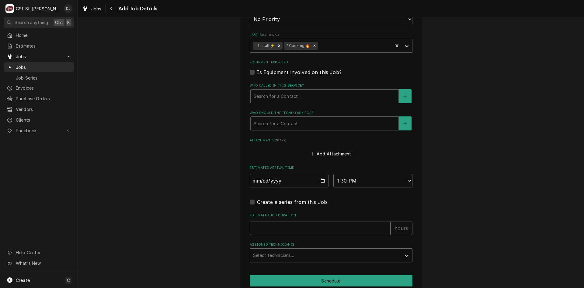
scroll to position [420, 0]
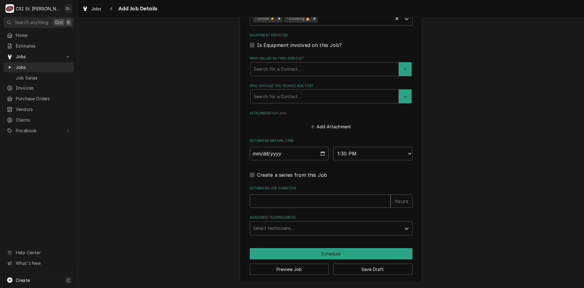
click at [291, 200] on input "Estimated Job Duration" at bounding box center [320, 200] width 141 height 13
click at [306, 228] on div "Assigned Technician(s)" at bounding box center [325, 227] width 145 height 11
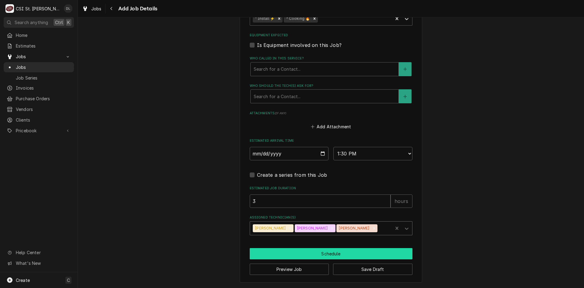
click at [332, 252] on button "Schedule" at bounding box center [331, 253] width 163 height 11
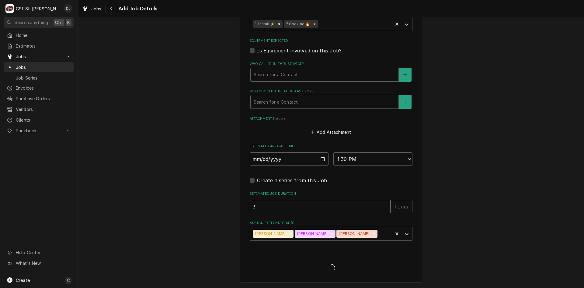
scroll to position [414, 0]
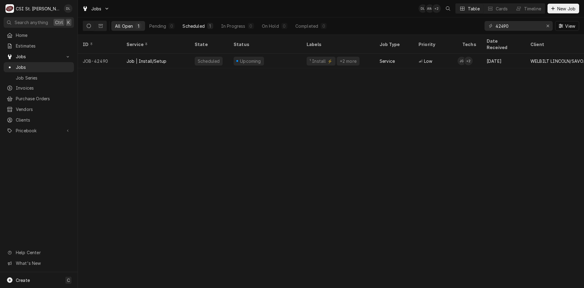
click at [193, 26] on div "Scheduled" at bounding box center [194, 26] width 22 height 6
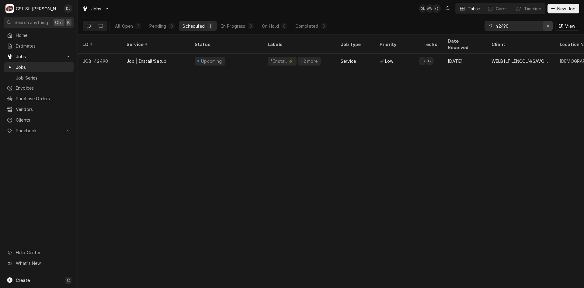
click at [546, 27] on div "Erase input" at bounding box center [548, 26] width 6 height 6
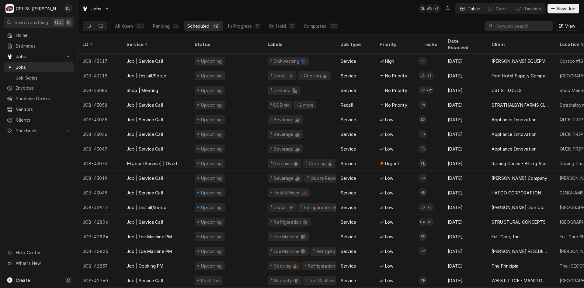
click at [514, 23] on input "Dynamic Content Wrapper" at bounding box center [523, 26] width 54 height 10
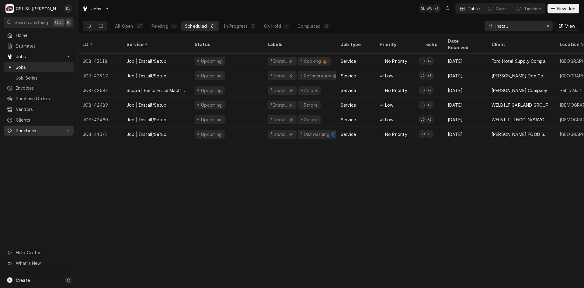
type input "install"
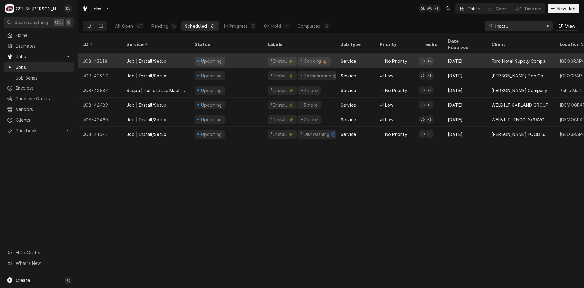
click at [354, 58] on div "Service" at bounding box center [348, 61] width 15 height 6
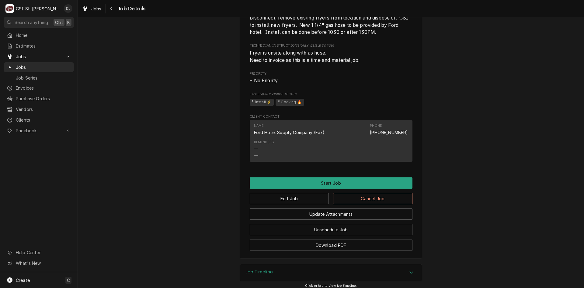
scroll to position [369, 0]
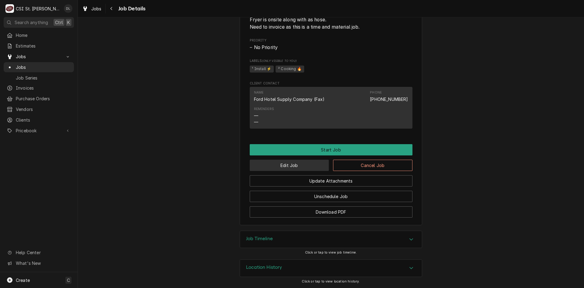
click at [295, 166] on button "Edit Job" at bounding box center [289, 164] width 79 height 11
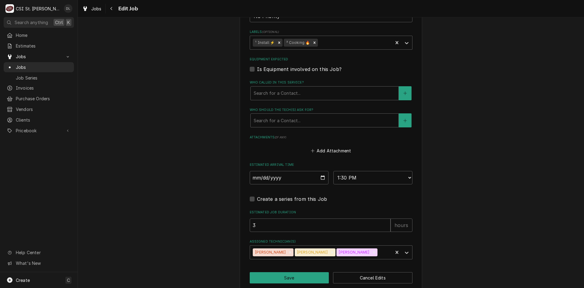
scroll to position [404, 0]
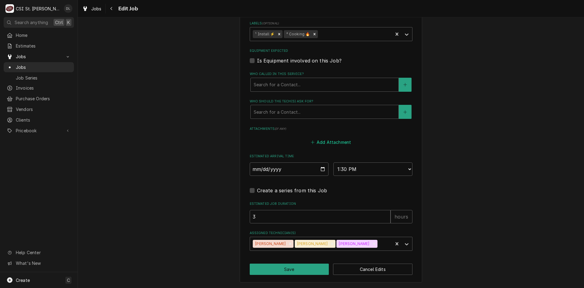
click at [314, 141] on button "Add Attachment" at bounding box center [331, 142] width 43 height 9
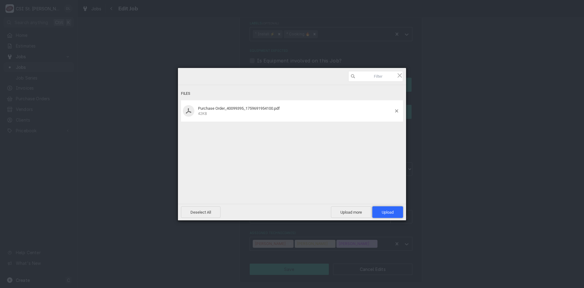
click at [396, 214] on span "Upload 1" at bounding box center [387, 212] width 31 height 12
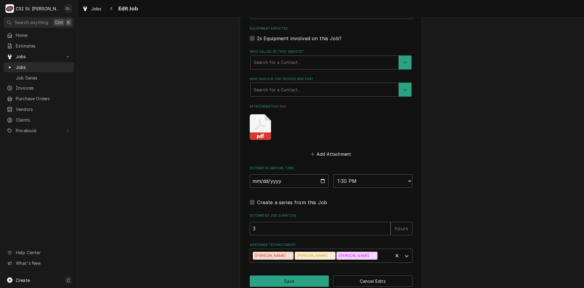
scroll to position [438, 0]
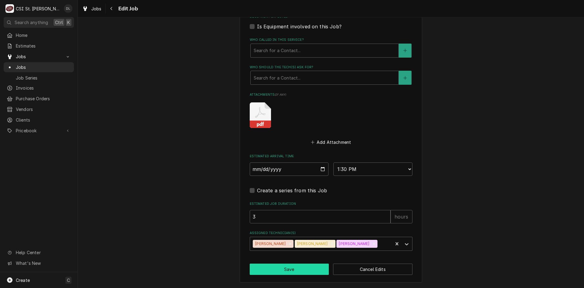
click at [293, 269] on button "Save" at bounding box center [289, 268] width 79 height 11
type textarea "x"
